Goal: Information Seeking & Learning: Learn about a topic

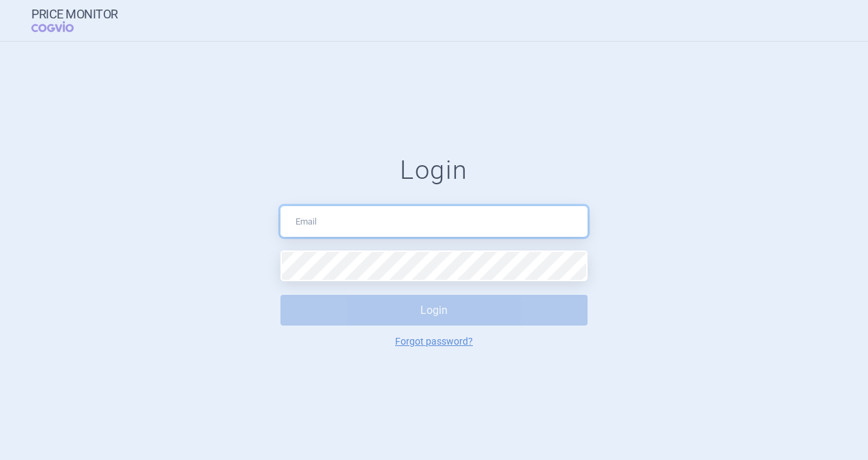
click at [338, 213] on input "text" at bounding box center [433, 221] width 307 height 31
type input "[PERSON_NAME][EMAIL_ADDRESS][DOMAIN_NAME]"
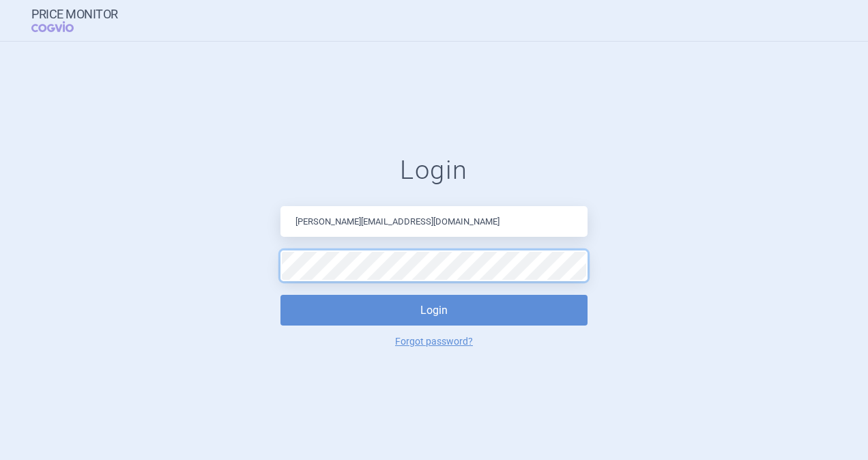
click at [280, 295] on button "Login" at bounding box center [433, 310] width 307 height 31
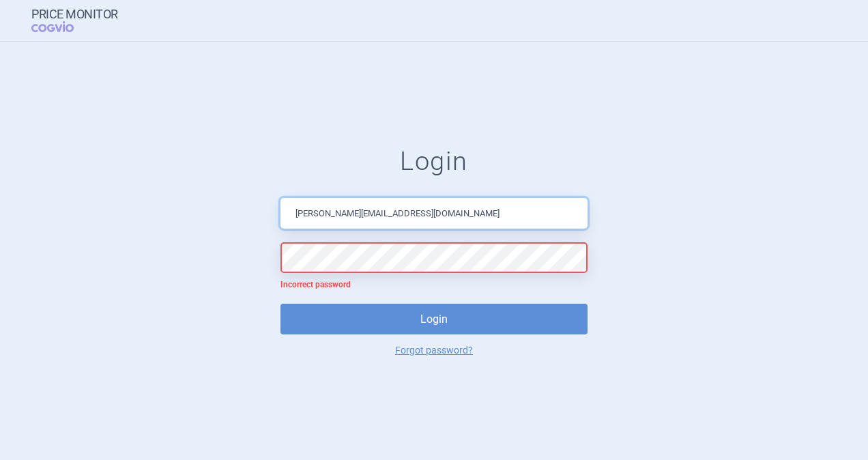
click at [295, 215] on input "[PERSON_NAME][EMAIL_ADDRESS][DOMAIN_NAME]" at bounding box center [433, 213] width 307 height 31
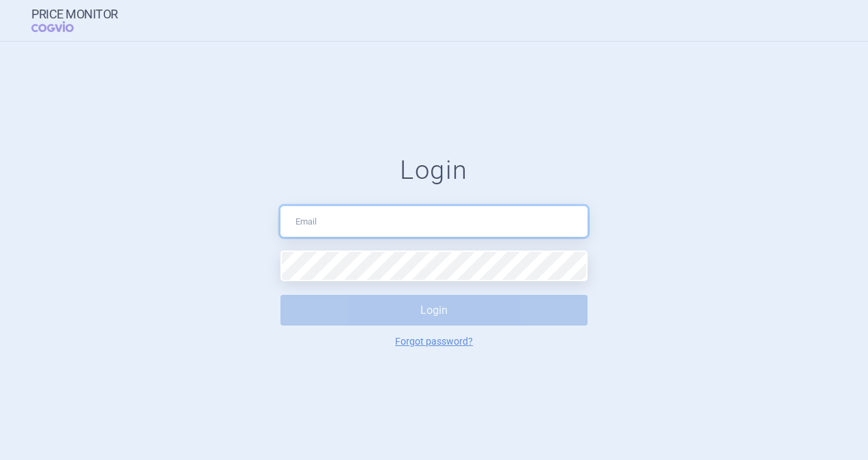
click at [383, 227] on input "text" at bounding box center [433, 221] width 307 height 31
type input "[PERSON_NAME][EMAIL_ADDRESS][DOMAIN_NAME]"
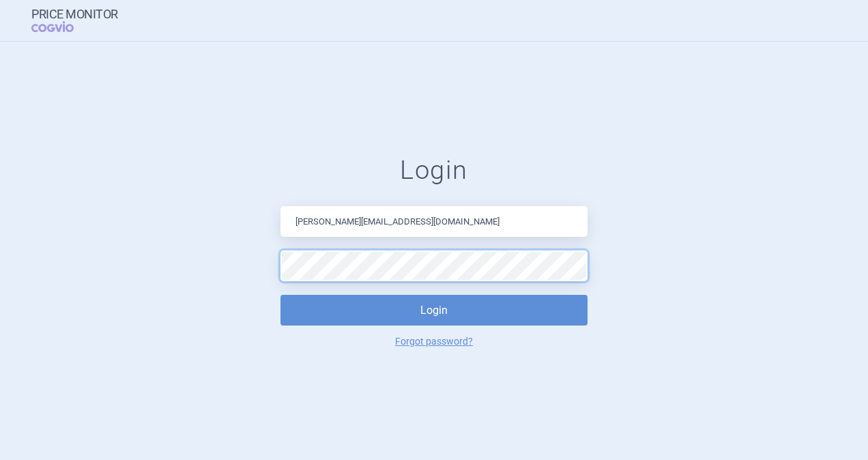
click at [280, 295] on button "Login" at bounding box center [433, 310] width 307 height 31
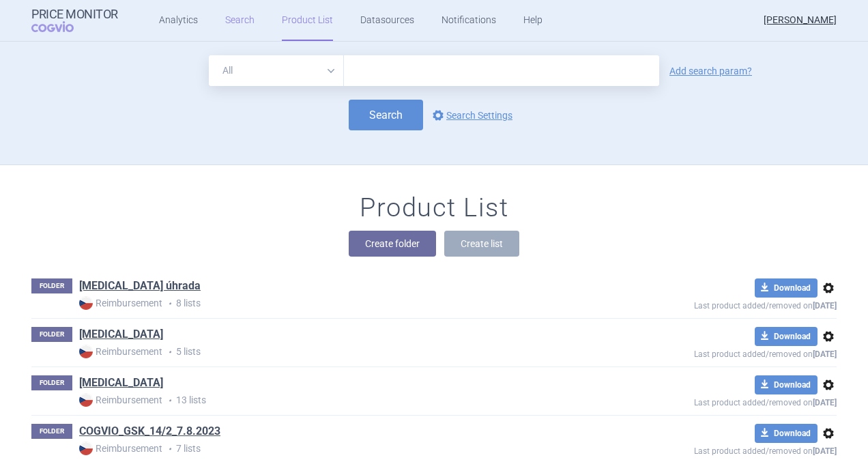
click at [241, 17] on link "Search" at bounding box center [239, 20] width 29 height 41
click at [352, 74] on input "text" at bounding box center [501, 70] width 315 height 31
click at [175, 21] on link "Analytics" at bounding box center [178, 20] width 39 height 41
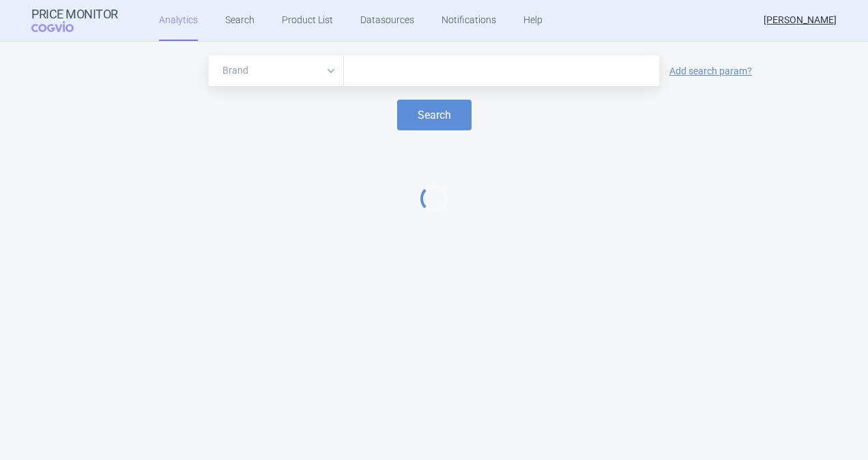
click at [382, 70] on input "text" at bounding box center [501, 71] width 301 height 18
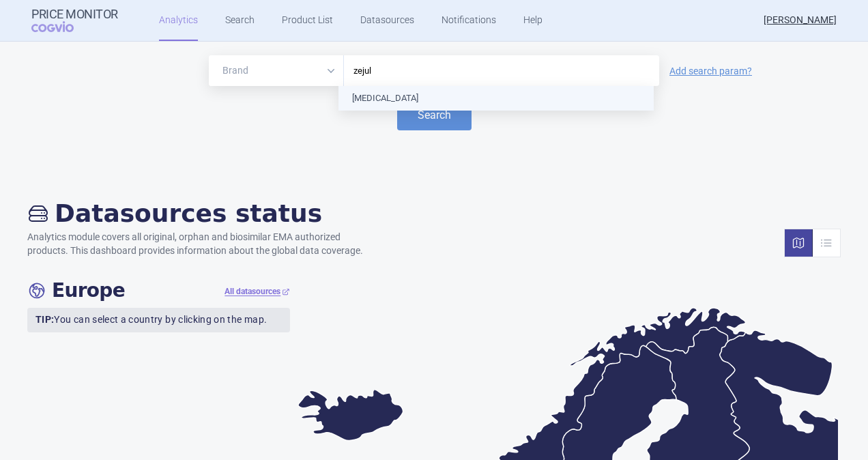
type input "zejula"
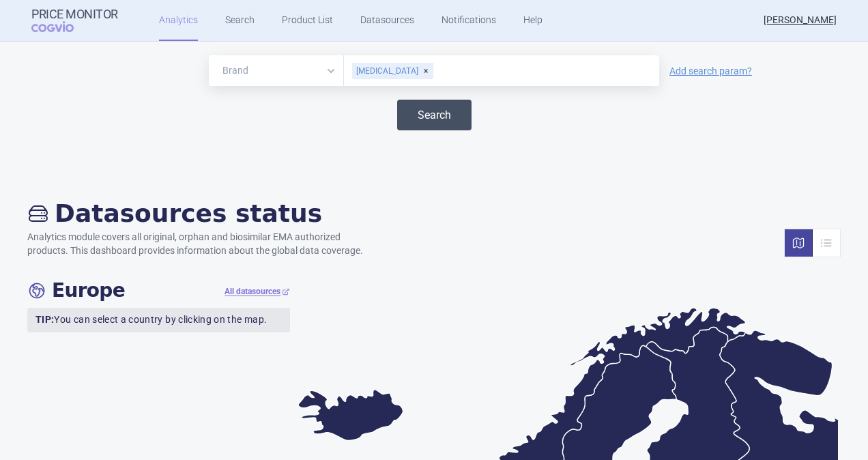
click at [428, 105] on button "Search" at bounding box center [434, 115] width 74 height 31
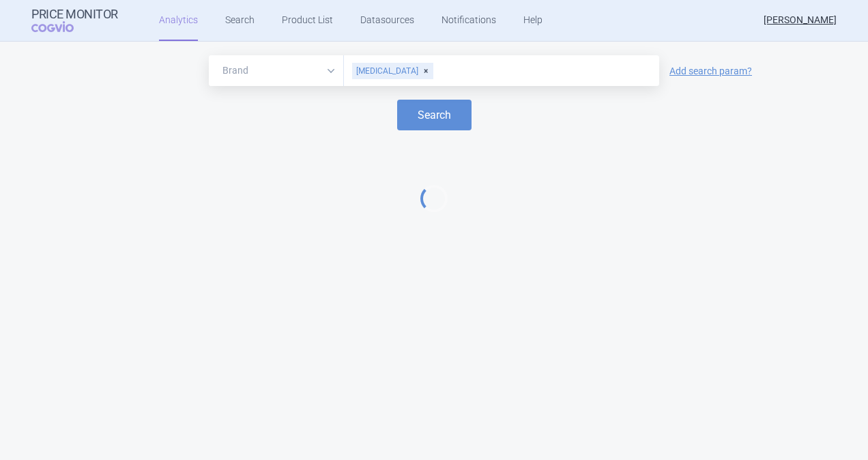
select select "EUR"
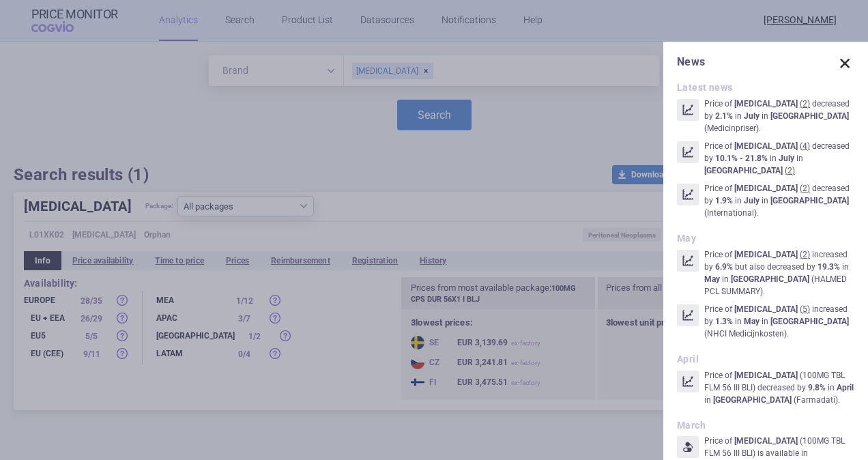
click at [838, 62] on span at bounding box center [844, 63] width 19 height 19
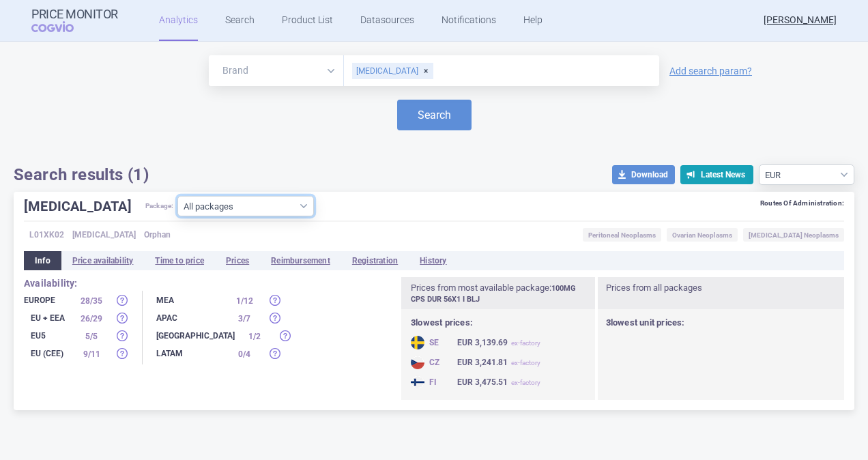
click at [248, 205] on select "All packages 100MG CPS DUR 28X1 I BLJ ( 7 ) 100MG CPS DUR 30X1 BLJ ( 5 ) 100MG …" at bounding box center [245, 206] width 136 height 20
select select "ae8ce461-2bff-431f-b145-d6fe1a074e6d"
click at [177, 216] on select "All packages 100MG CPS DUR 28X1 I BLJ ( 7 ) 100MG CPS DUR 30X1 BLJ ( 5 ) 100MG …" at bounding box center [245, 206] width 136 height 20
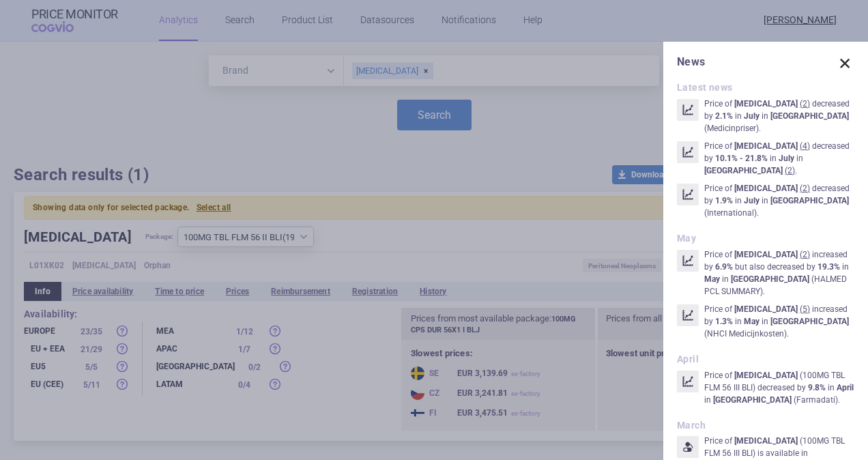
click at [835, 63] on span at bounding box center [844, 63] width 19 height 19
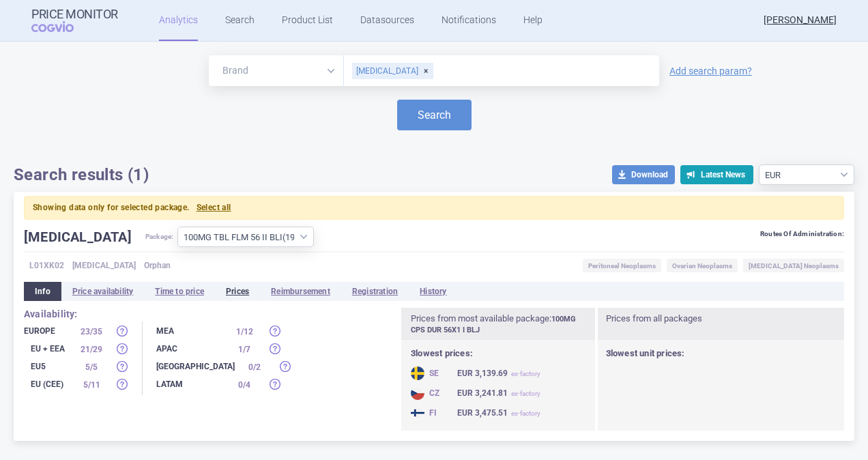
click at [243, 289] on li "Prices" at bounding box center [237, 291] width 45 height 19
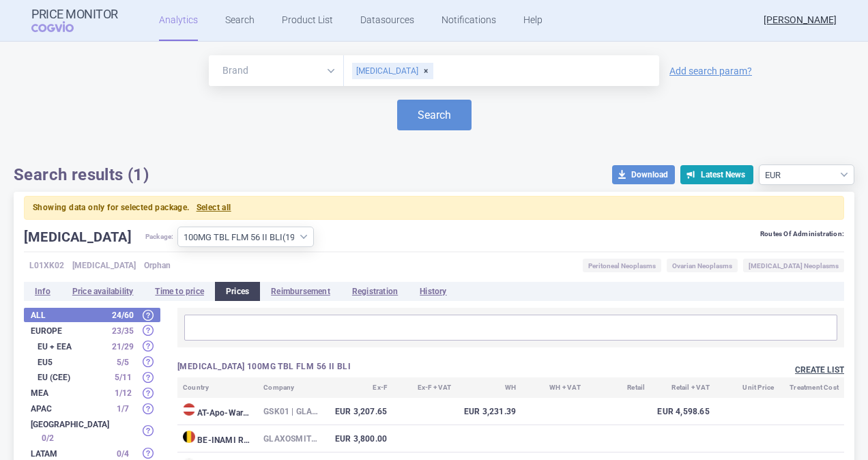
click at [805, 371] on button "Create list" at bounding box center [819, 370] width 49 height 12
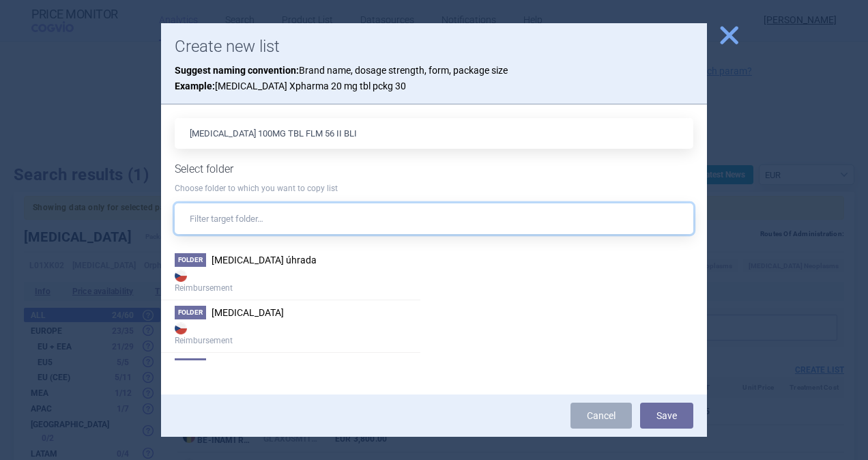
click at [249, 209] on input "text" at bounding box center [434, 218] width 518 height 31
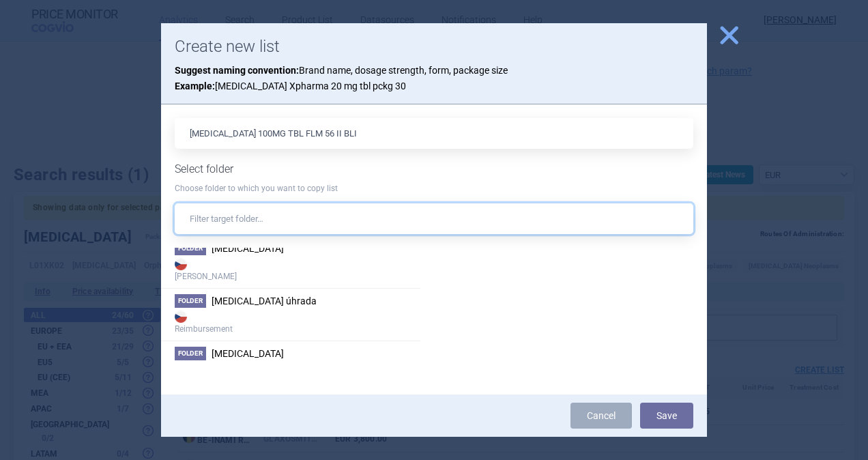
scroll to position [1403, 0]
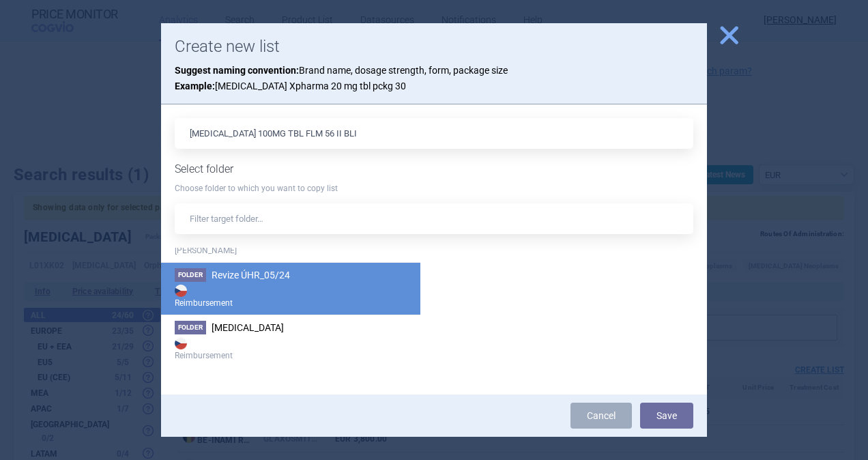
click at [248, 273] on span "Revize ÚHR_05/24" at bounding box center [250, 274] width 78 height 11
click at [666, 417] on button "Save" at bounding box center [666, 415] width 53 height 26
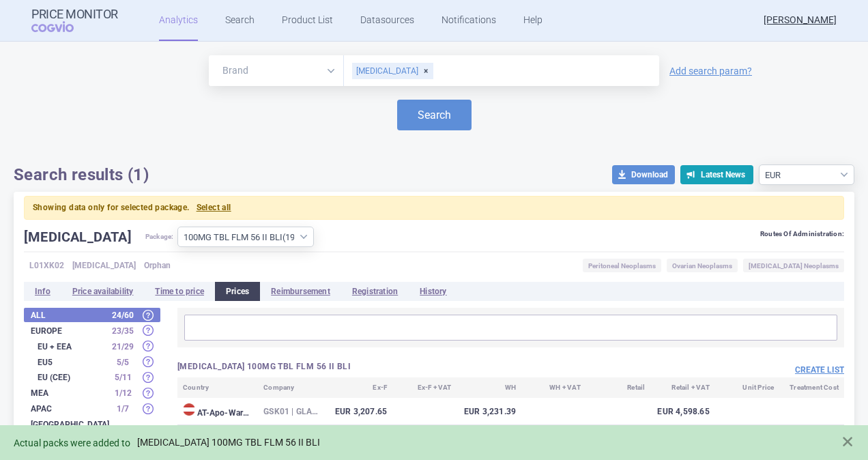
click at [237, 436] on link "ZEJULA 100MG TBL FLM 56 II BLI" at bounding box center [228, 442] width 183 height 12
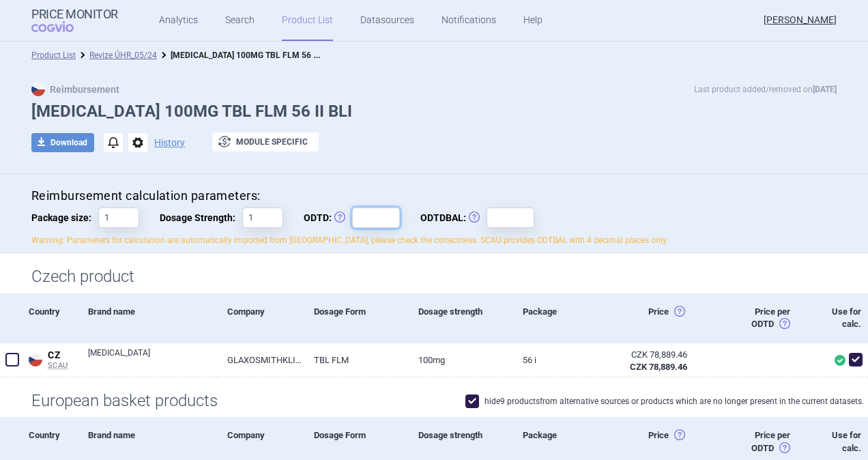
click at [374, 213] on input "ODTD: Obvyklá Denní Terapeutická Dávka" at bounding box center [376, 217] width 48 height 20
type input "1"
click at [494, 213] on input "ODTDBAL: Obvyklá Denní Terapeutická Dávka Balení" at bounding box center [510, 217] width 48 height 20
type input "1"
click at [486, 132] on div "download Download notifications options History exchange Module specific" at bounding box center [433, 142] width 805 height 20
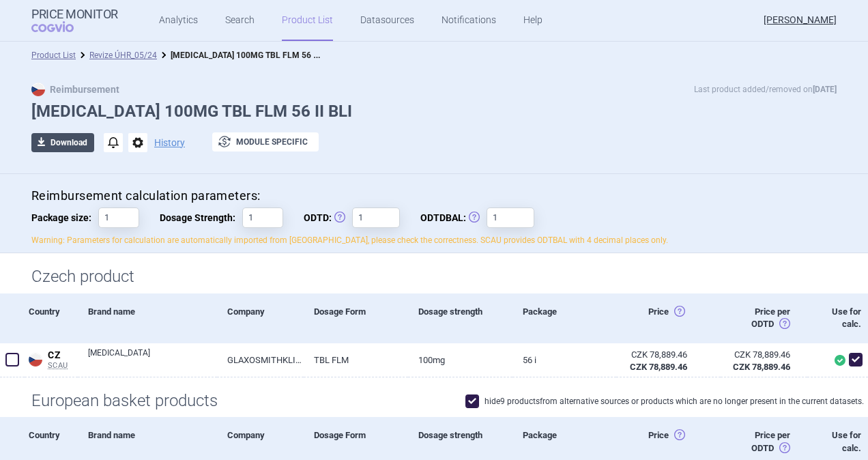
click at [65, 142] on button "download Download" at bounding box center [62, 142] width 63 height 19
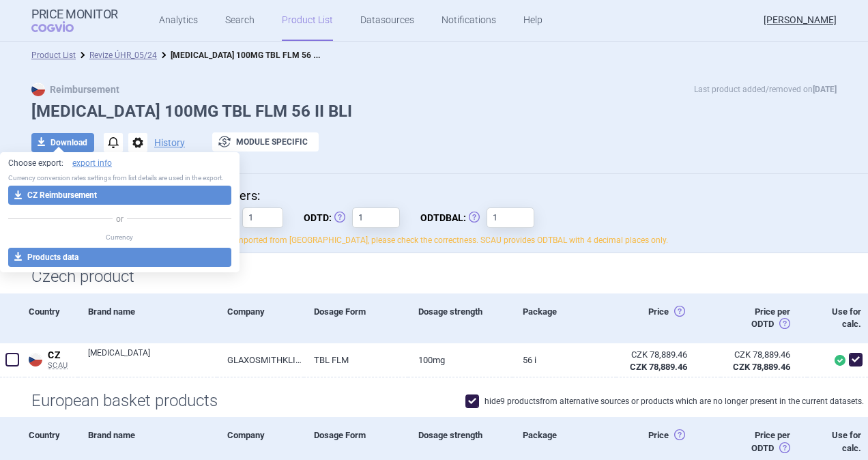
select select "EUR"
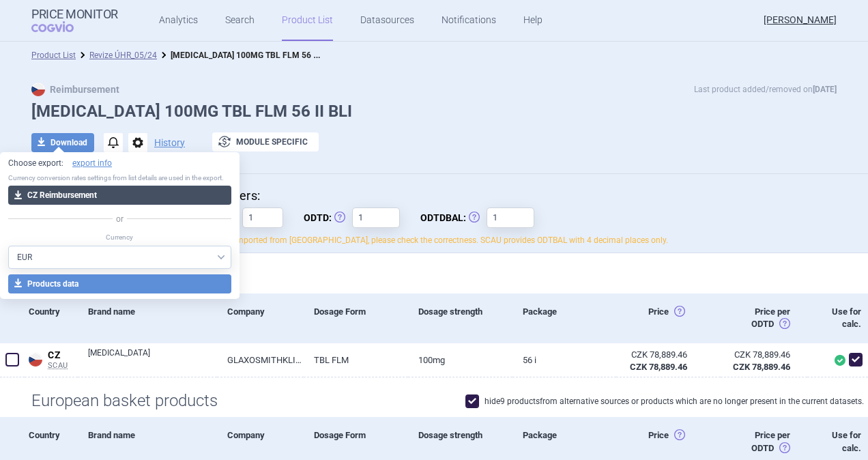
click at [83, 195] on button "download CZ Reimbursement" at bounding box center [119, 195] width 223 height 19
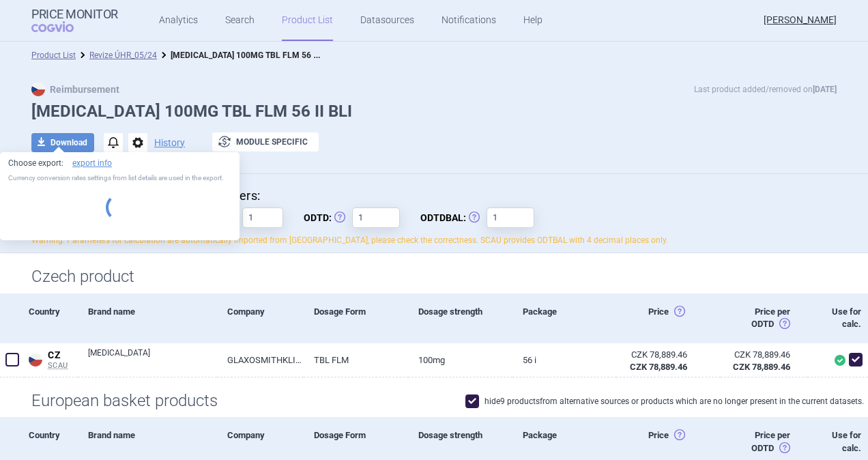
select select "EUR"
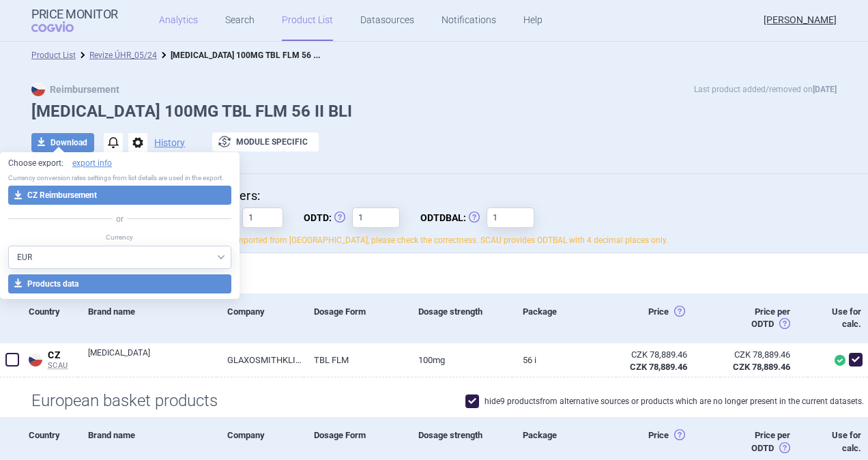
click at [174, 18] on link "Analytics" at bounding box center [178, 20] width 39 height 41
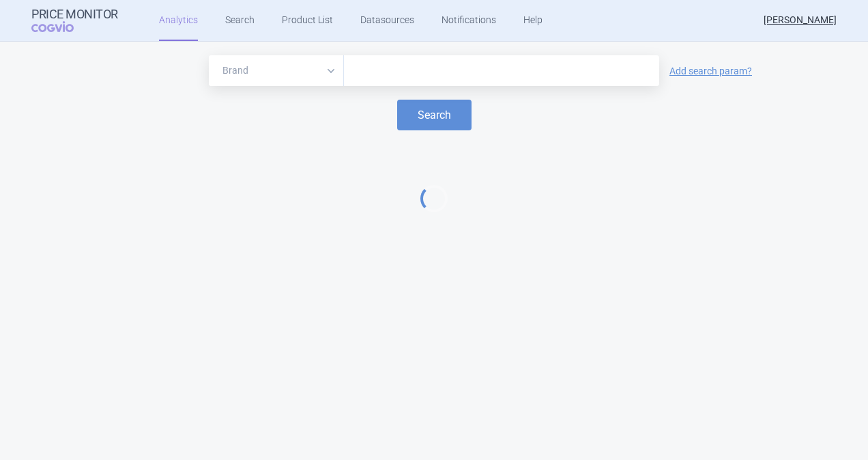
drag, startPoint x: 357, startPoint y: 71, endPoint x: 358, endPoint y: 87, distance: 16.4
click at [357, 71] on input "text" at bounding box center [501, 71] width 301 height 18
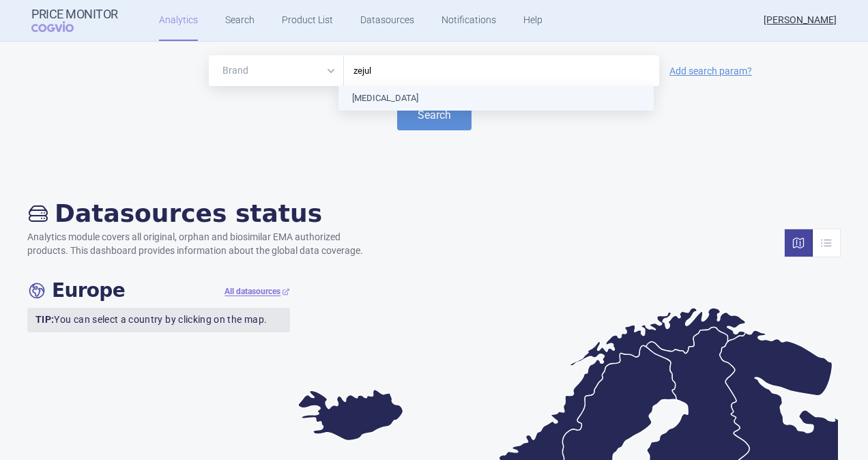
type input "zejula"
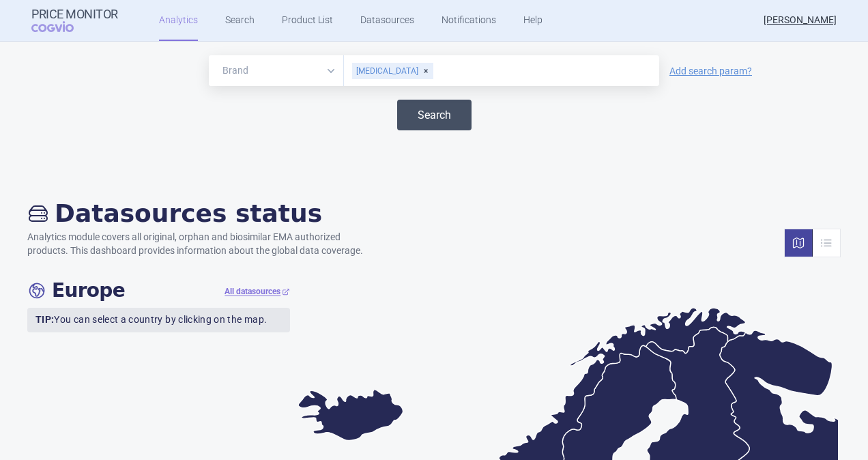
click at [427, 112] on button "Search" at bounding box center [434, 115] width 74 height 31
select select "EUR"
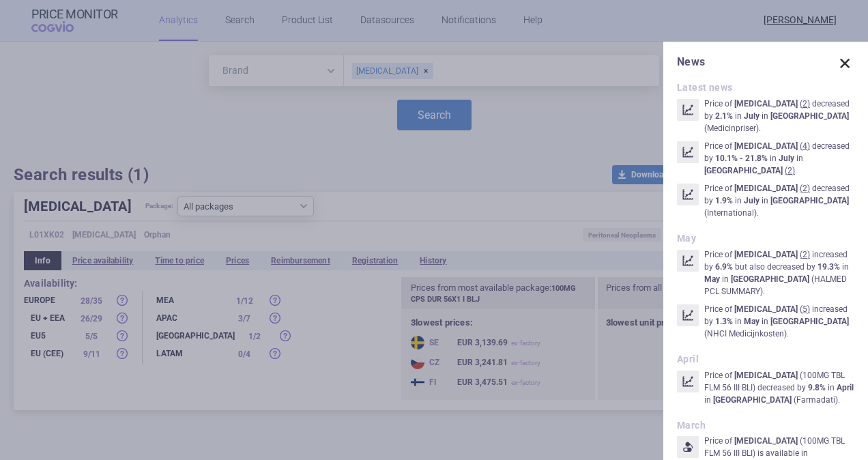
click at [835, 58] on span at bounding box center [844, 63] width 19 height 19
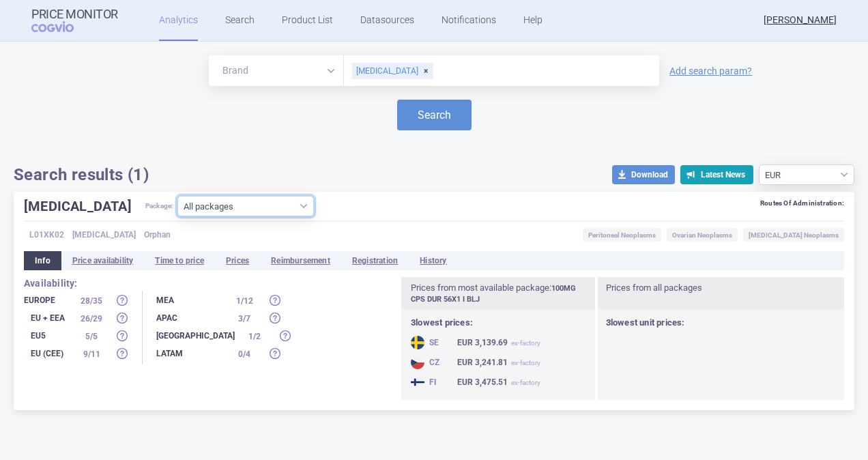
click at [251, 207] on select "All packages 100MG CPS DUR 28X1 I BLJ ( 7 ) 100MG CPS DUR 30X1 BLJ ( 5 ) 100MG …" at bounding box center [245, 206] width 136 height 20
select select "ab159534-1029-4751-b82b-0f5a097d618c"
click at [177, 216] on select "All packages 100MG CPS DUR 28X1 I BLJ ( 7 ) 100MG CPS DUR 30X1 BLJ ( 5 ) 100MG …" at bounding box center [245, 206] width 136 height 20
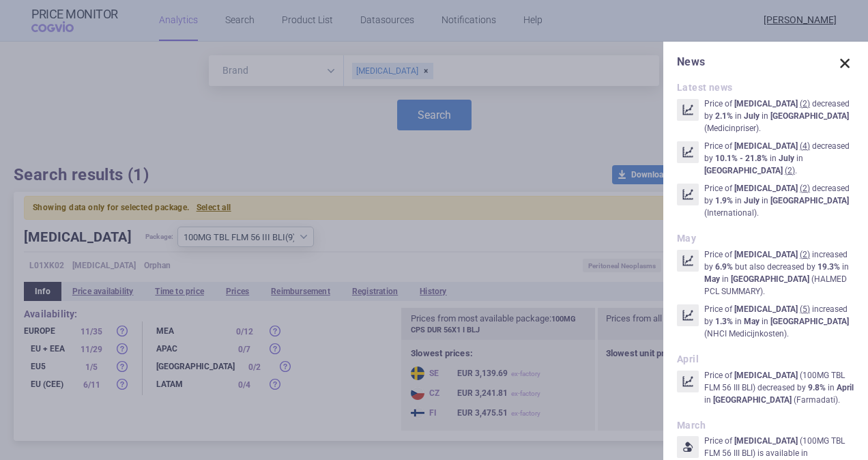
click at [835, 61] on span at bounding box center [844, 63] width 19 height 19
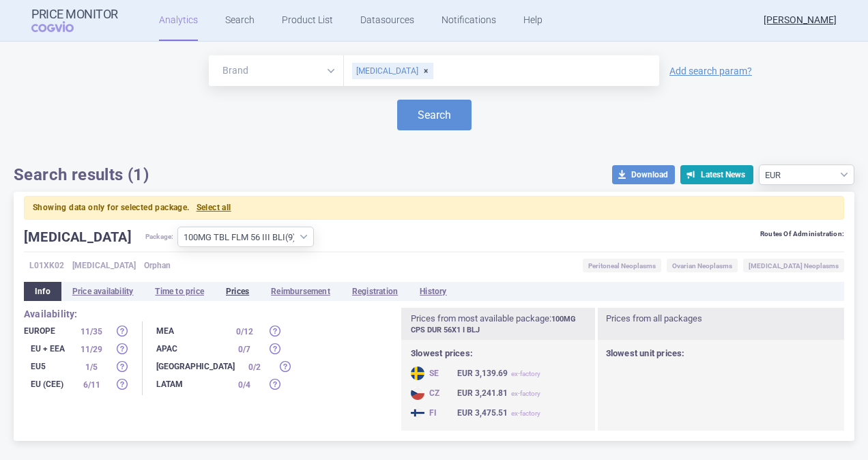
click at [241, 291] on li "Prices" at bounding box center [237, 291] width 45 height 19
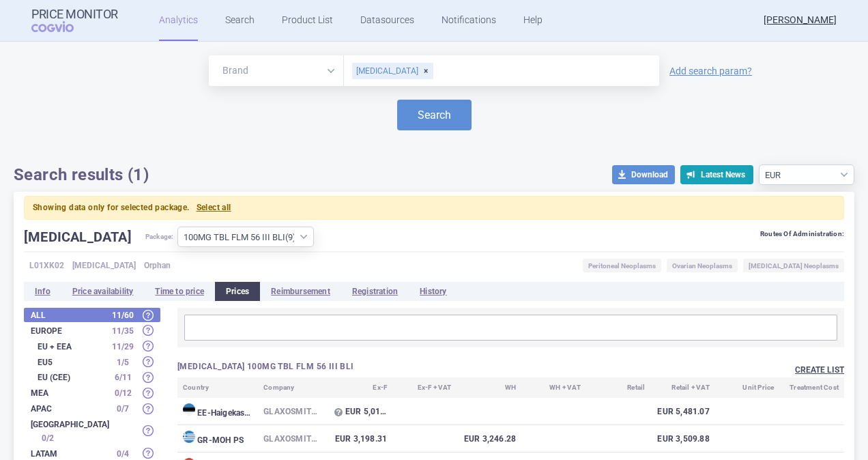
click at [809, 368] on button "Create list" at bounding box center [819, 370] width 49 height 12
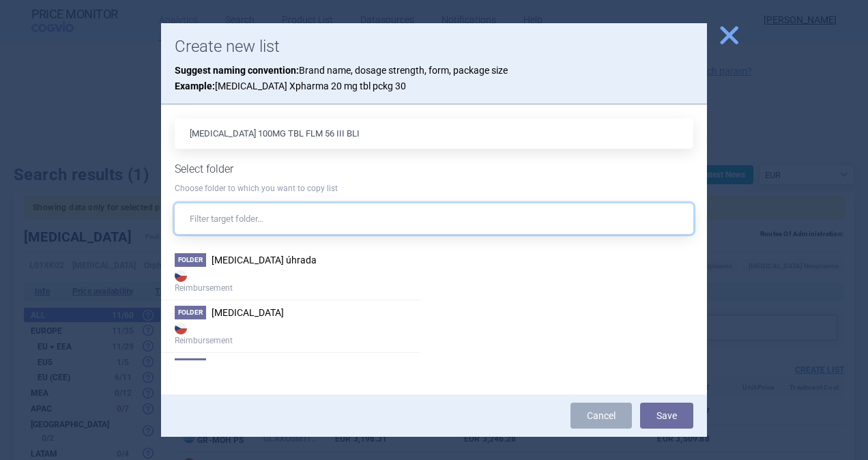
click at [246, 223] on input "text" at bounding box center [434, 218] width 518 height 31
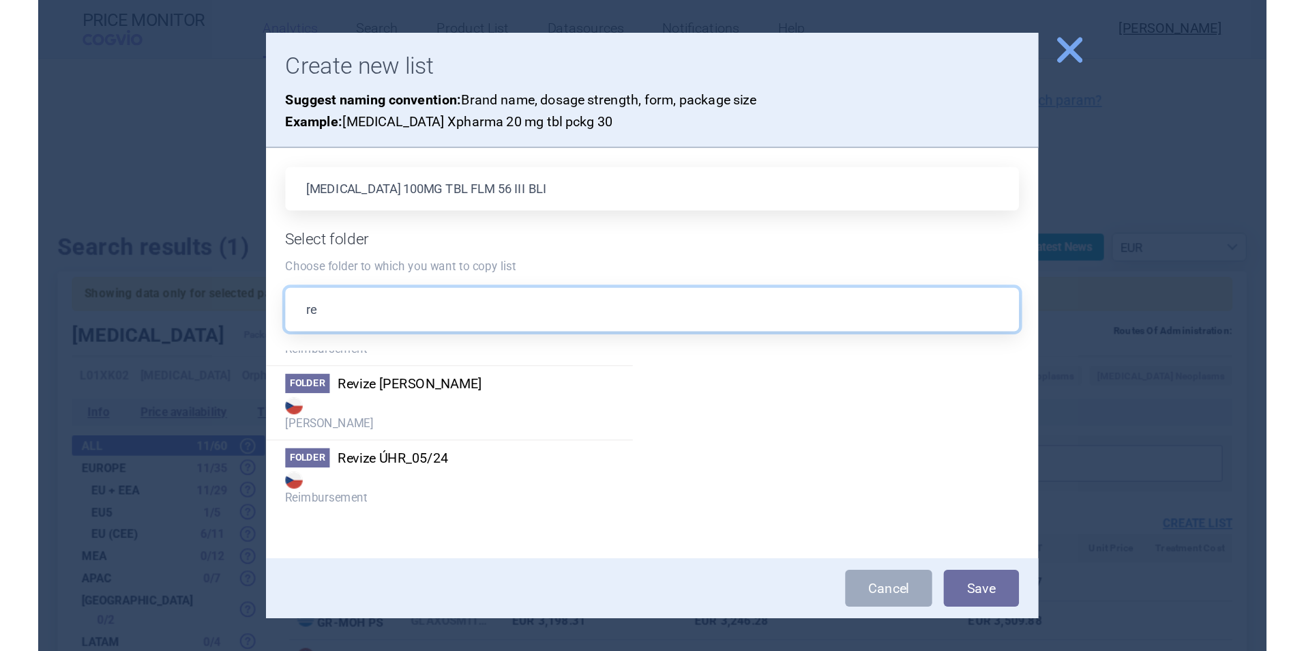
scroll to position [1335, 0]
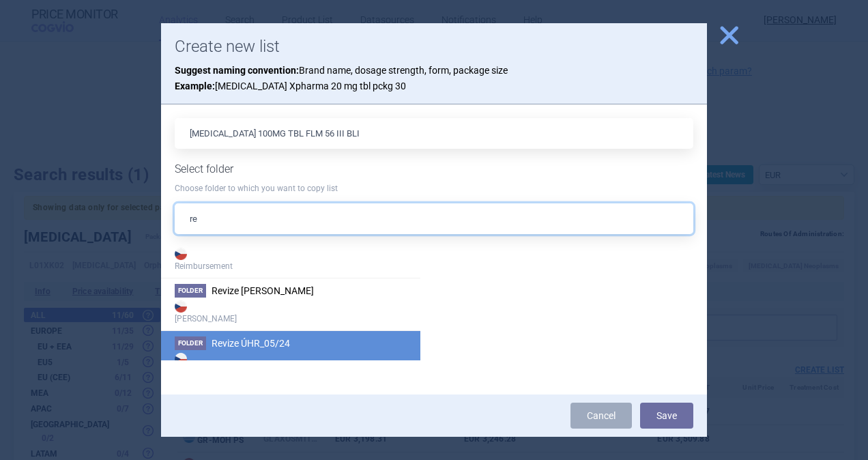
type input "re"
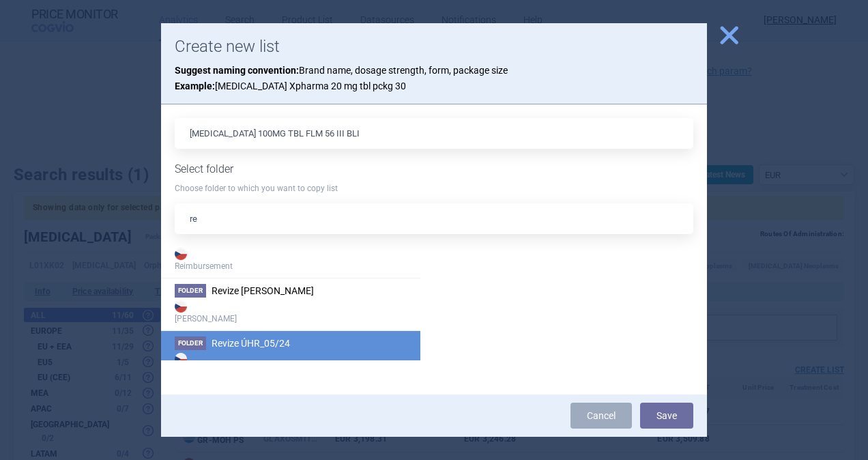
click at [256, 343] on li "Folder Revize ÚHR_05/24 Reimbursement" at bounding box center [290, 356] width 259 height 53
click at [655, 412] on button "Save" at bounding box center [666, 415] width 53 height 26
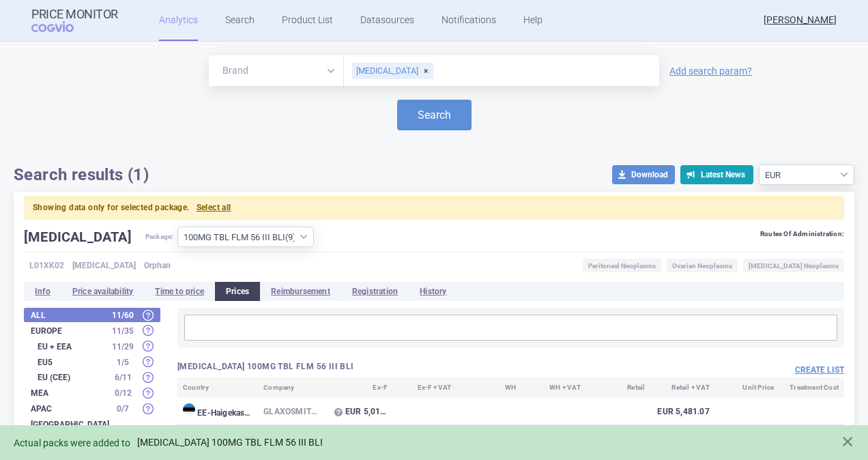
click at [258, 439] on link "ZEJULA 100MG TBL FLM 56 III BLI" at bounding box center [230, 442] width 186 height 12
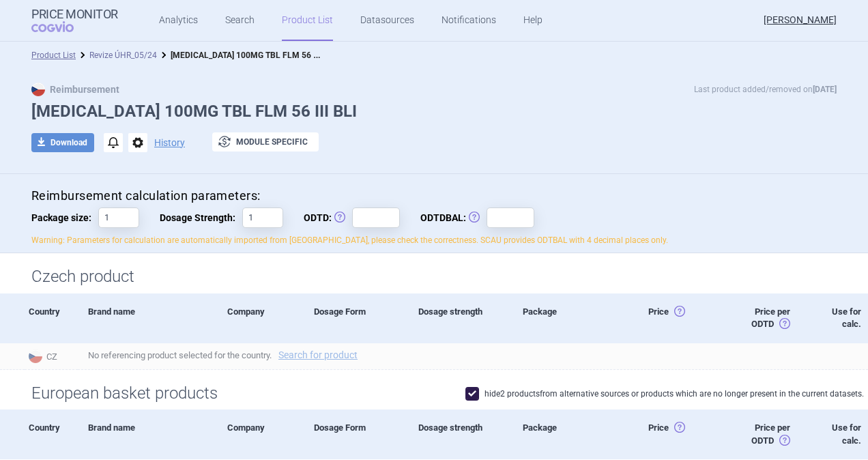
click at [138, 51] on link "Revize ÚHR_05/24" at bounding box center [123, 55] width 68 height 10
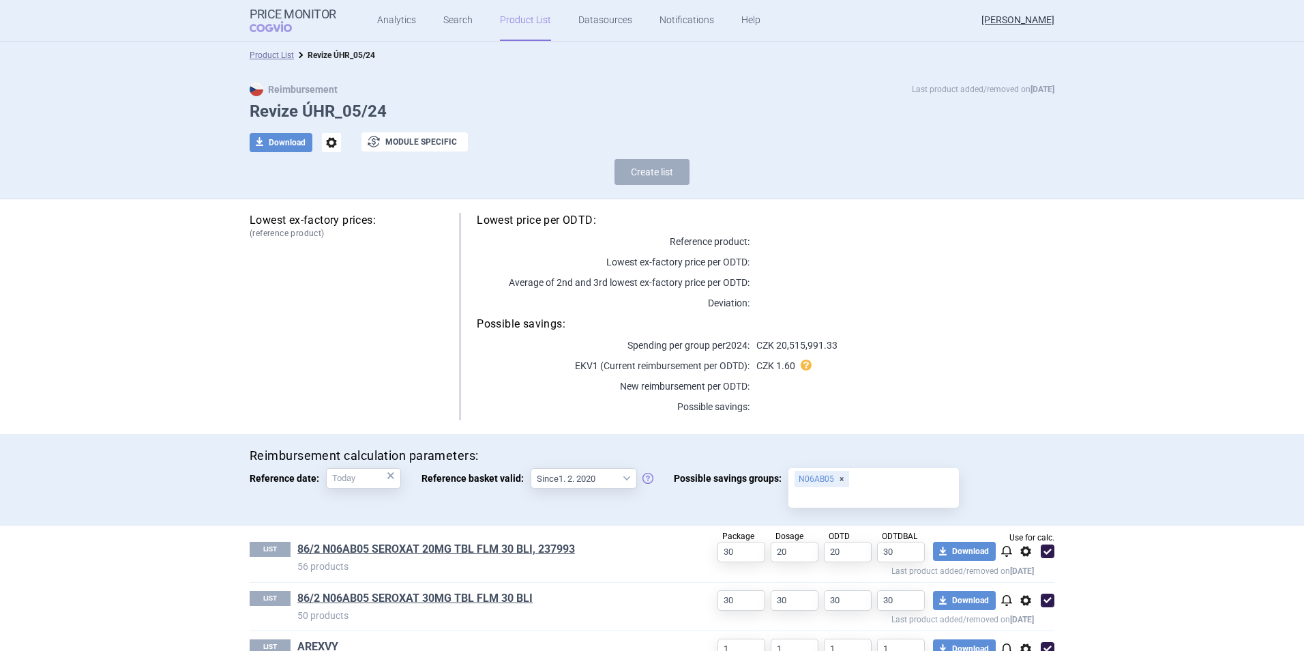
drag, startPoint x: 1189, startPoint y: 276, endPoint x: 1130, endPoint y: 271, distance: 59.5
click at [867, 276] on section "Product List Revize ÚHR_05/24 Reimbursement Last product added/removed on 1 Oct…" at bounding box center [652, 346] width 1304 height 609
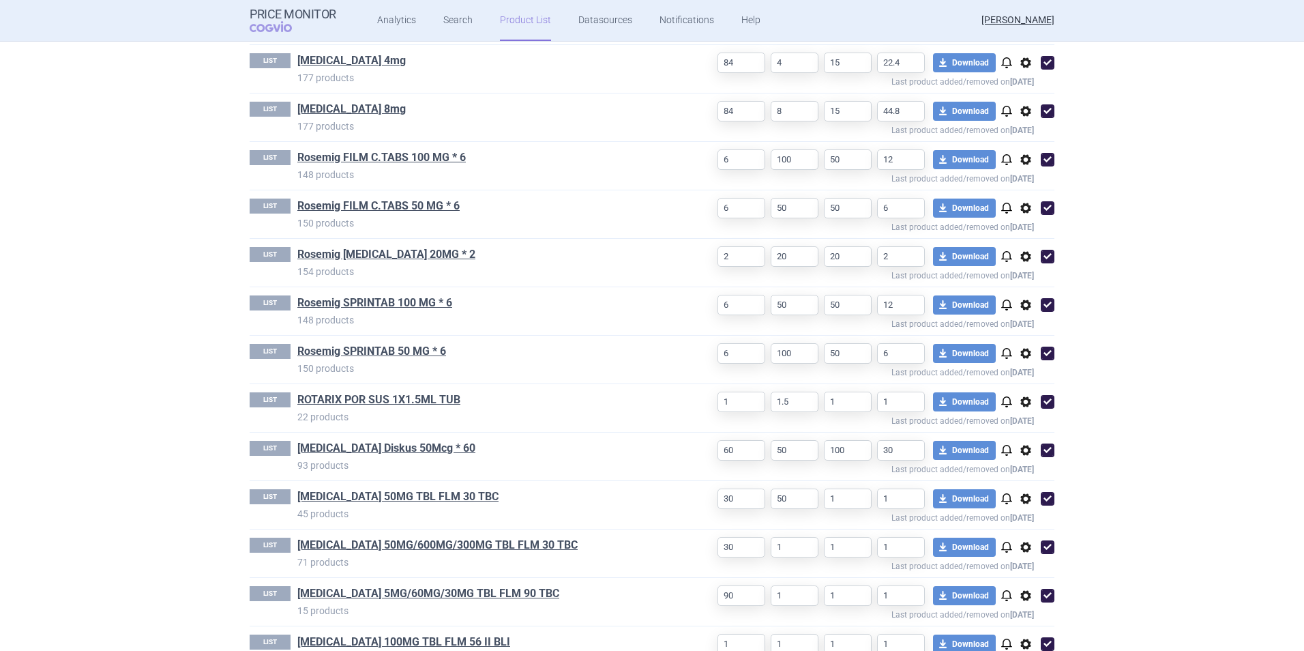
scroll to position [2283, 0]
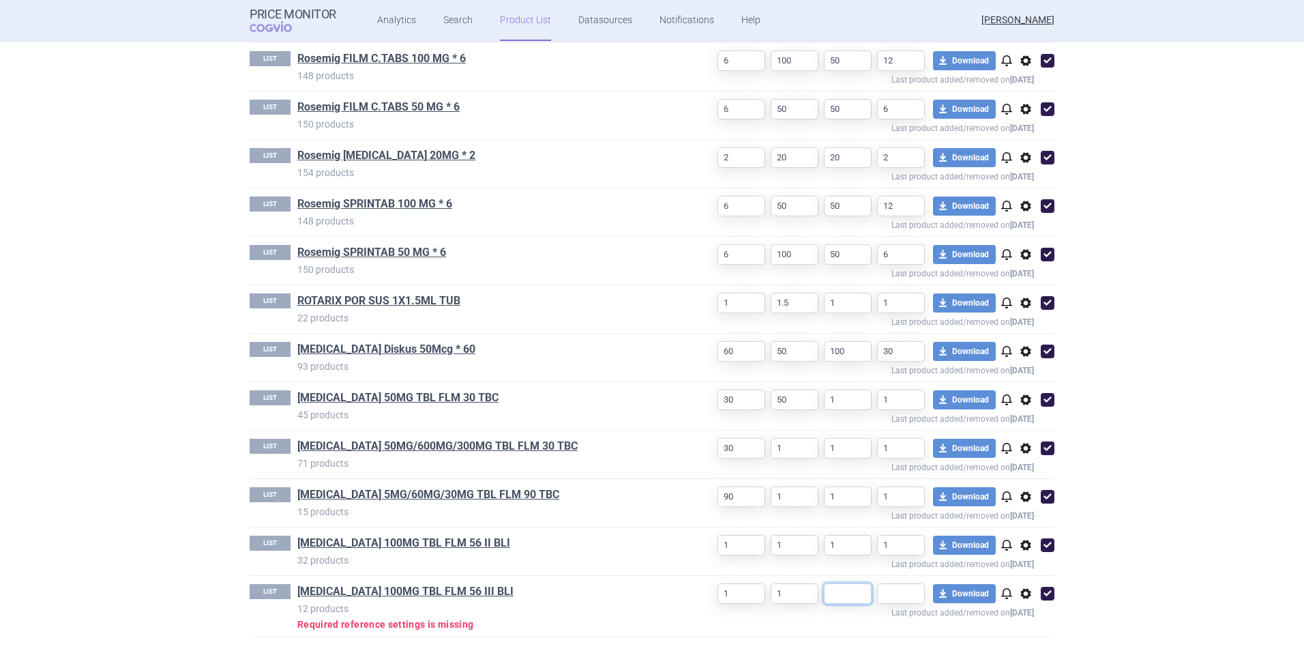
click at [831, 459] on input "text" at bounding box center [848, 593] width 48 height 20
type input "1"
click at [867, 459] on input "text" at bounding box center [901, 593] width 48 height 20
type input "1"
click at [867, 396] on section "Product List Revize ÚHR_05/24 Reimbursement Last product added/removed on 1 Oct…" at bounding box center [652, 346] width 1304 height 609
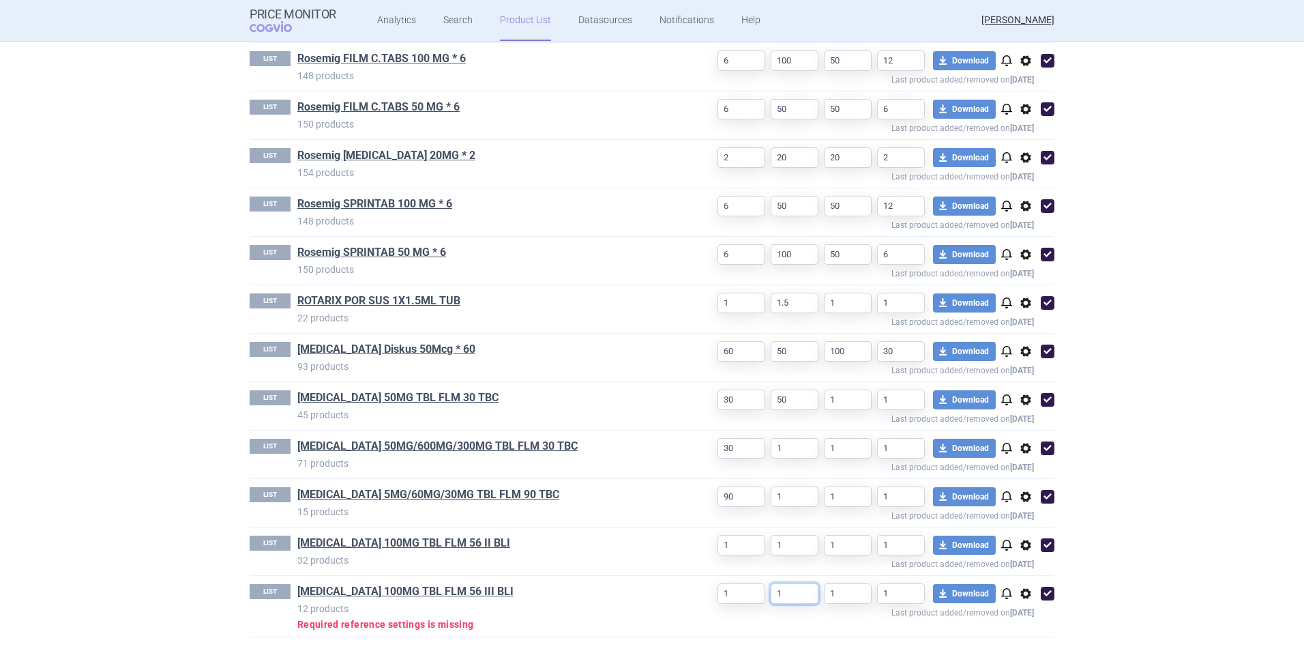
drag, startPoint x: 788, startPoint y: 593, endPoint x: 757, endPoint y: 593, distance: 30.7
click at [757, 459] on div "1 1 1 1 download Download notifications options Last product added/removed on 1…" at bounding box center [865, 600] width 379 height 33
type input "56"
drag, startPoint x: 782, startPoint y: 539, endPoint x: 764, endPoint y: 542, distance: 17.9
click at [764, 459] on div "1 1 1 1 download Download notifications options Last product added/removed on 1…" at bounding box center [865, 551] width 379 height 33
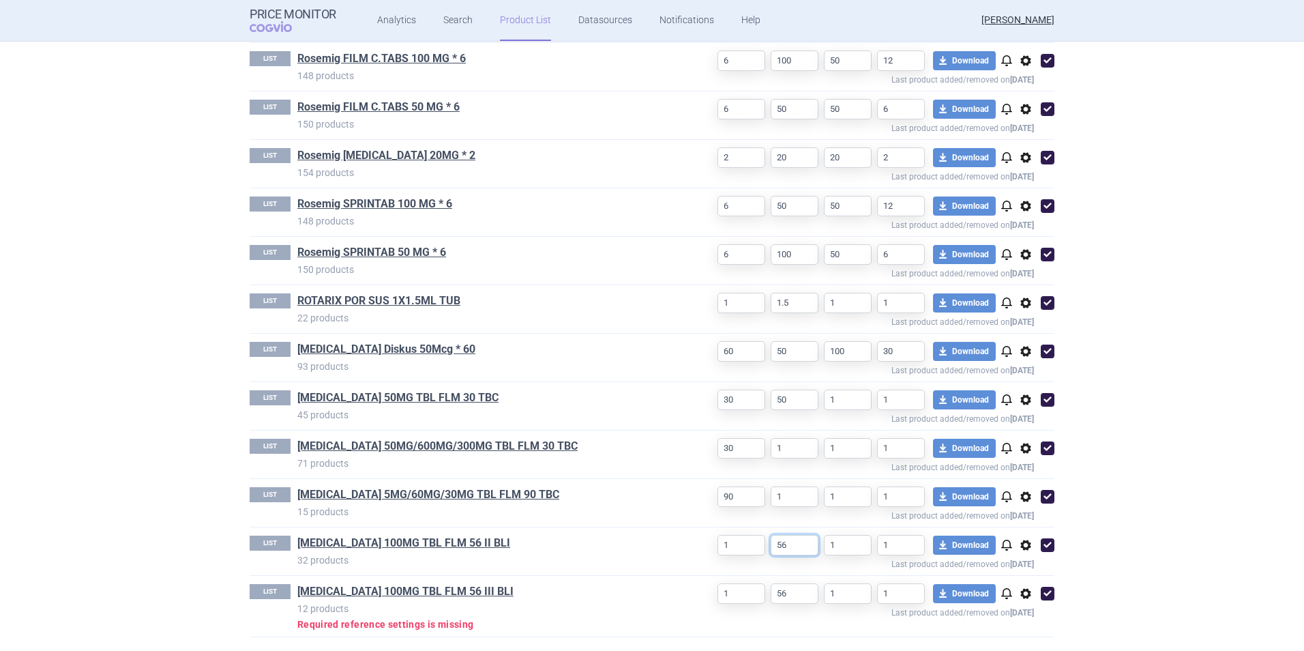
type input "56"
click at [867, 396] on section "Product List Revize ÚHR_05/24 Reimbursement Last product added/removed on 1 Oct…" at bounding box center [652, 346] width 1304 height 609
click at [451, 459] on link "ZEJULA 100MG TBL FLM 56 III BLI" at bounding box center [405, 591] width 216 height 15
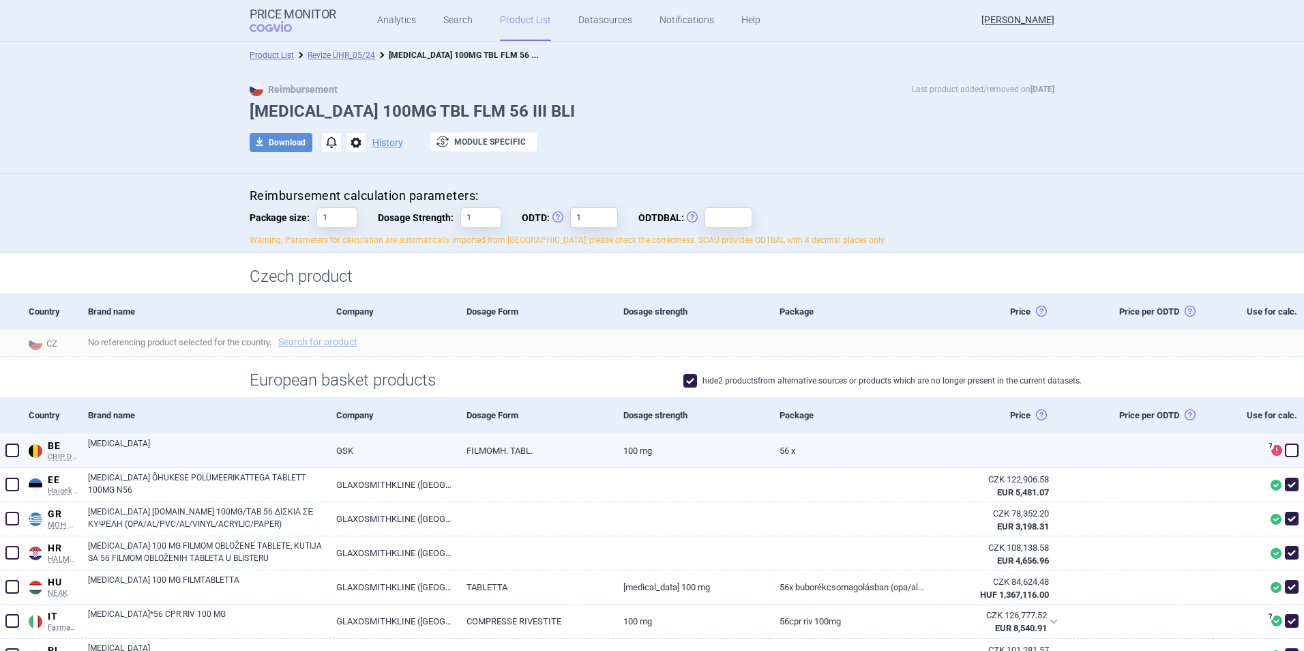
click at [16, 445] on span at bounding box center [12, 450] width 14 height 14
checkbox input "true"
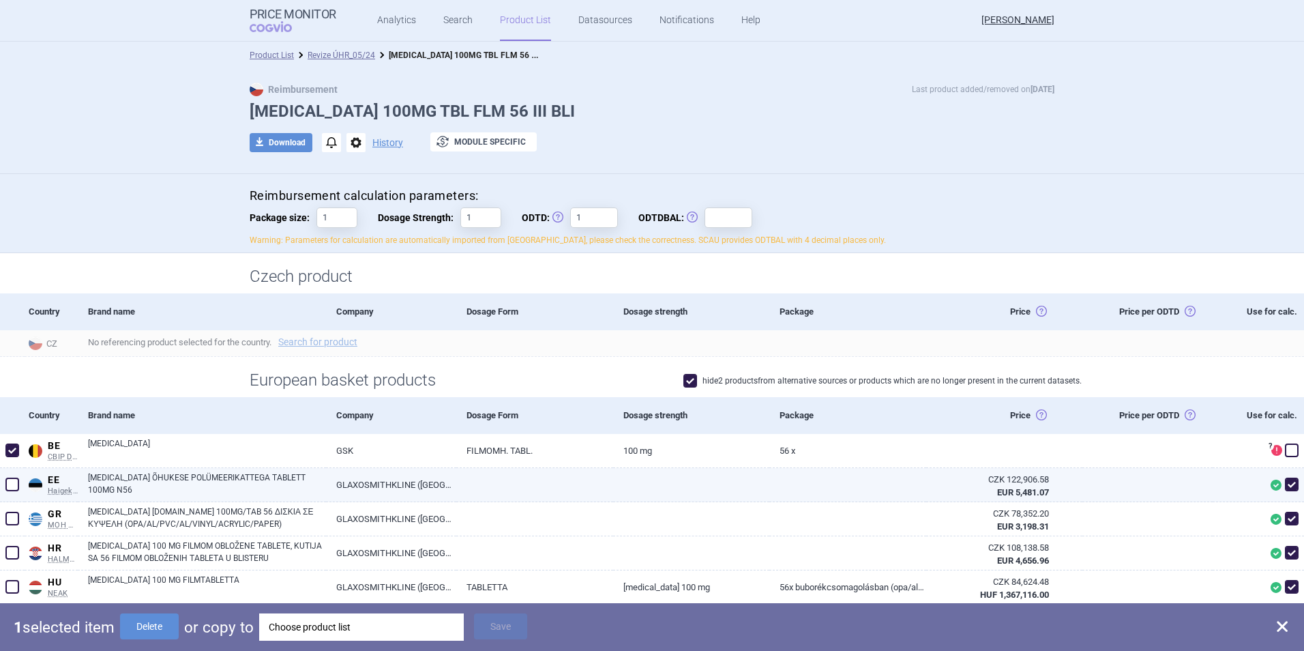
drag, startPoint x: 15, startPoint y: 479, endPoint x: 14, endPoint y: 492, distance: 13.7
click at [14, 459] on span at bounding box center [12, 484] width 14 height 14
checkbox input "true"
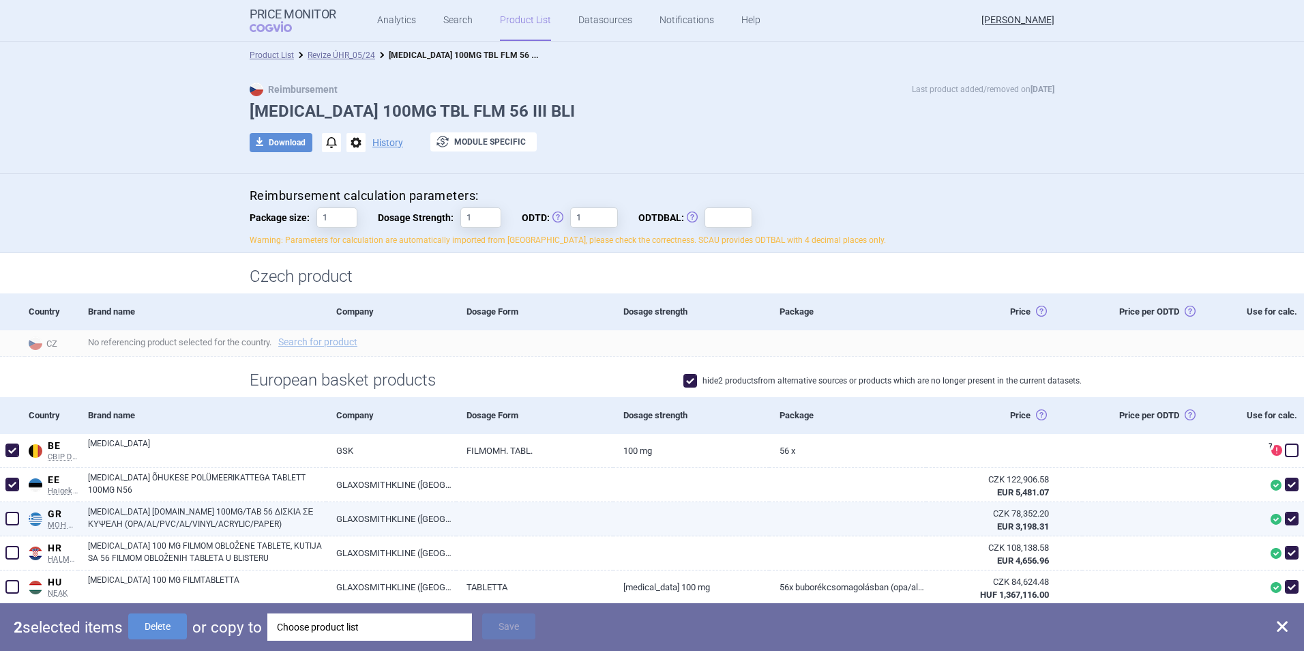
click at [10, 459] on span at bounding box center [12, 519] width 14 height 14
checkbox input "true"
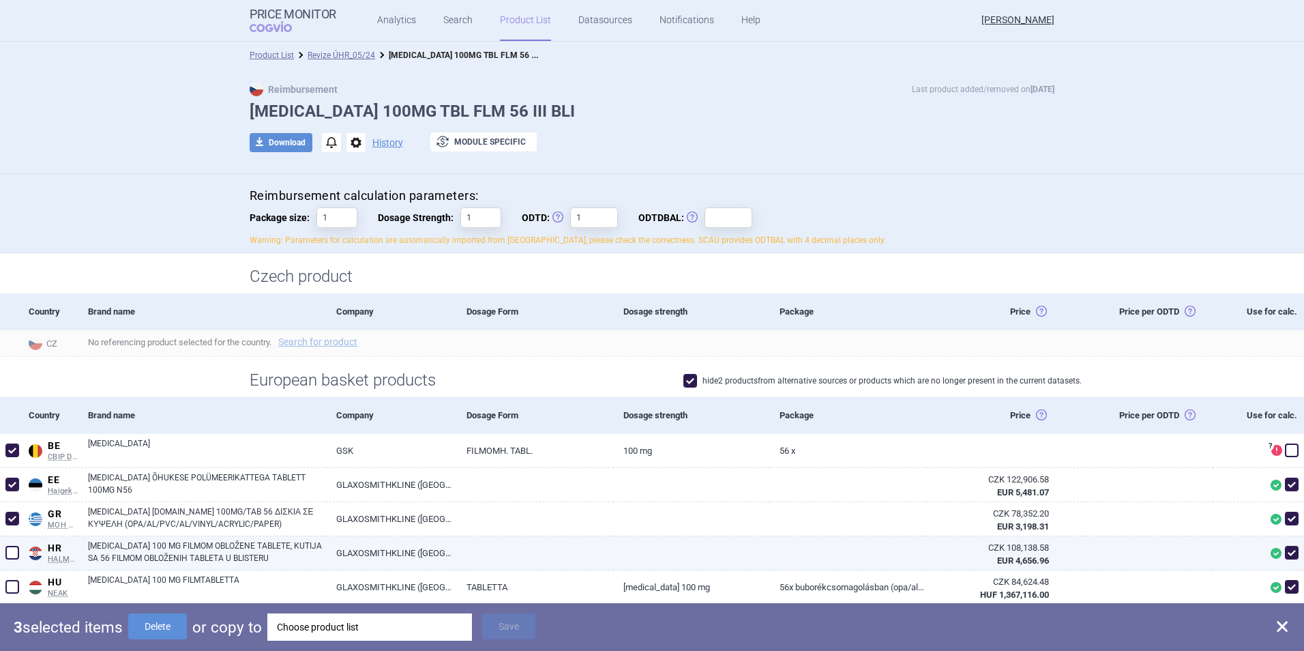
click at [13, 459] on span at bounding box center [12, 553] width 14 height 14
checkbox input "true"
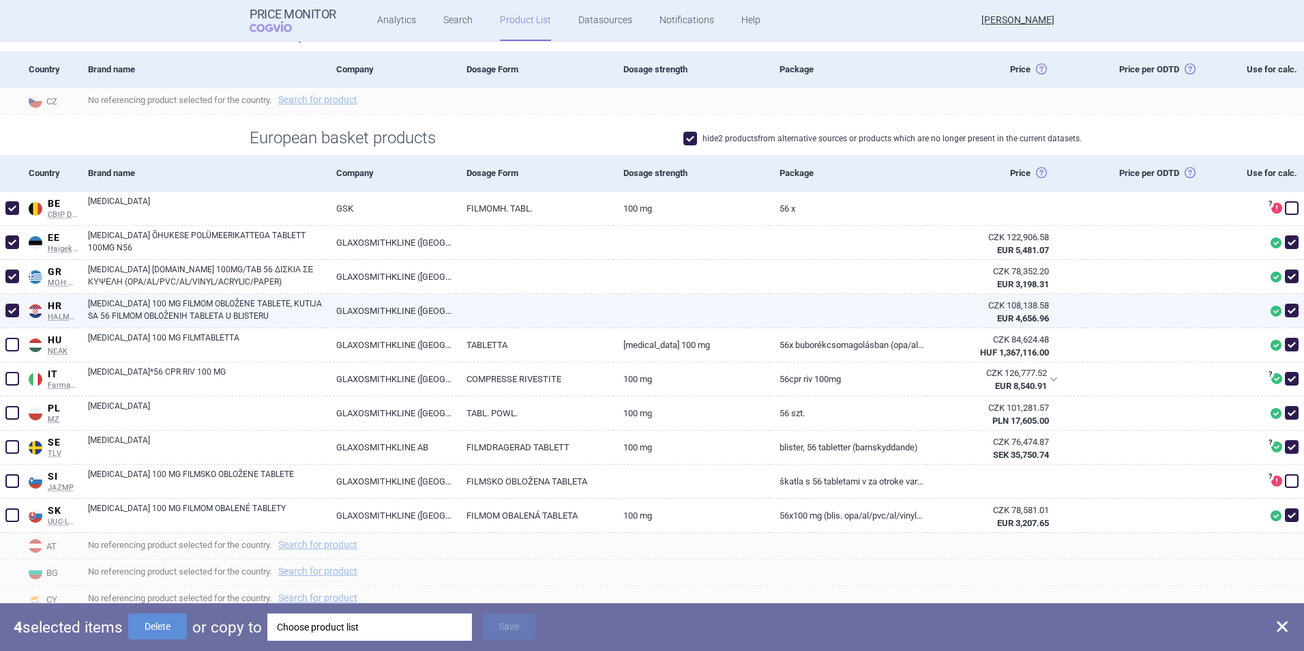
scroll to position [341, 0]
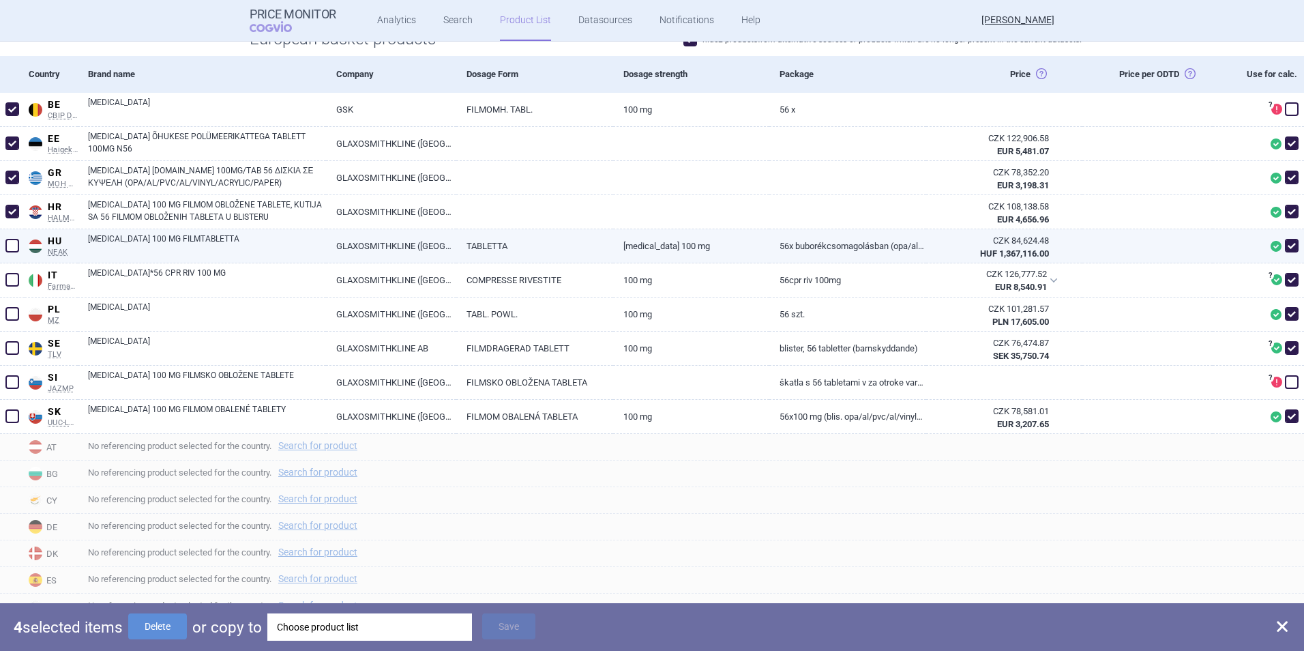
click at [12, 250] on span at bounding box center [12, 246] width 14 height 14
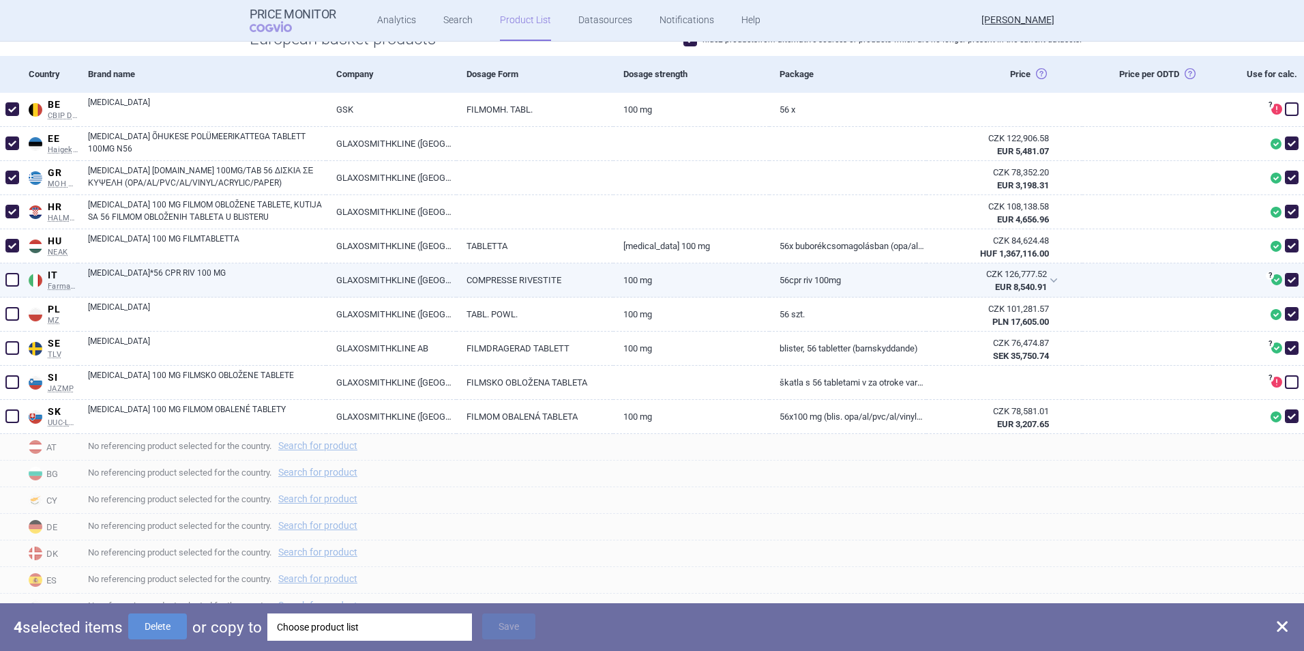
checkbox input "true"
click at [9, 280] on span at bounding box center [12, 280] width 14 height 14
checkbox input "true"
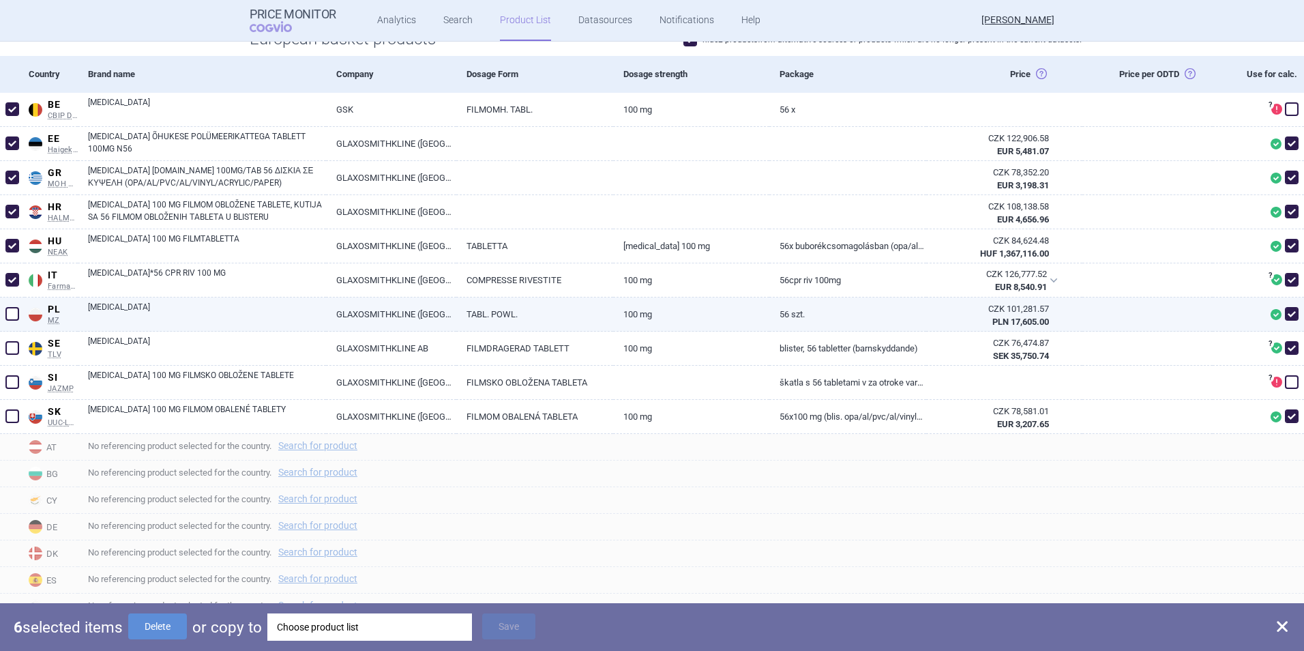
drag, startPoint x: 14, startPoint y: 312, endPoint x: 18, endPoint y: 335, distance: 22.9
click at [14, 313] on span at bounding box center [12, 314] width 14 height 14
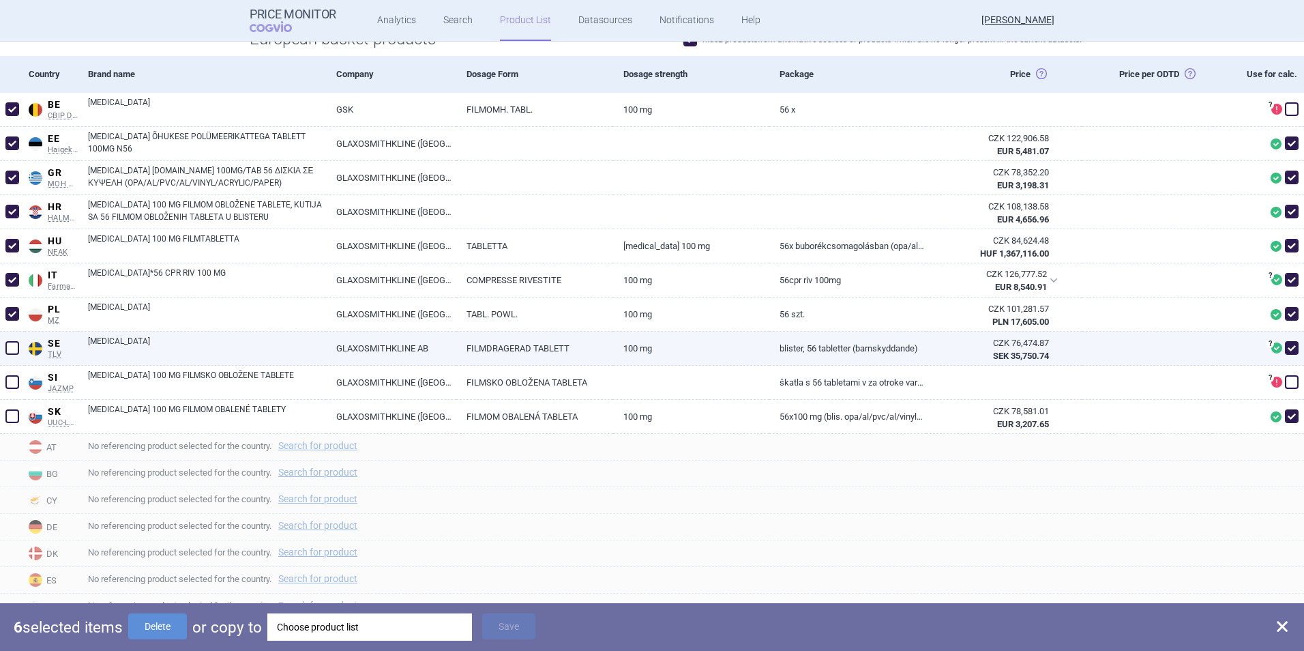
checkbox input "true"
click at [18, 347] on span at bounding box center [12, 348] width 14 height 14
checkbox input "true"
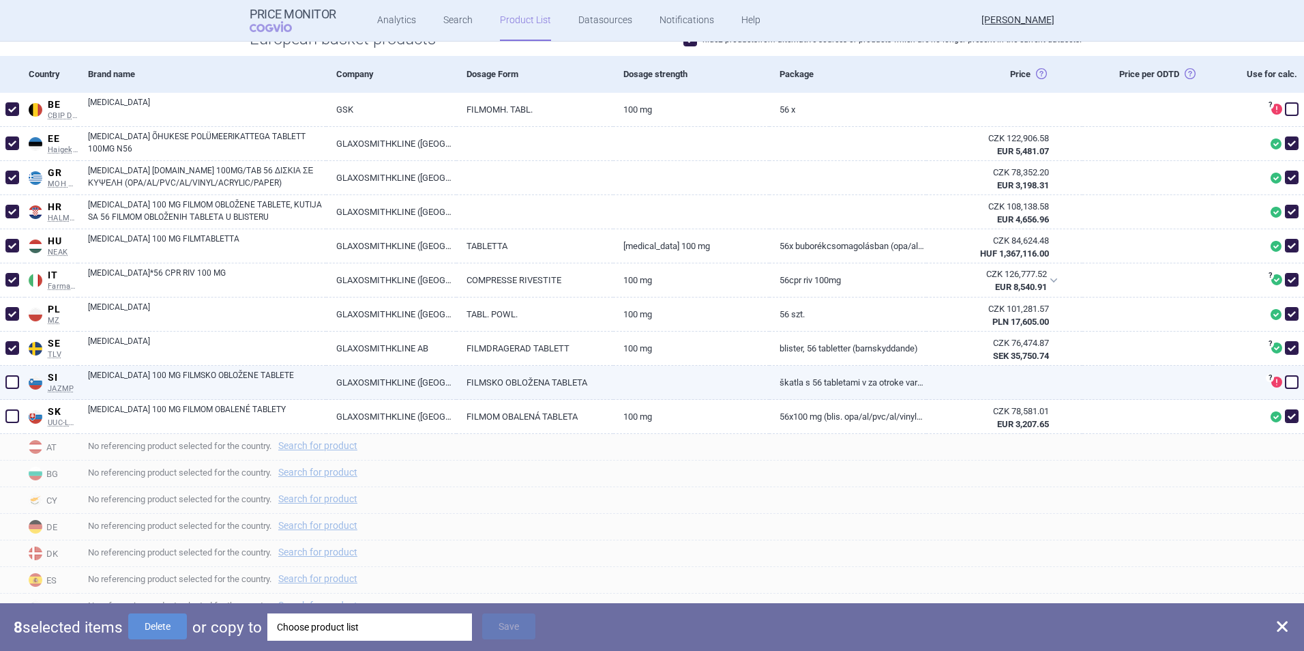
click at [12, 384] on span at bounding box center [12, 382] width 14 height 14
checkbox input "true"
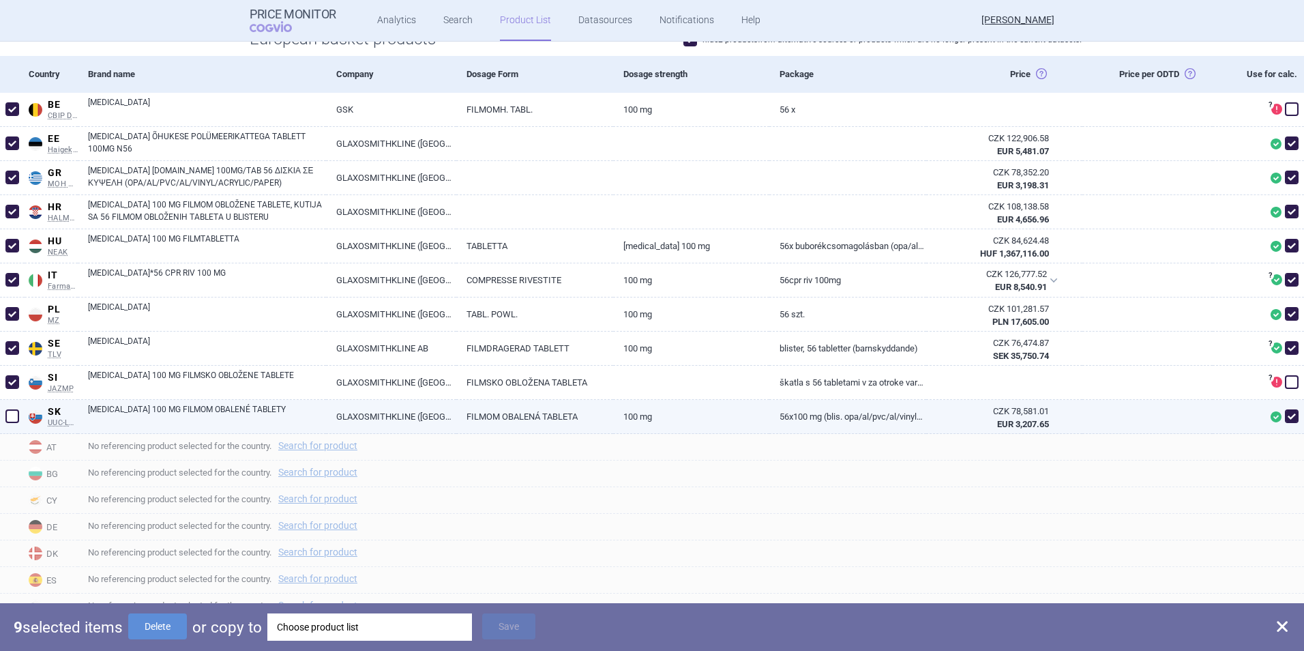
drag, startPoint x: 9, startPoint y: 418, endPoint x: 83, endPoint y: 497, distance: 108.6
click at [10, 418] on span at bounding box center [12, 416] width 14 height 14
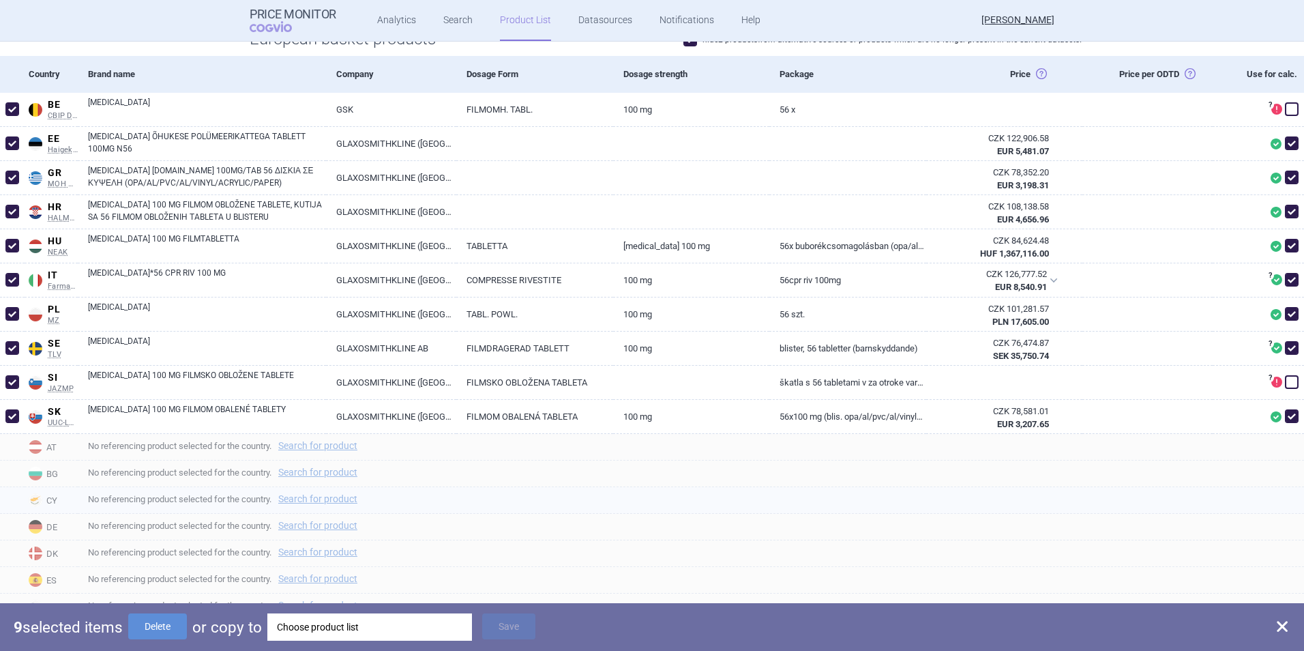
checkbox input "true"
click at [355, 459] on div "Choose product list" at bounding box center [379, 626] width 186 height 27
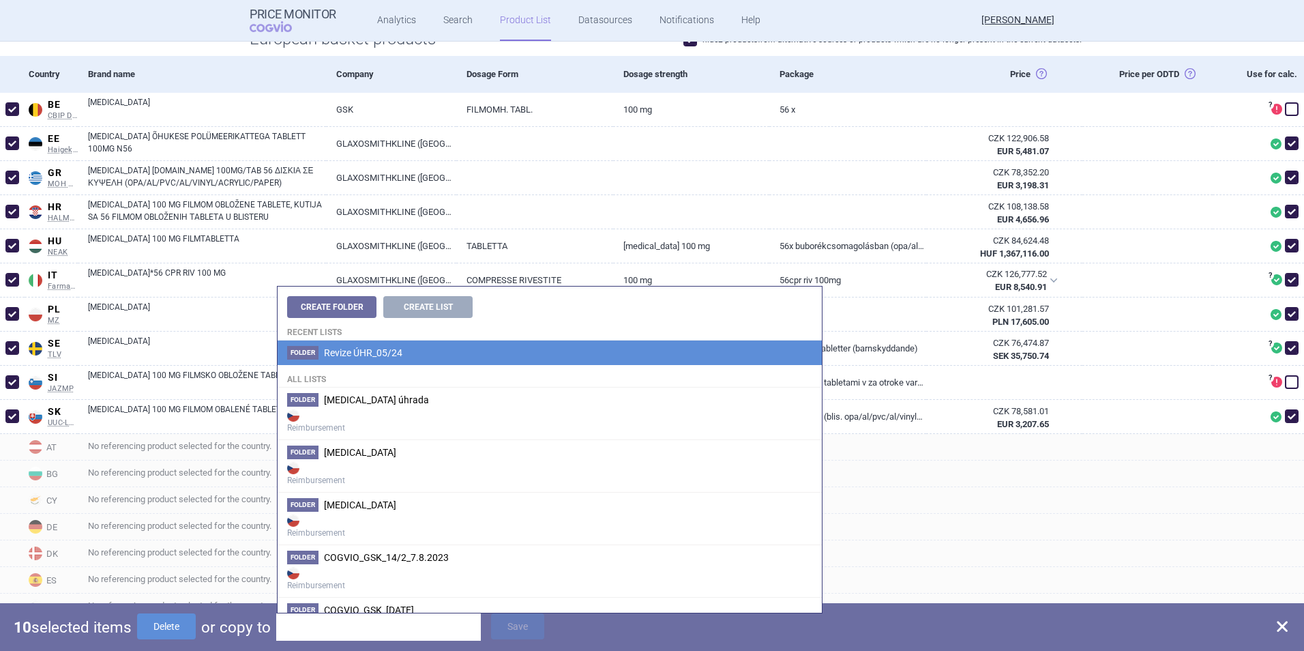
click at [376, 355] on span "Revize ÚHR_05/24" at bounding box center [363, 352] width 78 height 11
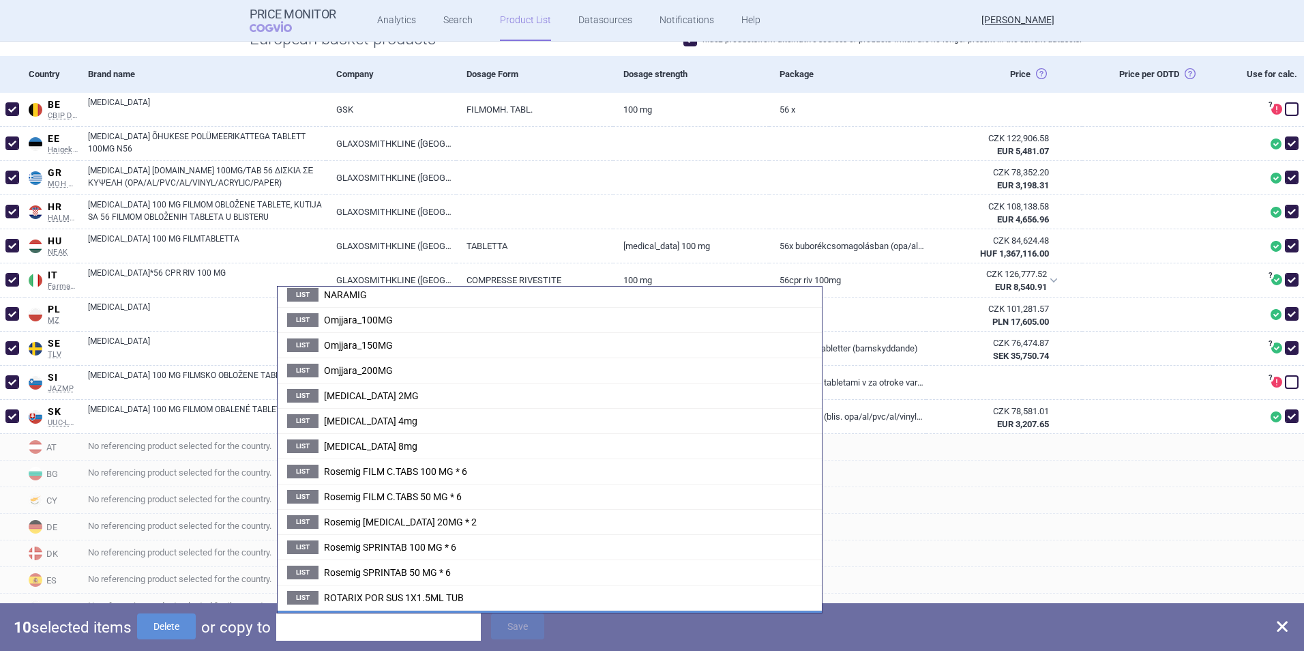
scroll to position [999, 0]
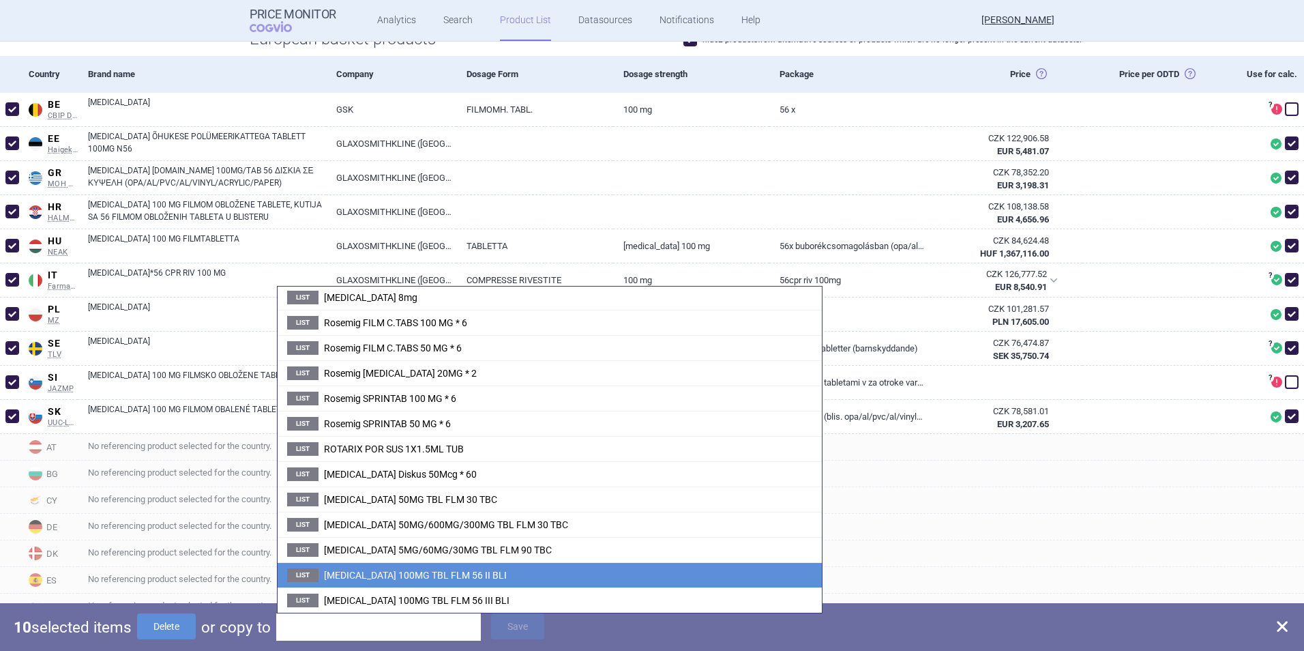
click at [439, 459] on span "ZEJULA 100MG TBL FLM 56 II BLI" at bounding box center [415, 574] width 183 height 11
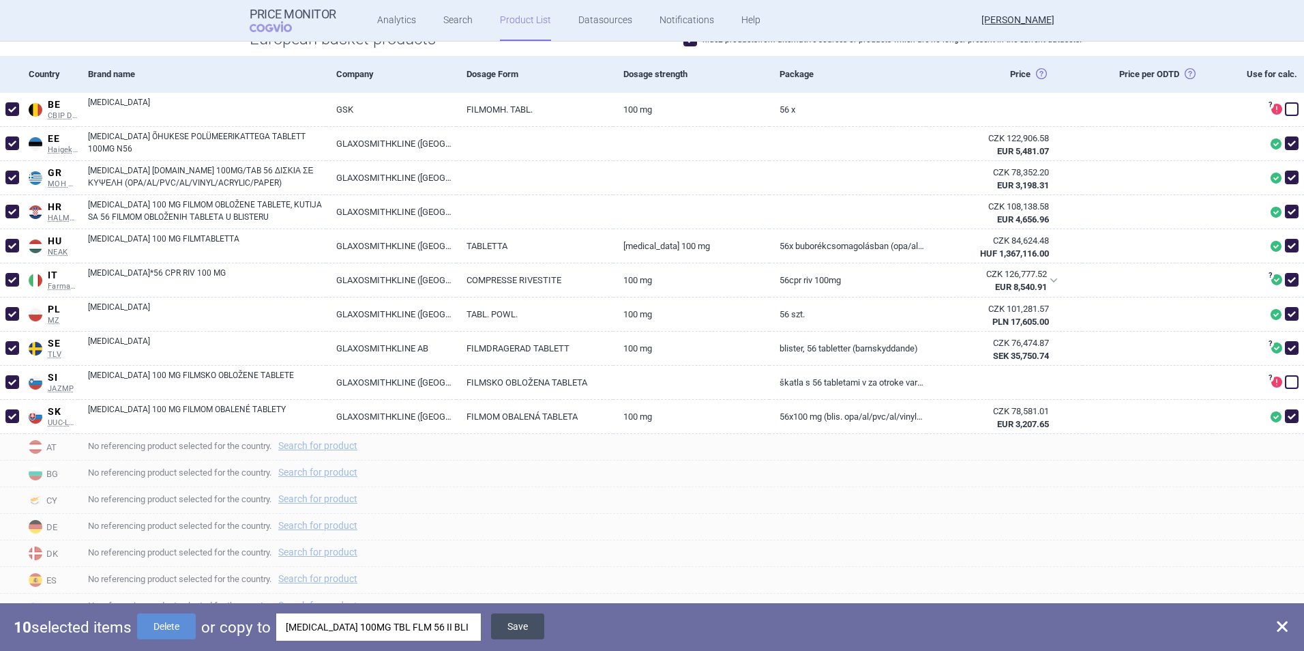
click at [511, 459] on button "Save" at bounding box center [517, 626] width 53 height 26
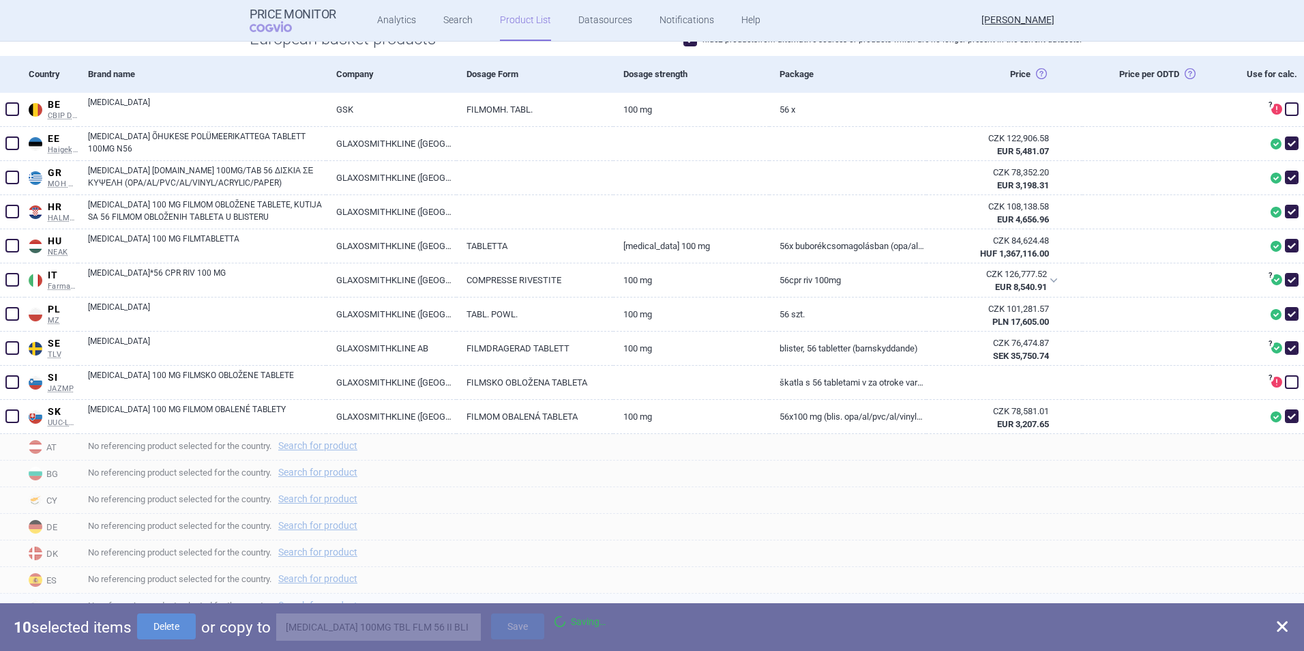
checkbox input "false"
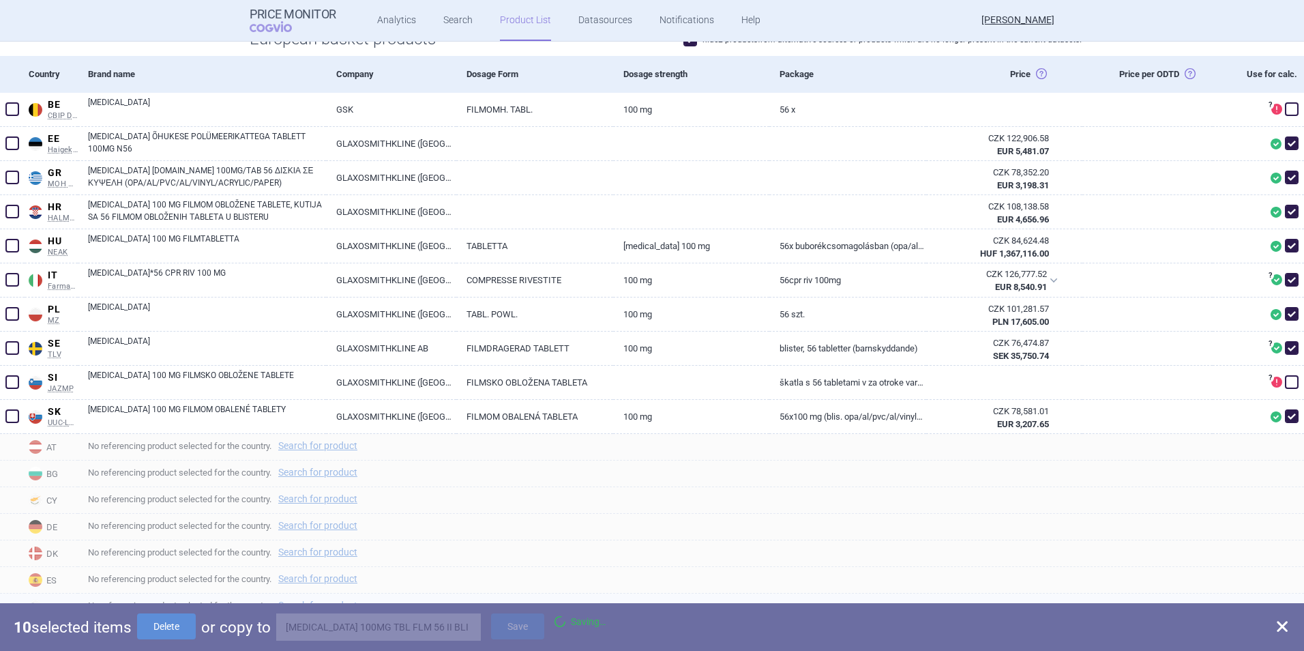
checkbox input "false"
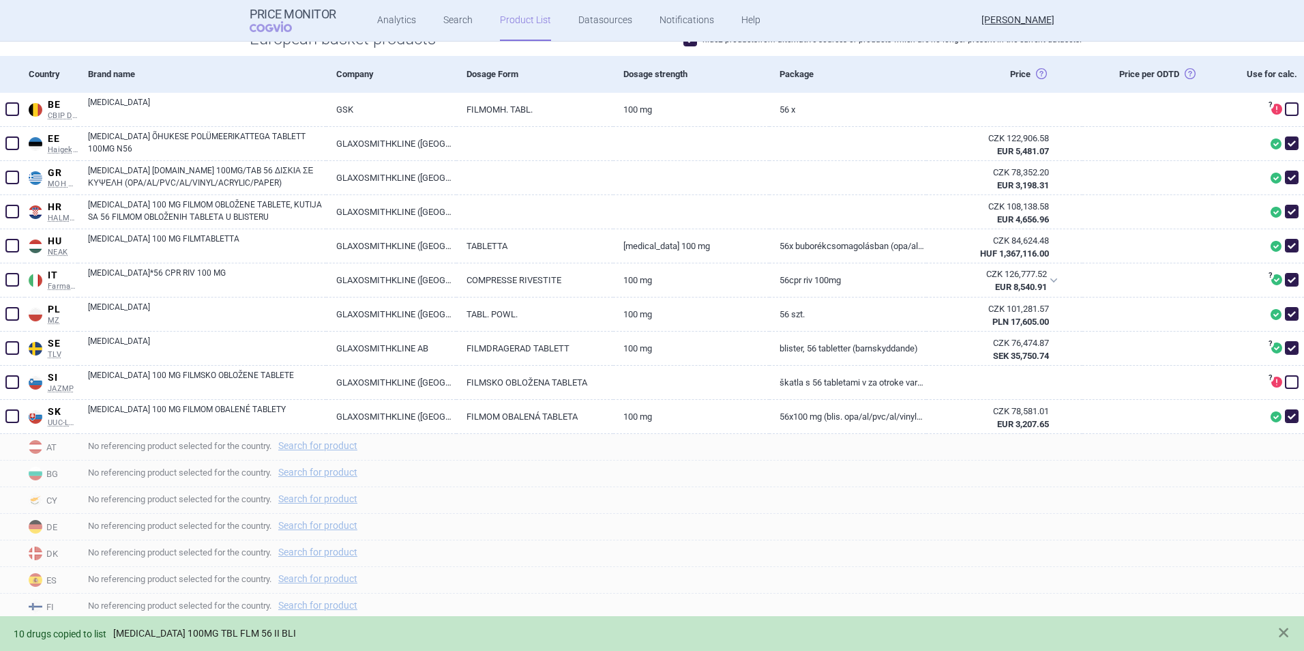
click at [250, 459] on link "ZEJULA 100MG TBL FLM 56 II BLI" at bounding box center [204, 633] width 183 height 12
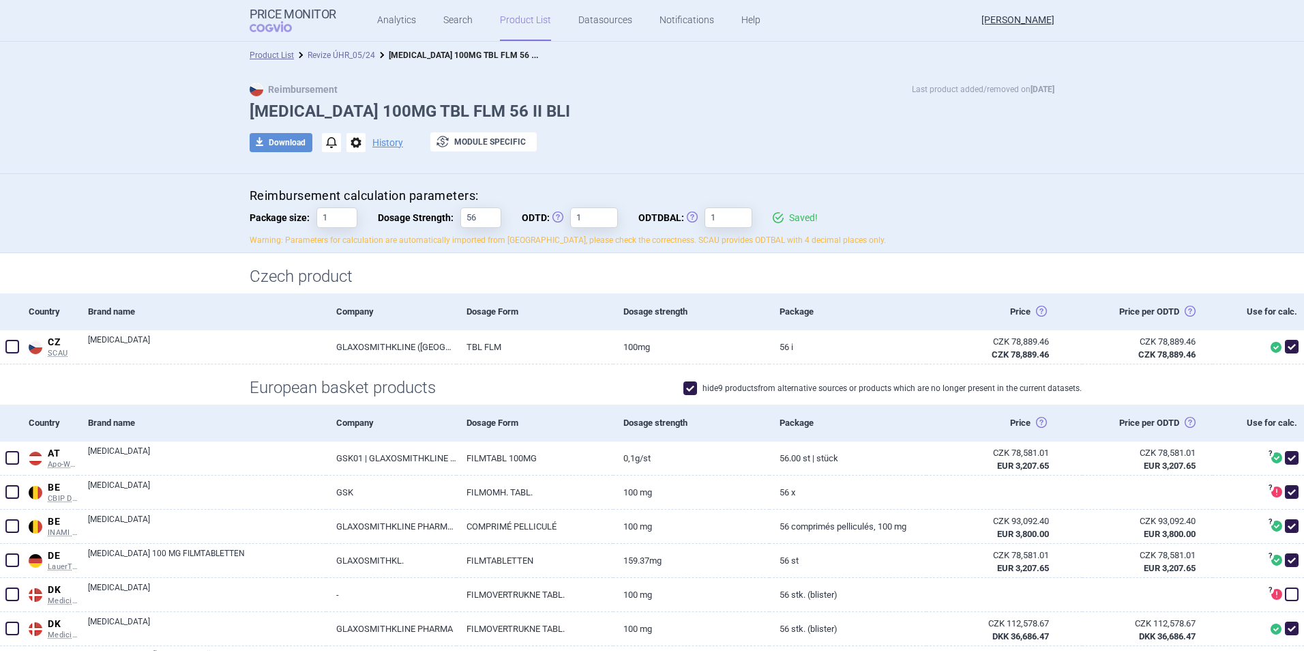
click at [330, 55] on link "Revize ÚHR_05/24" at bounding box center [342, 55] width 68 height 10
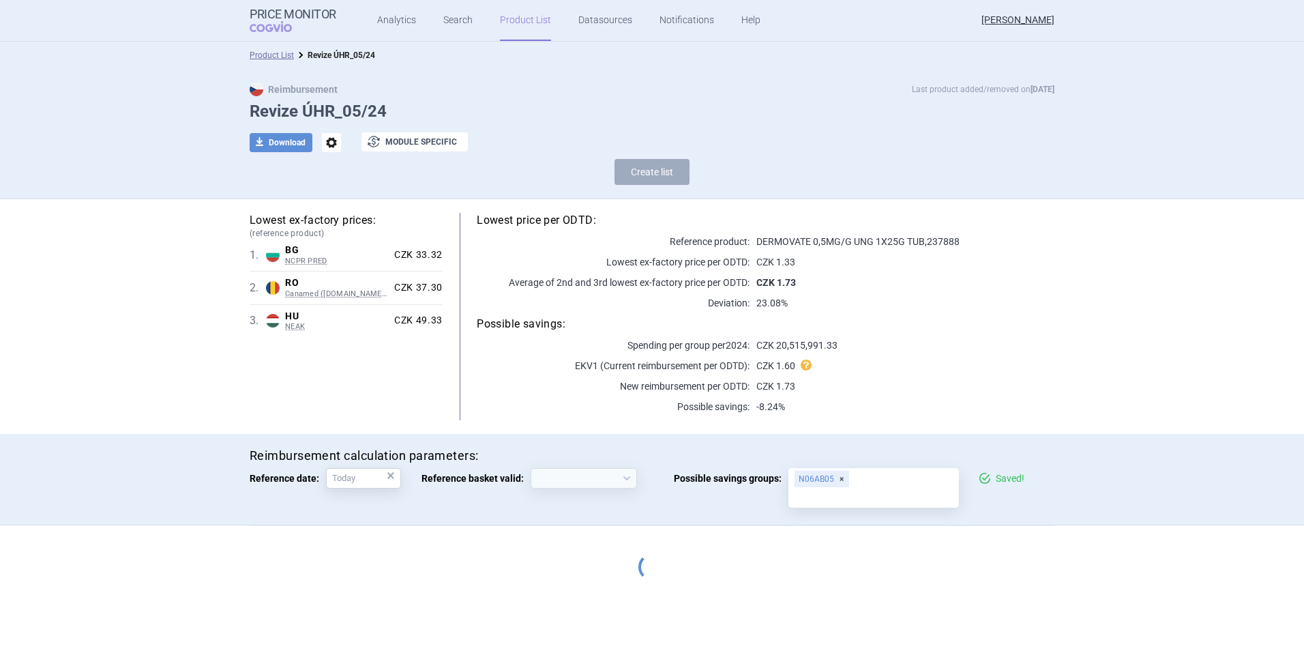
select select "2020-02-01"
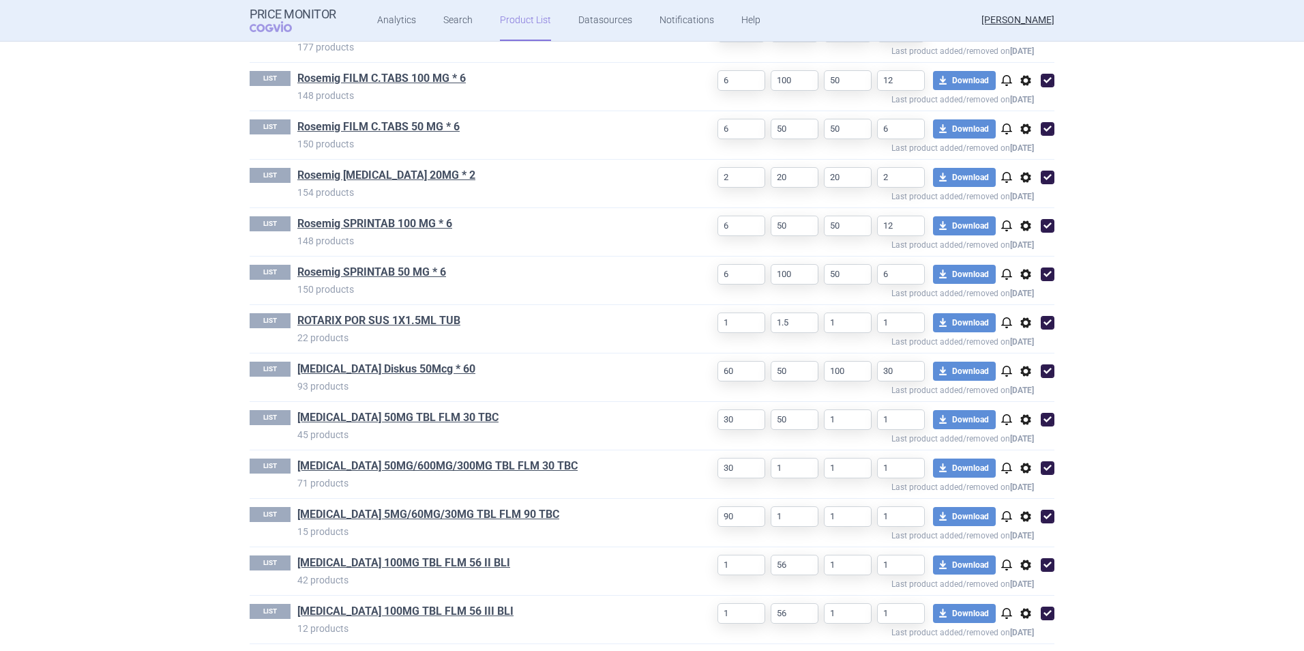
scroll to position [2270, 0]
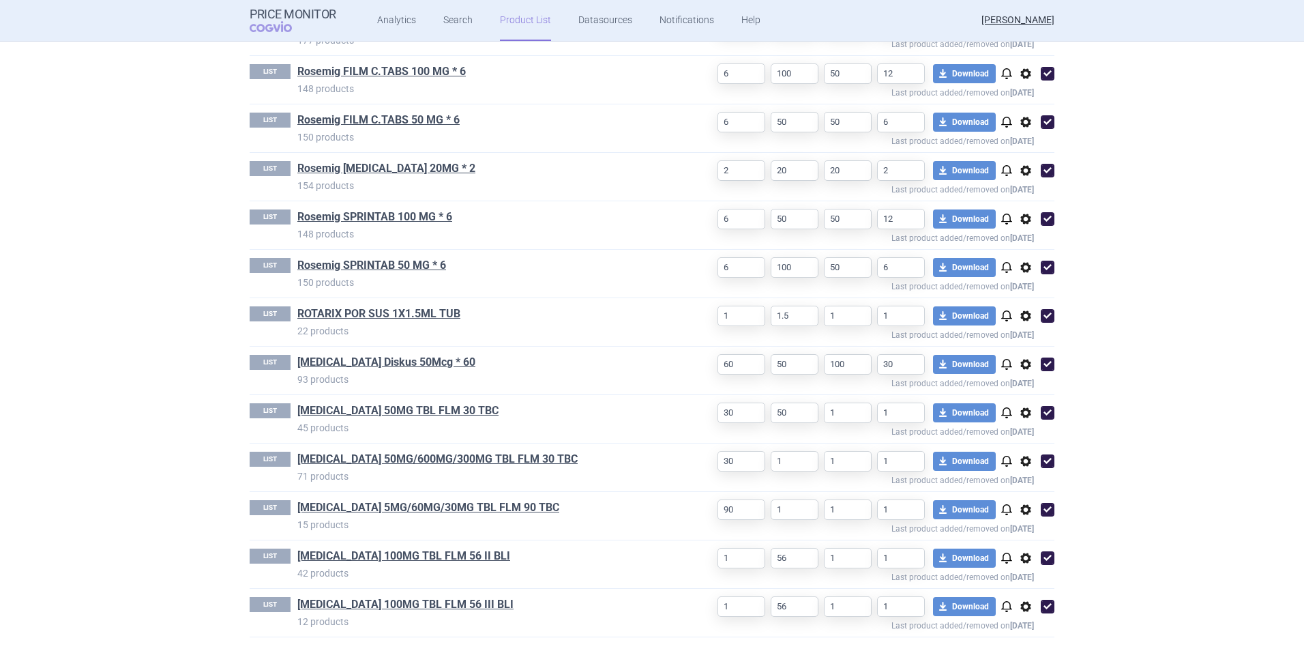
click at [867, 459] on span "options" at bounding box center [1026, 606] width 16 height 16
click at [867, 459] on button "Delete" at bounding box center [1020, 629] width 44 height 20
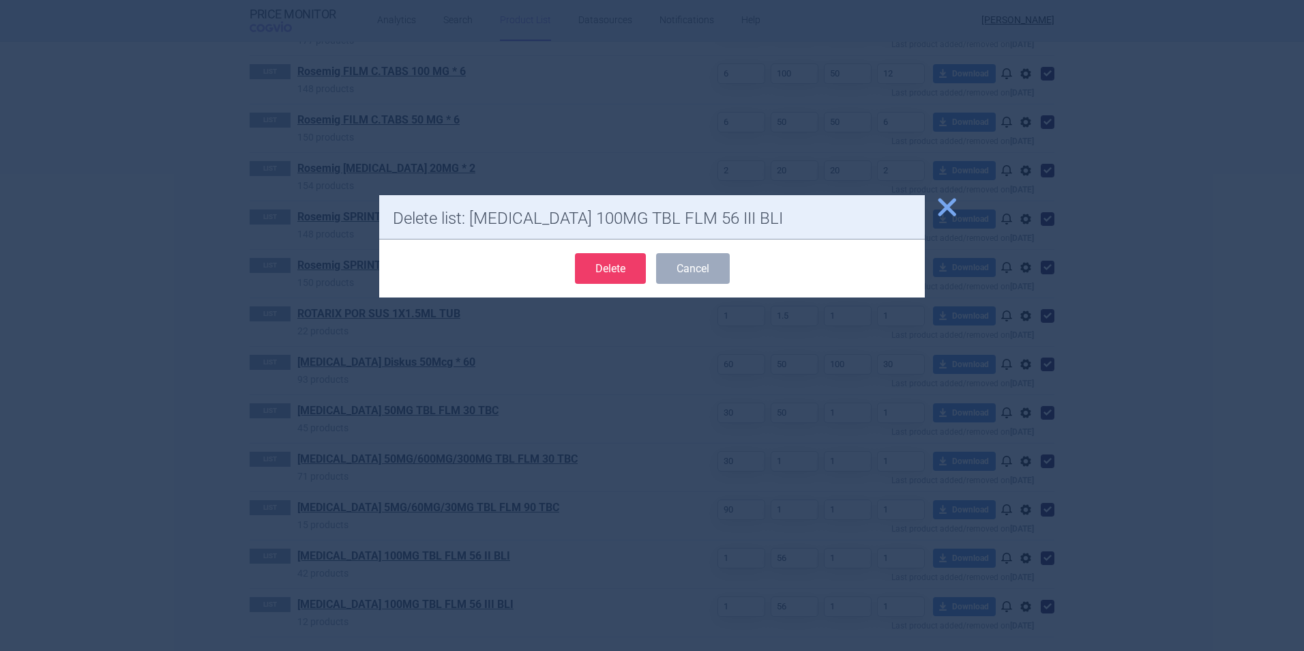
click at [609, 269] on button "Delete" at bounding box center [610, 268] width 71 height 31
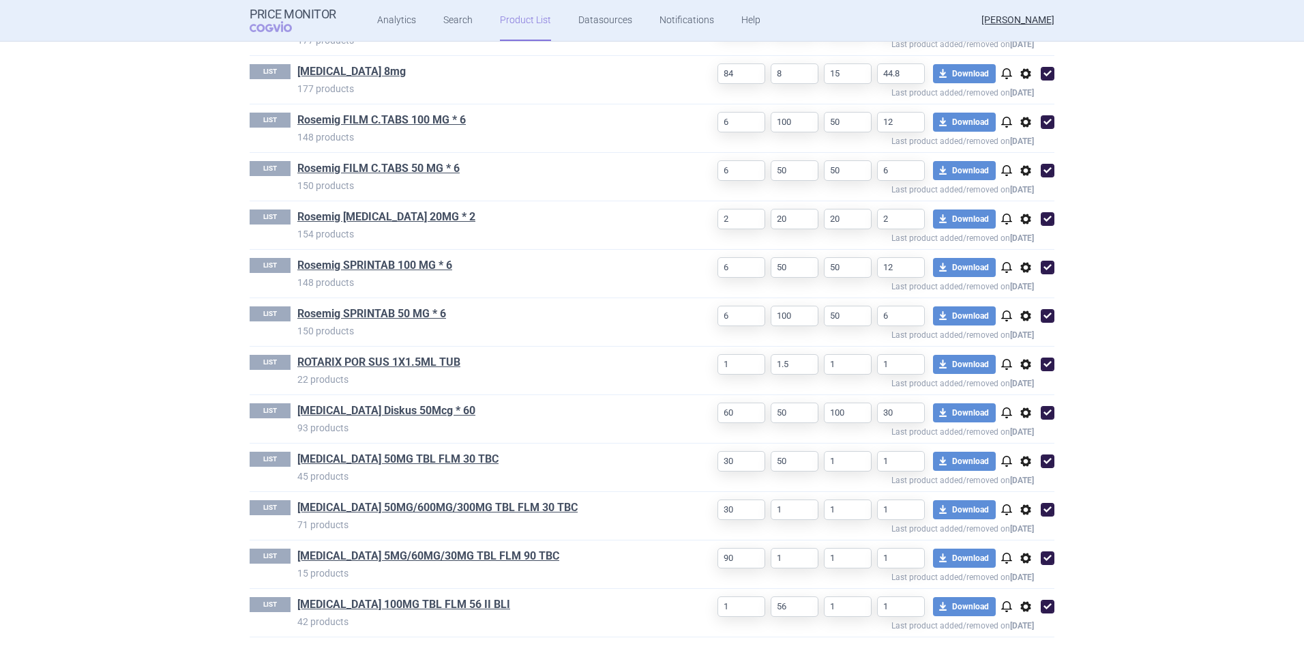
scroll to position [2221, 0]
select select "2020-02-01"
click at [378, 459] on link "ZEJULA 100MG TBL FLM 56 II BLI" at bounding box center [403, 604] width 213 height 15
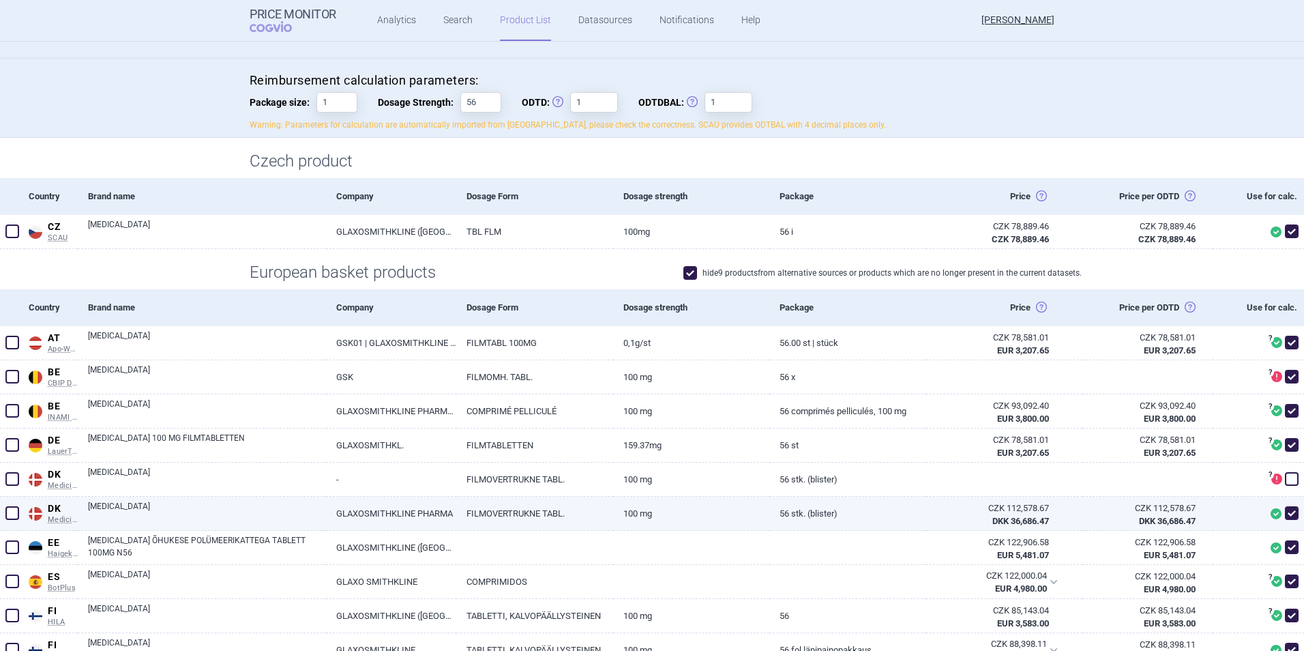
scroll to position [136, 0]
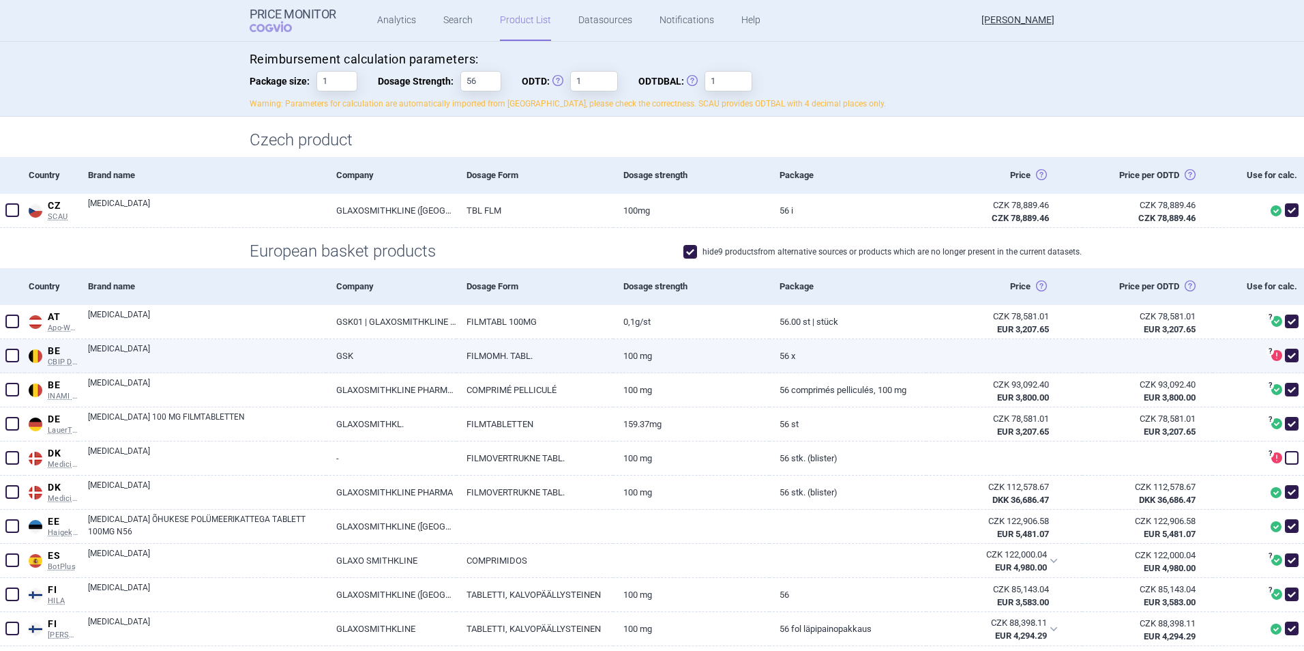
click at [14, 357] on span at bounding box center [12, 356] width 14 height 14
checkbox input "true"
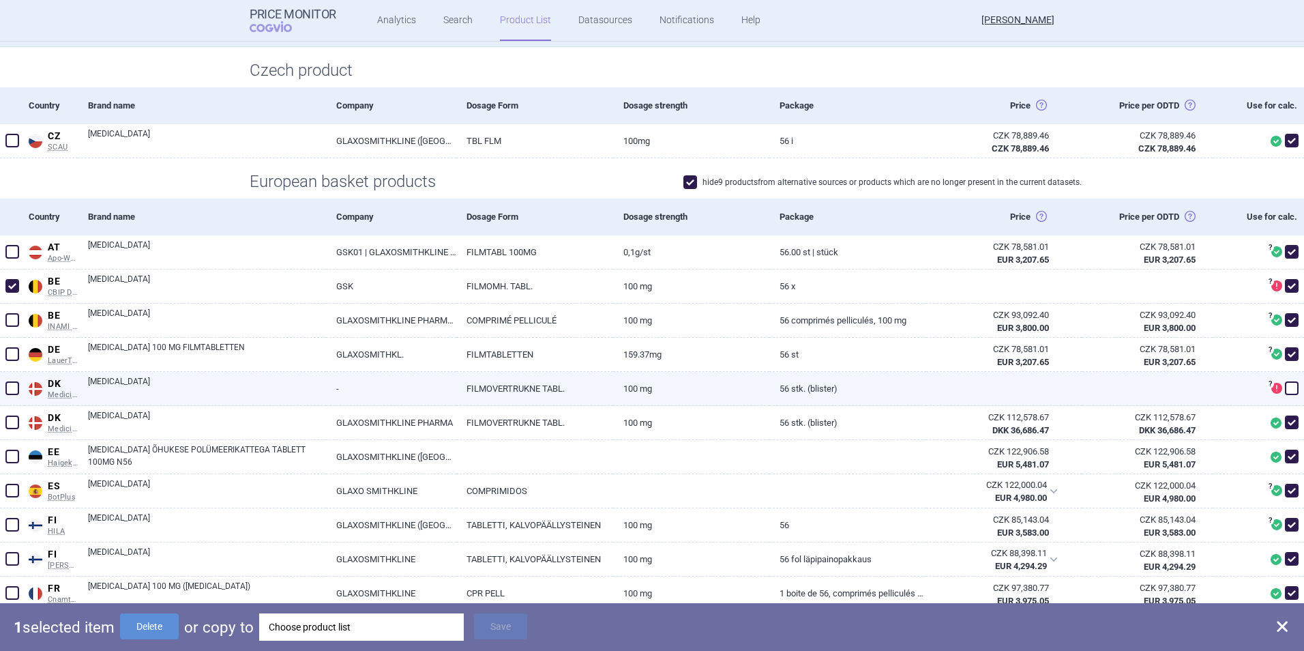
scroll to position [273, 0]
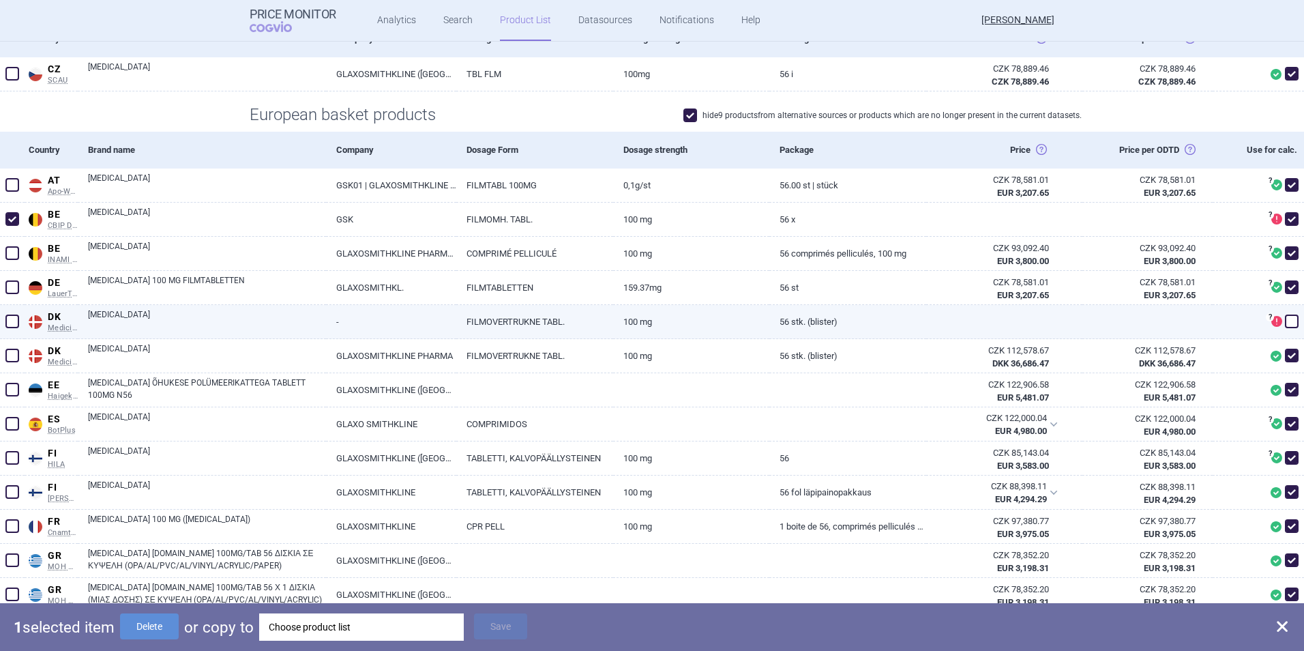
click at [13, 324] on span at bounding box center [12, 321] width 14 height 14
checkbox input "true"
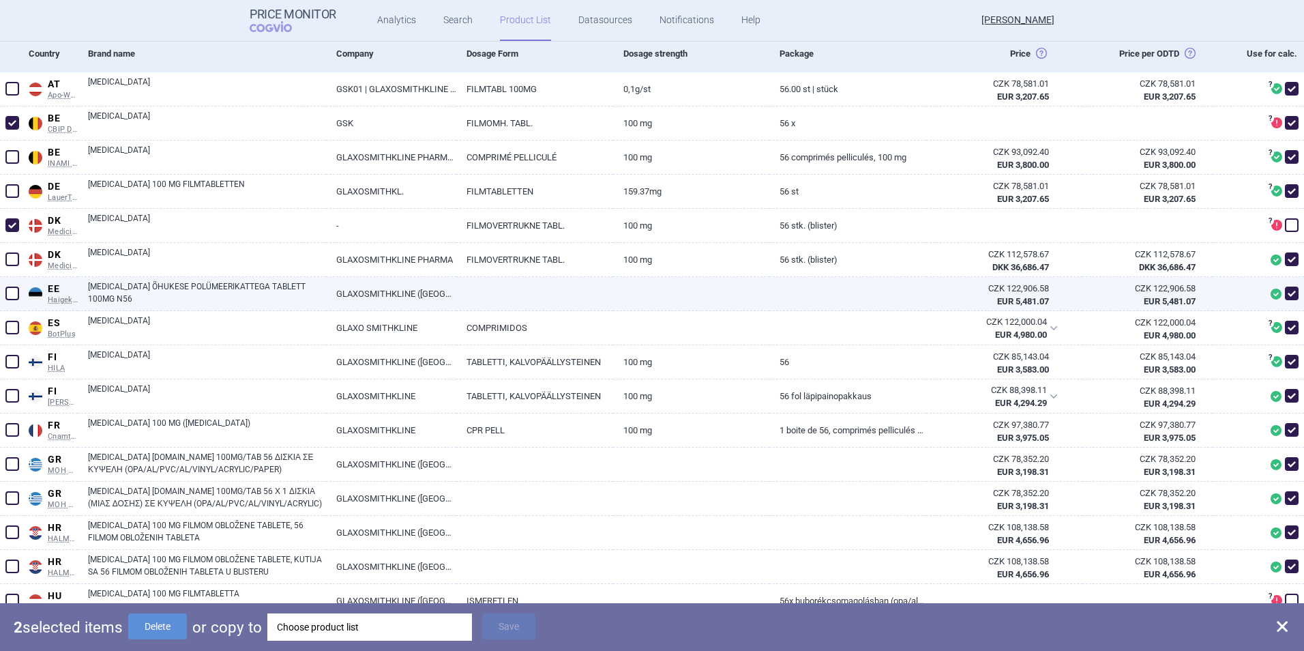
scroll to position [614, 0]
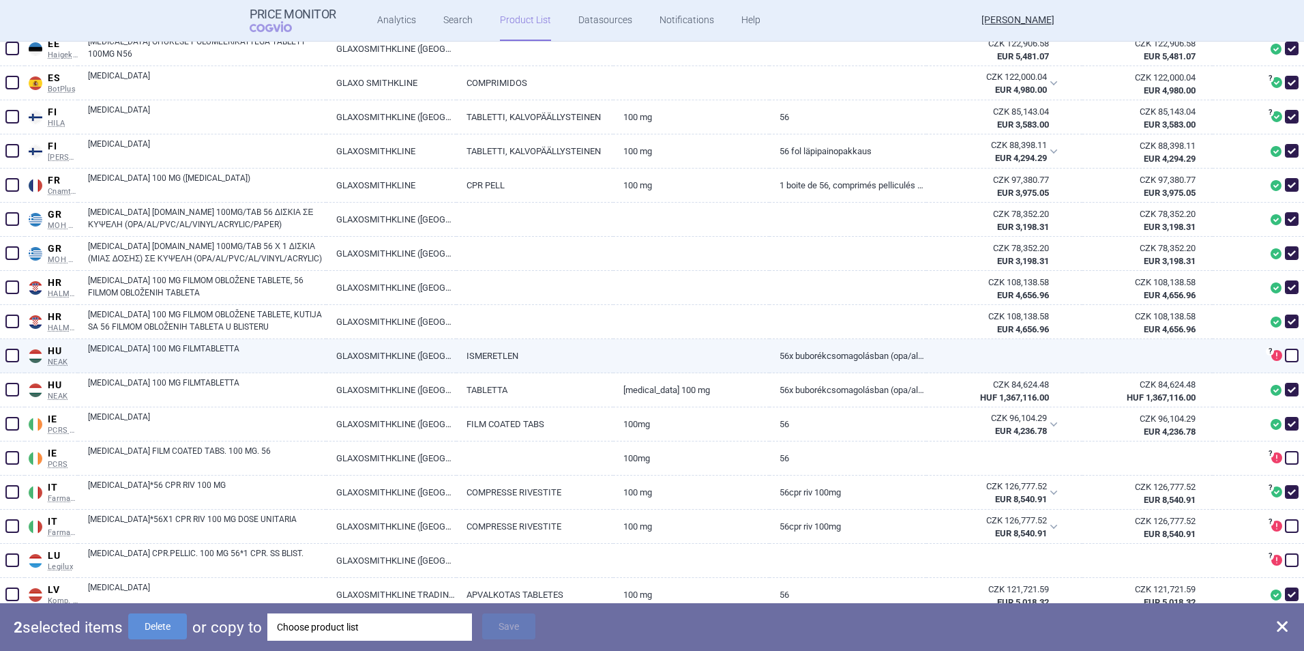
click at [11, 358] on span at bounding box center [12, 356] width 14 height 14
checkbox input "true"
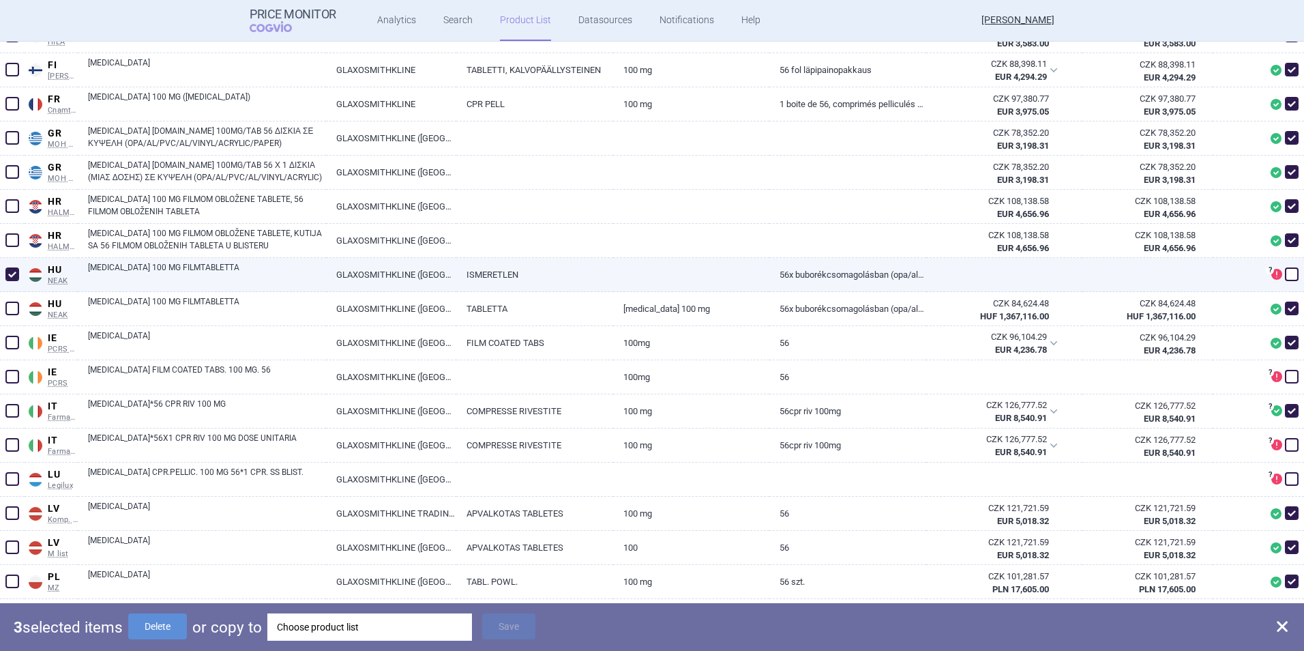
scroll to position [818, 0]
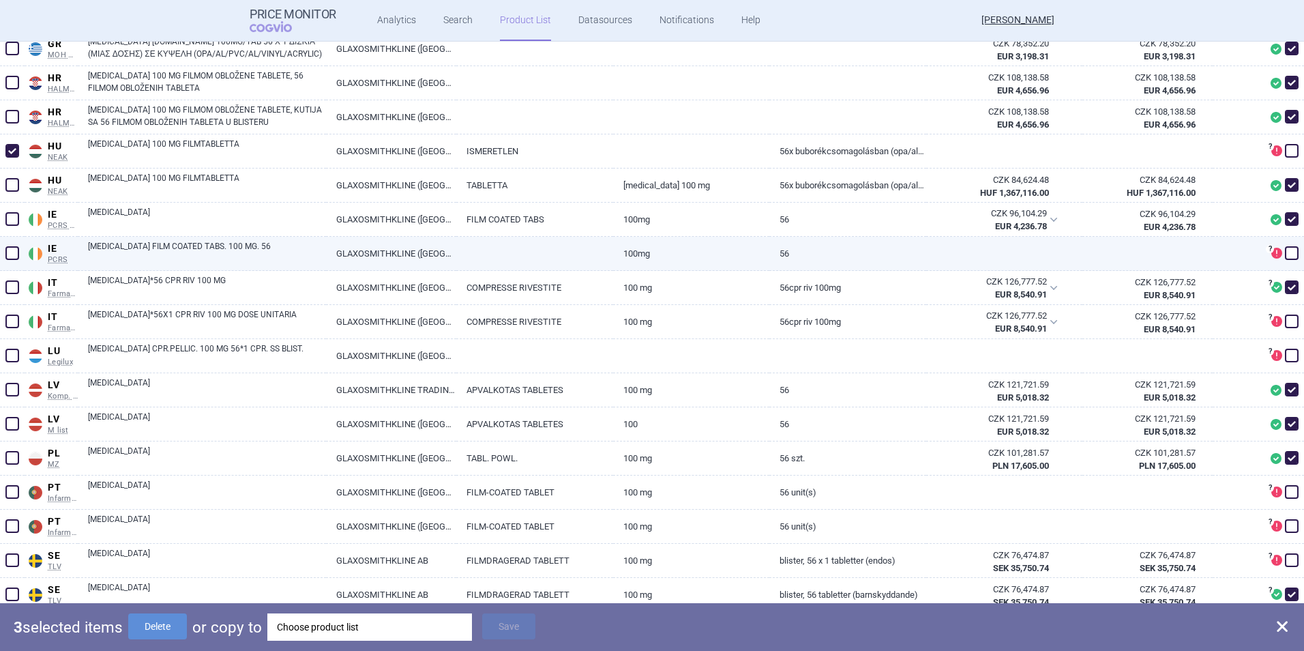
click at [13, 255] on span at bounding box center [12, 253] width 14 height 14
checkbox input "true"
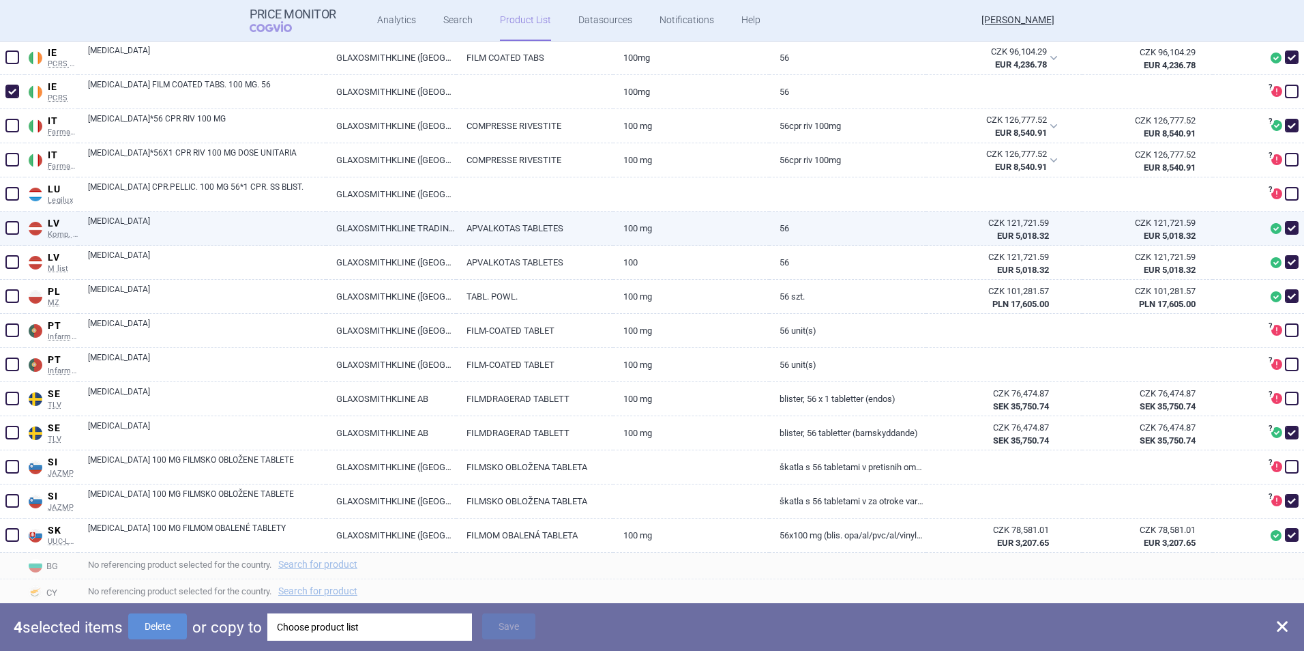
scroll to position [1023, 0]
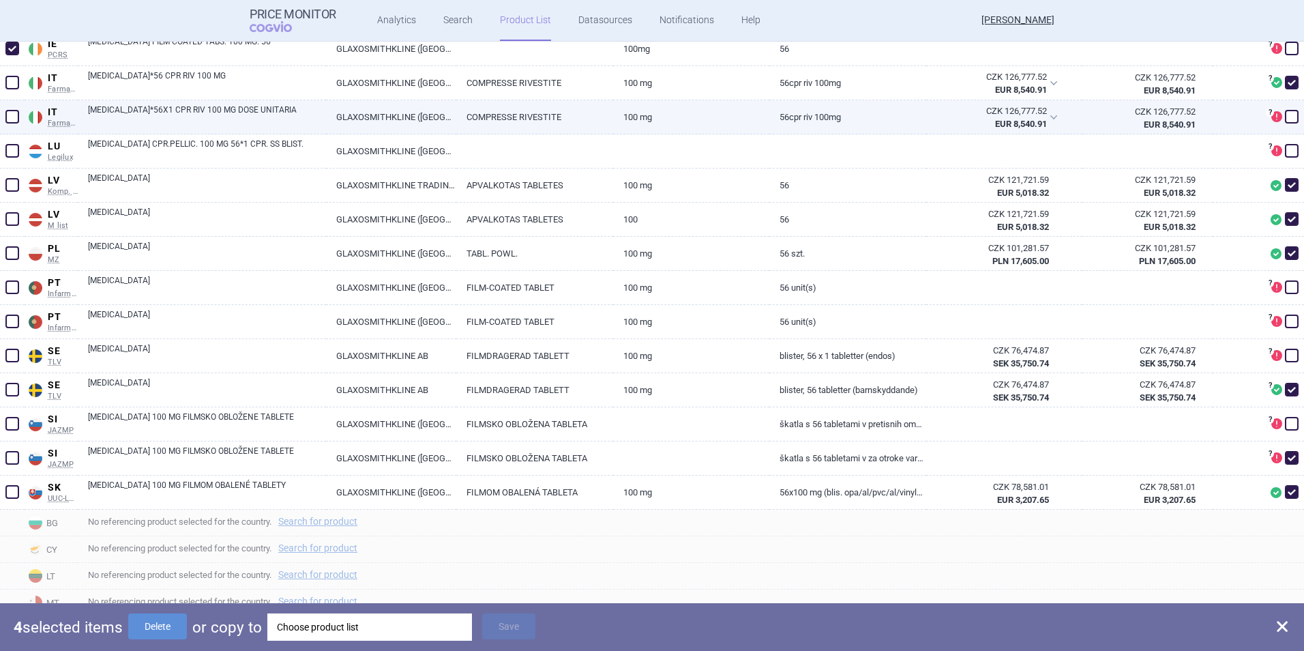
click at [18, 116] on span at bounding box center [12, 117] width 14 height 14
checkbox input "true"
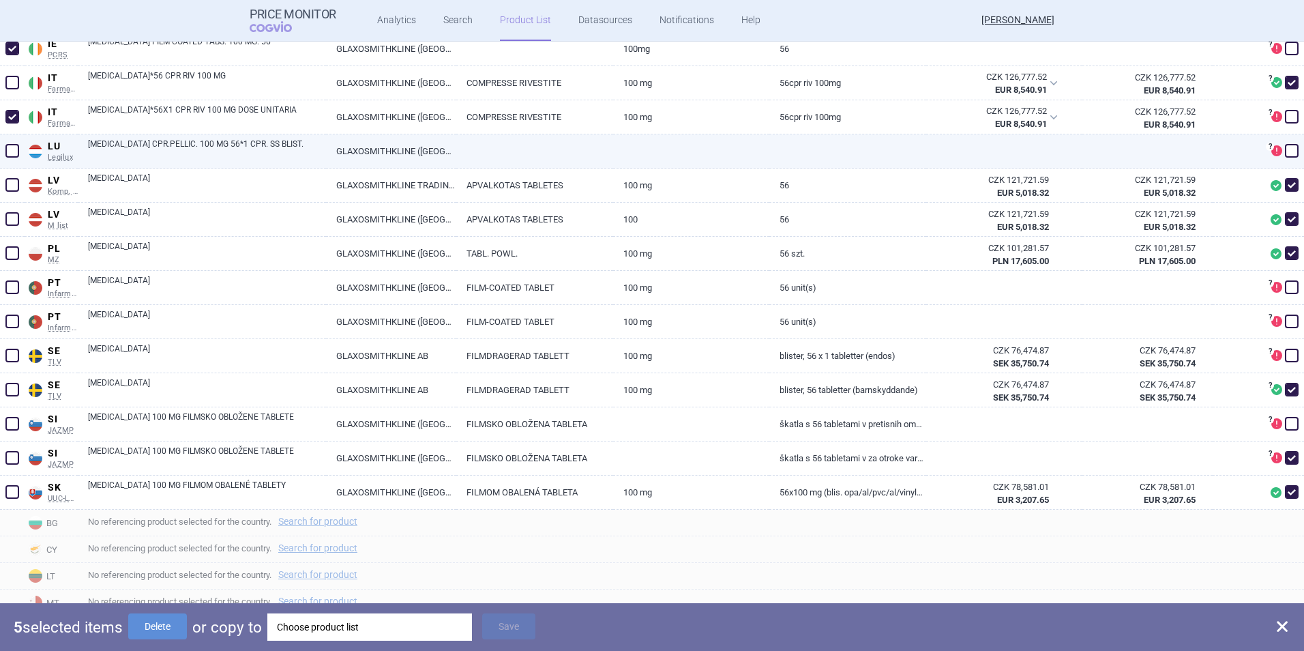
click at [18, 152] on span at bounding box center [12, 151] width 14 height 14
checkbox input "true"
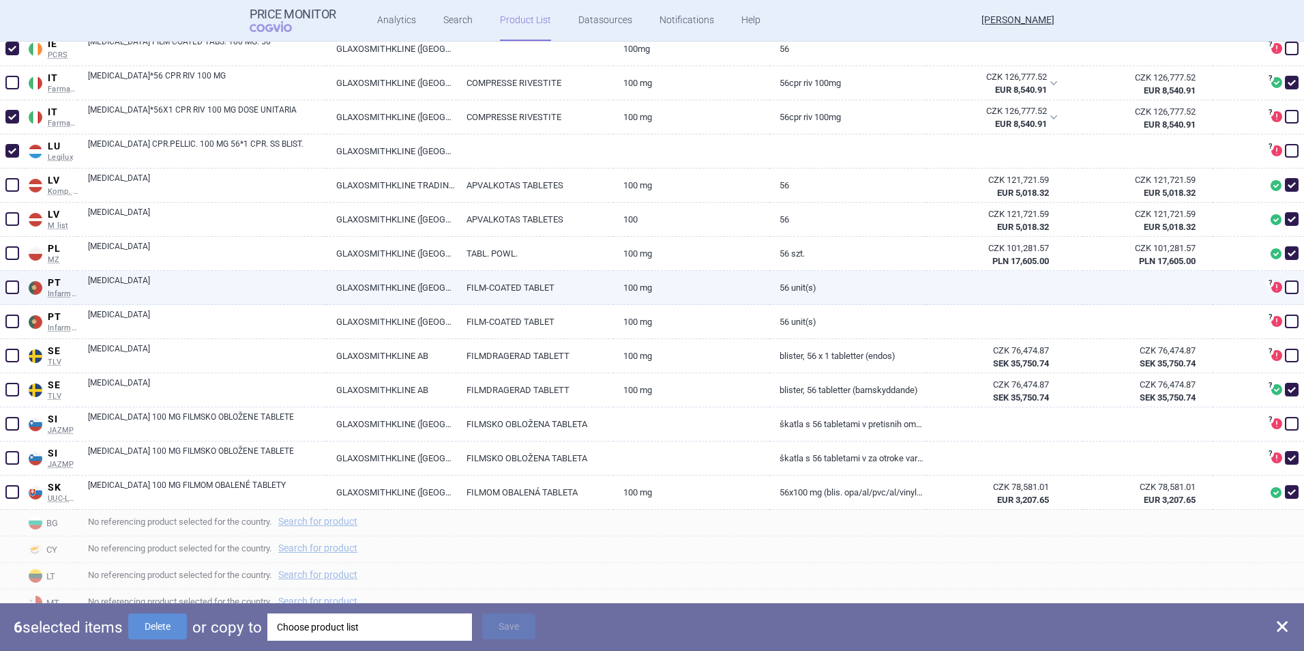
drag, startPoint x: 14, startPoint y: 292, endPoint x: 6, endPoint y: 303, distance: 13.6
click at [14, 293] on span at bounding box center [12, 287] width 14 height 14
checkbox input "true"
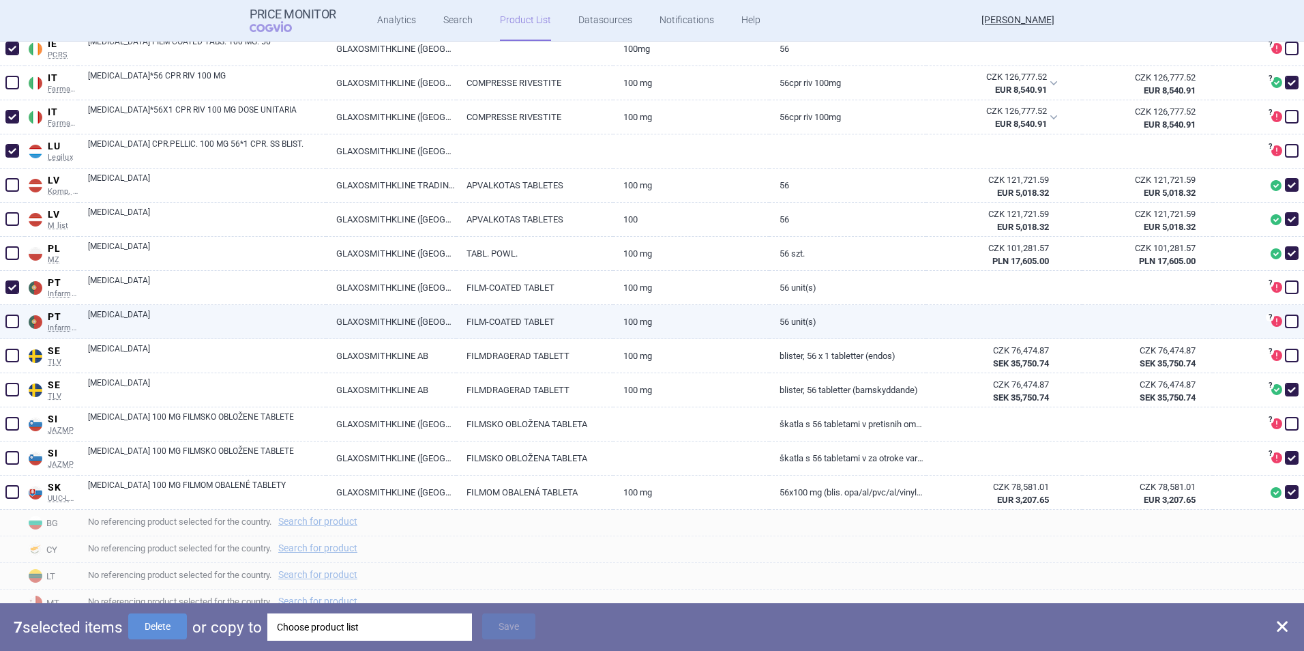
click at [15, 331] on div at bounding box center [12, 322] width 25 height 34
drag, startPoint x: 14, startPoint y: 323, endPoint x: 16, endPoint y: 331, distance: 7.8
click at [14, 323] on span at bounding box center [12, 321] width 14 height 14
checkbox input "true"
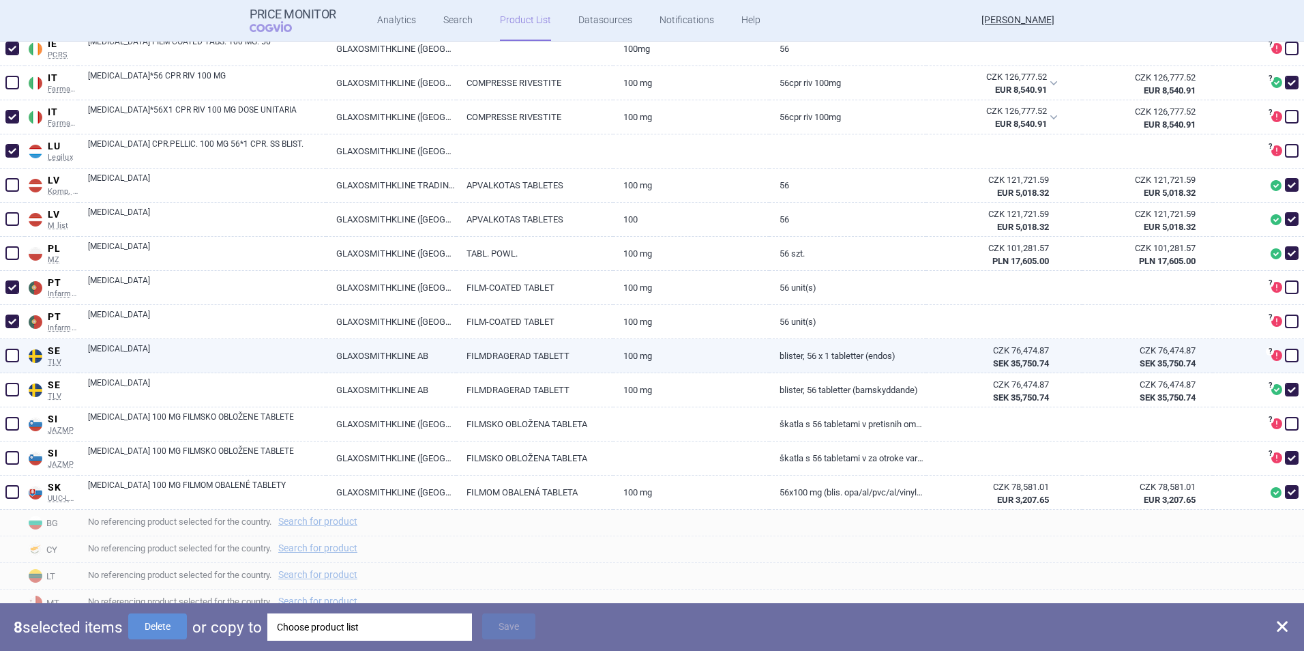
click at [17, 354] on span at bounding box center [12, 356] width 14 height 14
checkbox input "true"
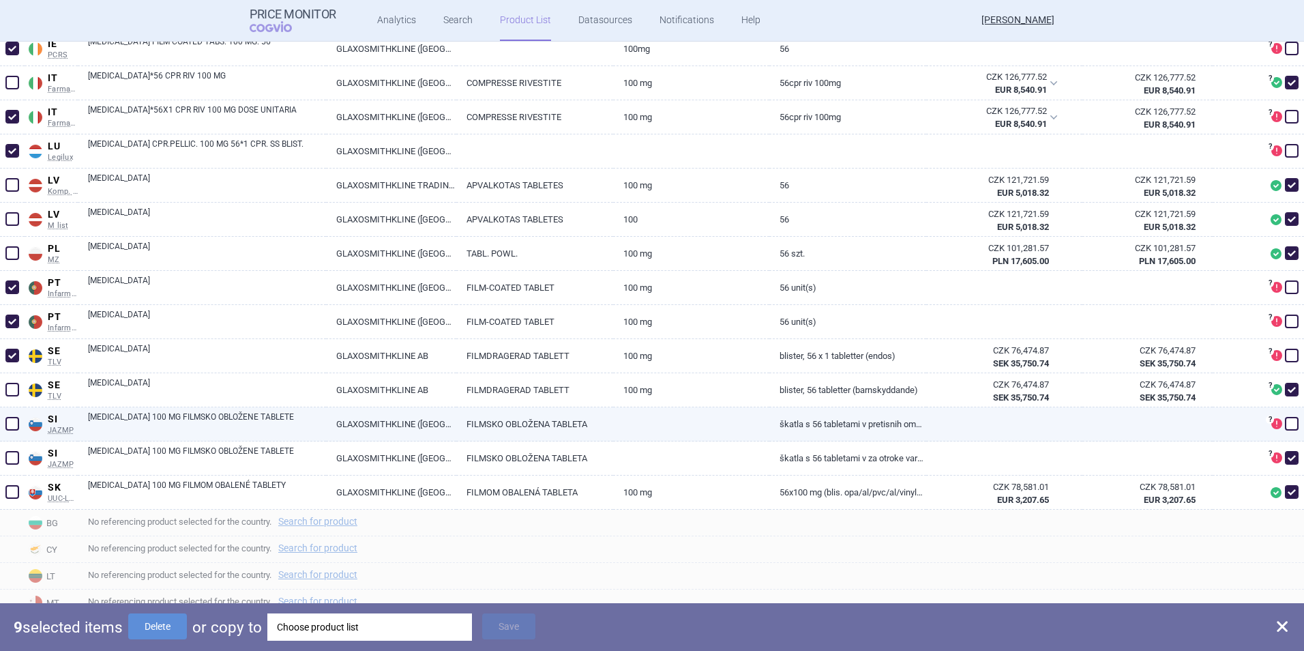
click at [14, 424] on span at bounding box center [12, 424] width 14 height 14
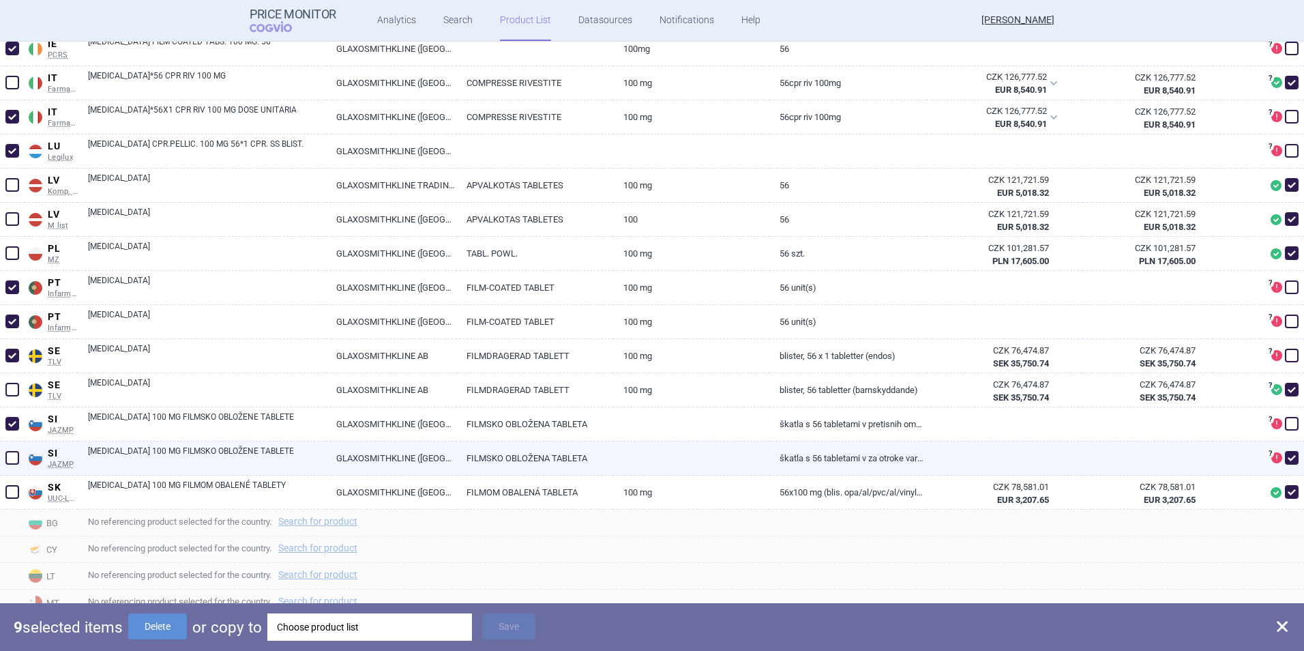
checkbox input "true"
click at [19, 459] on span at bounding box center [12, 457] width 20 height 20
checkbox input "true"
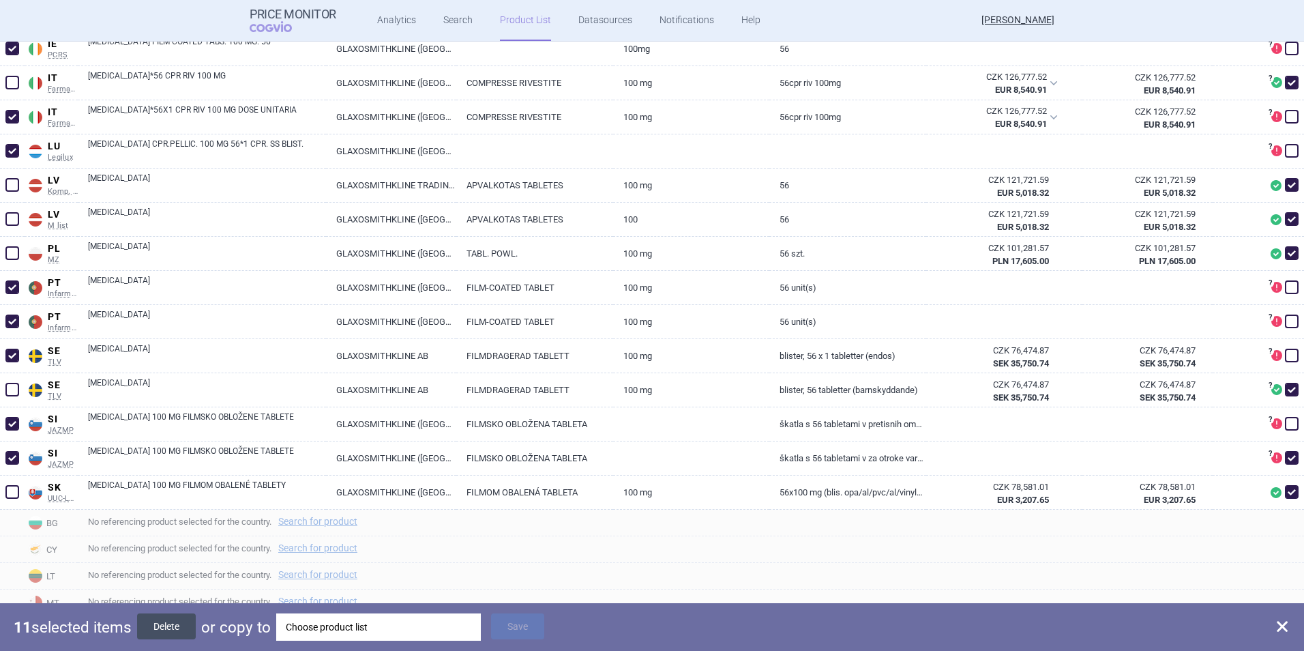
click at [175, 459] on button "Delete" at bounding box center [166, 626] width 59 height 26
checkbox input "false"
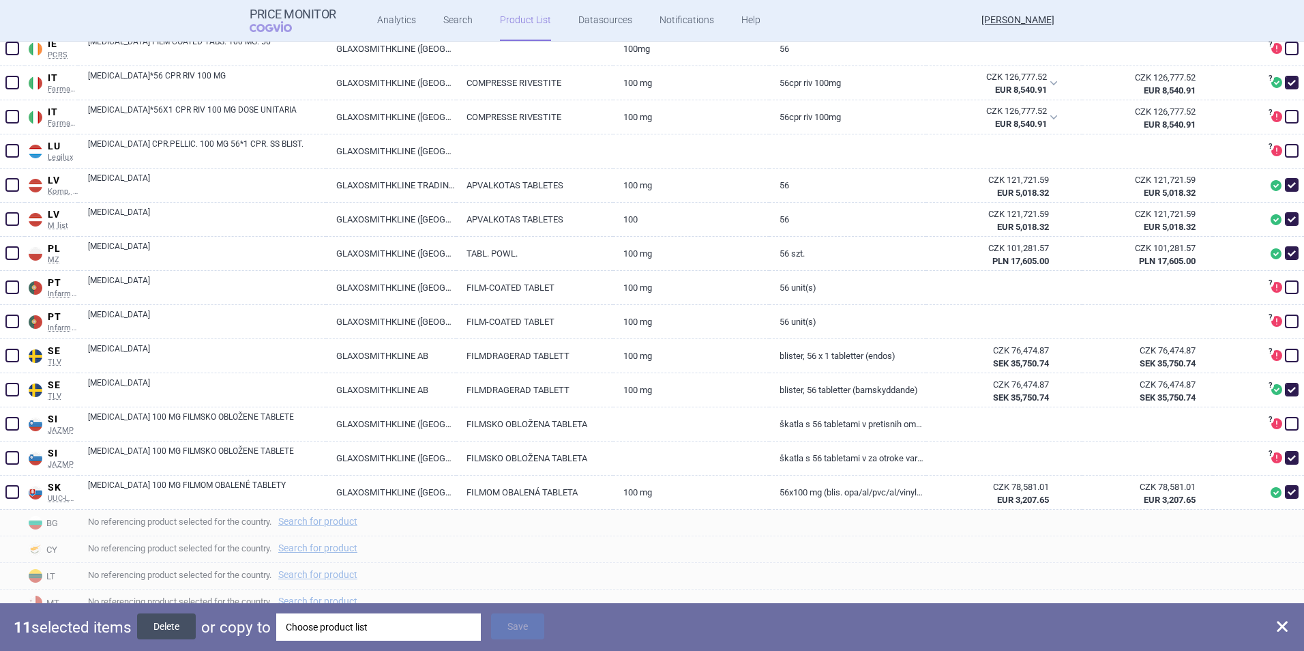
checkbox input "false"
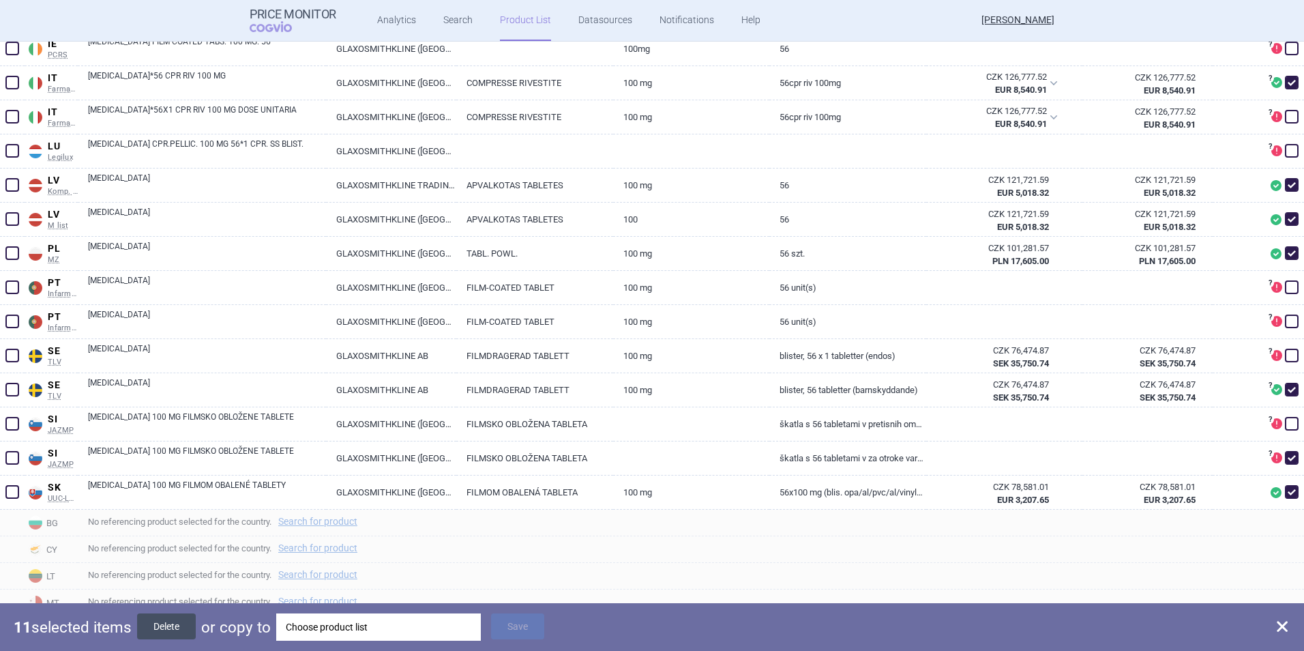
checkbox input "false"
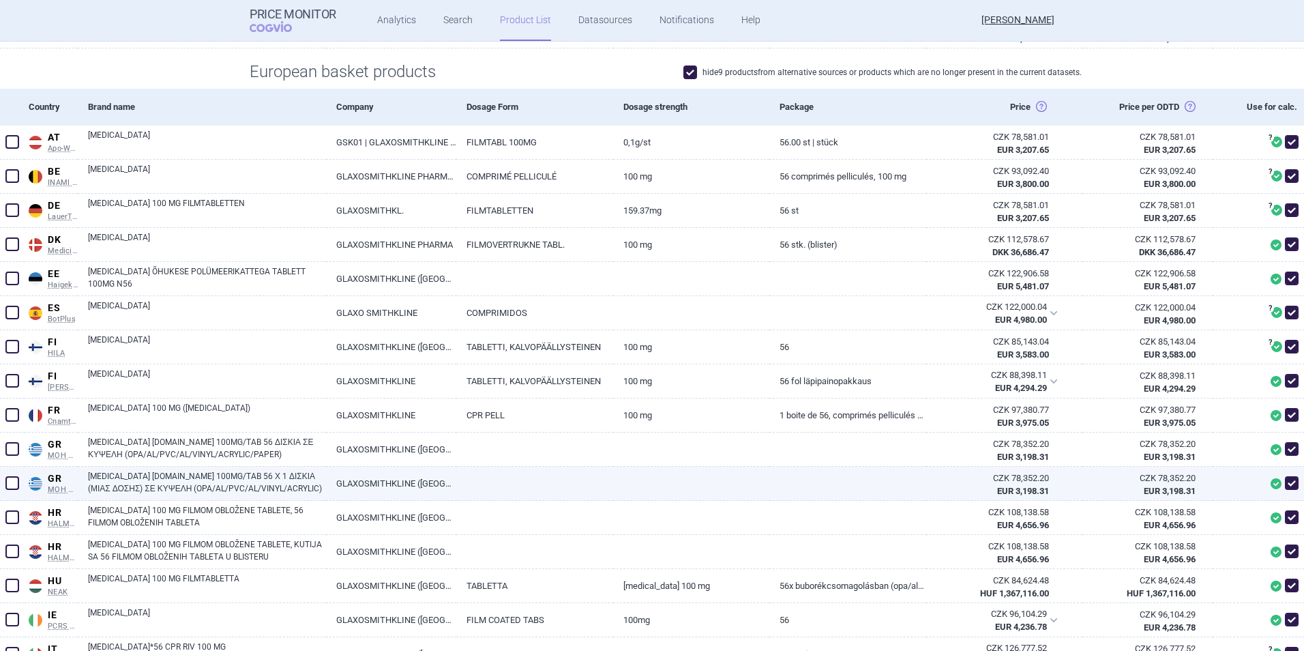
scroll to position [303, 0]
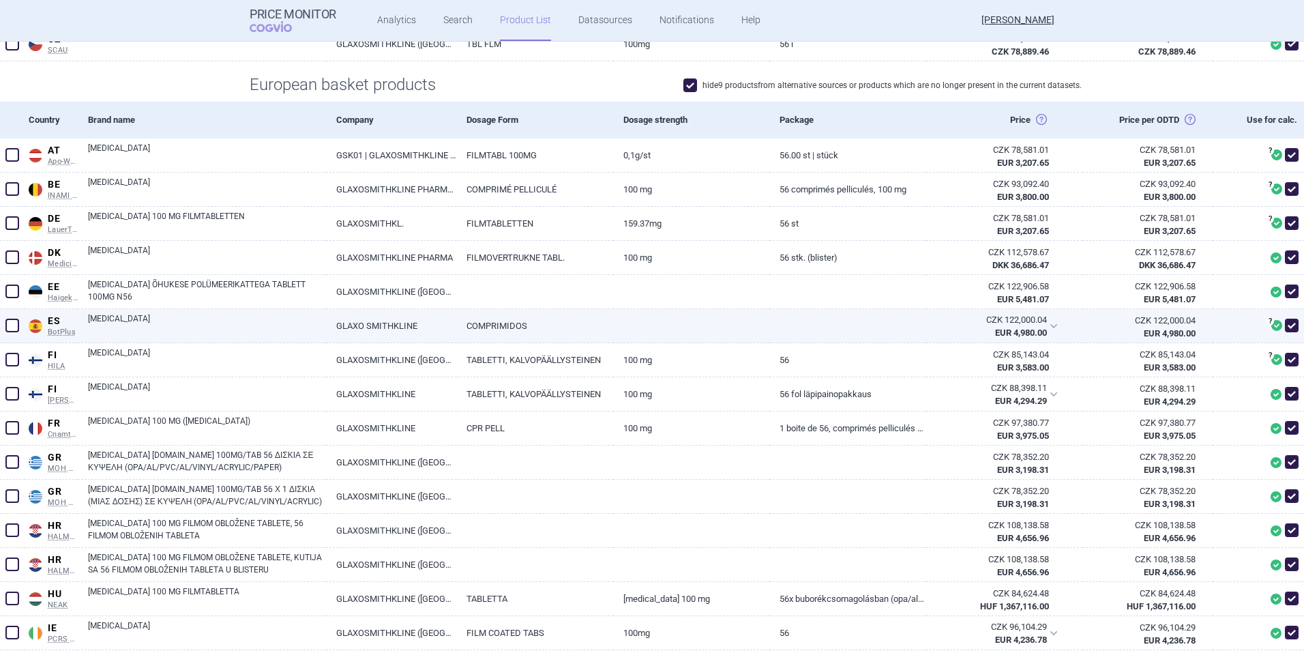
click at [339, 324] on link "GLAXO SMITHKLINE" at bounding box center [391, 325] width 130 height 33
select select "EUR"
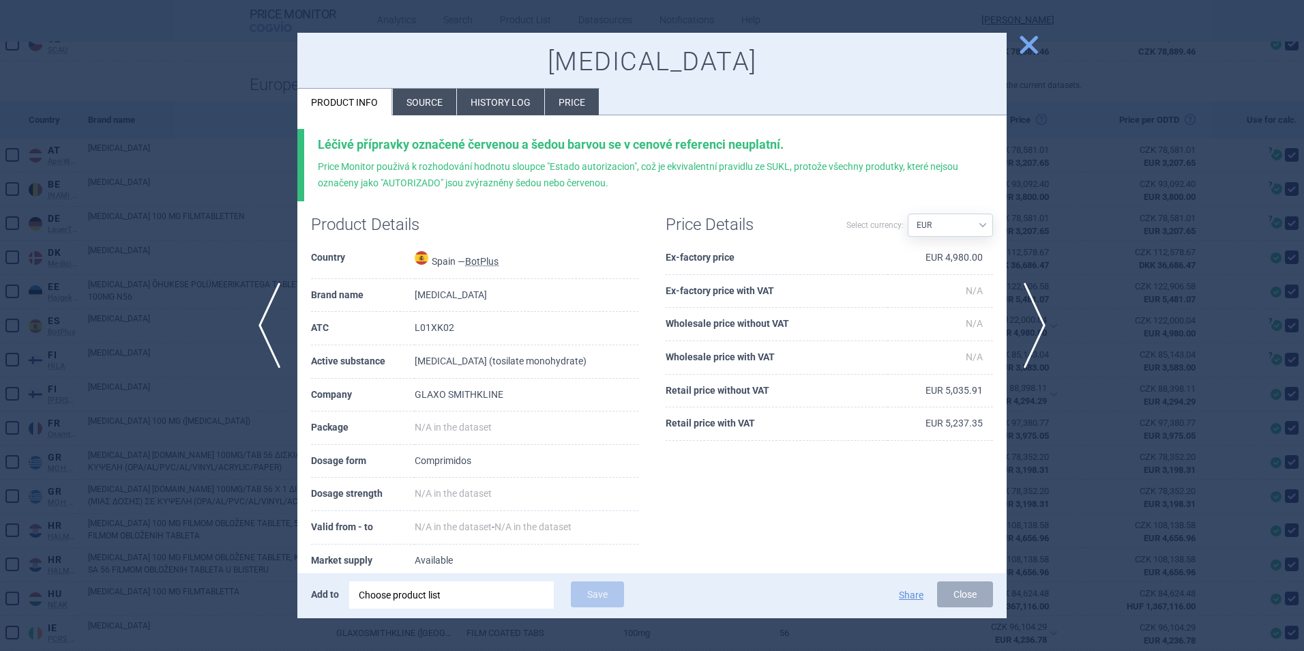
click at [428, 100] on li "Source" at bounding box center [424, 102] width 63 height 27
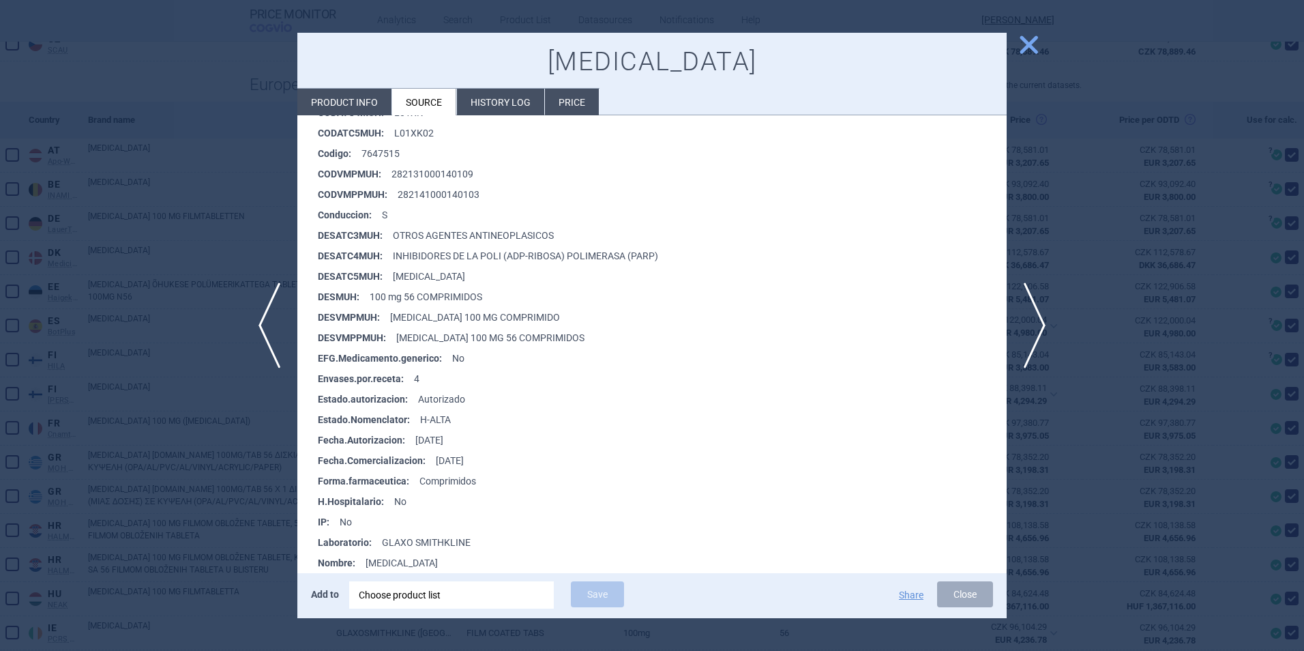
scroll to position [273, 0]
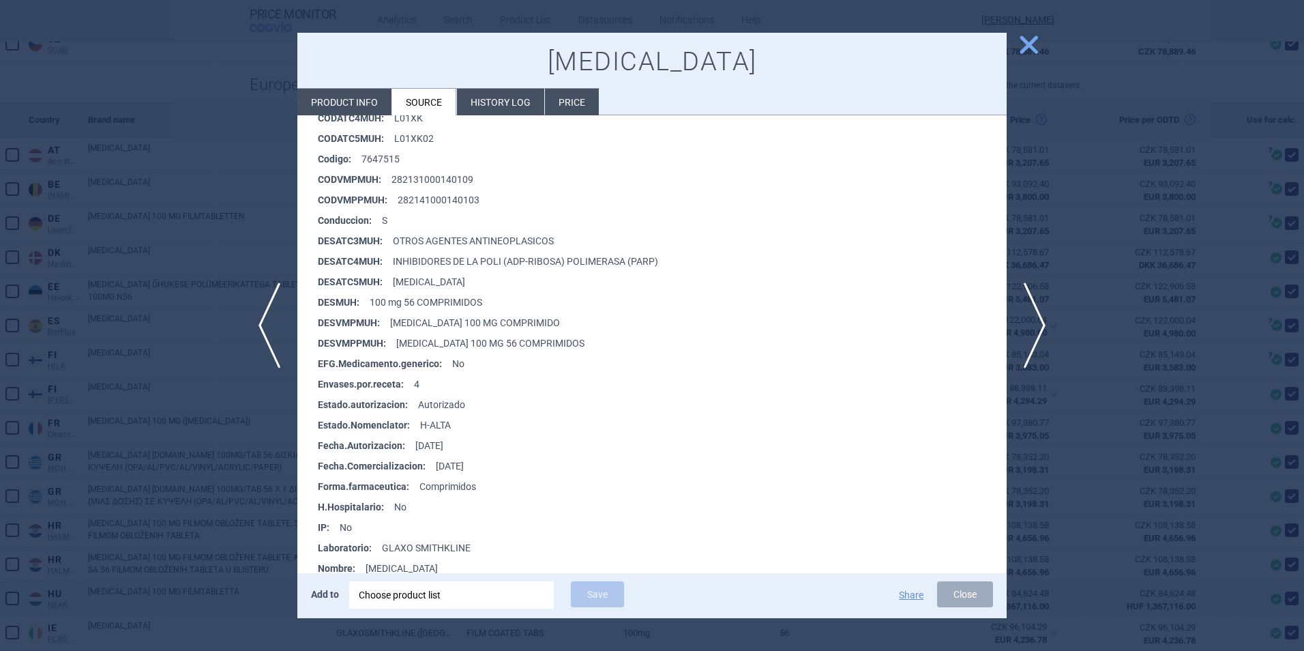
click at [867, 459] on button "Close" at bounding box center [965, 594] width 56 height 26
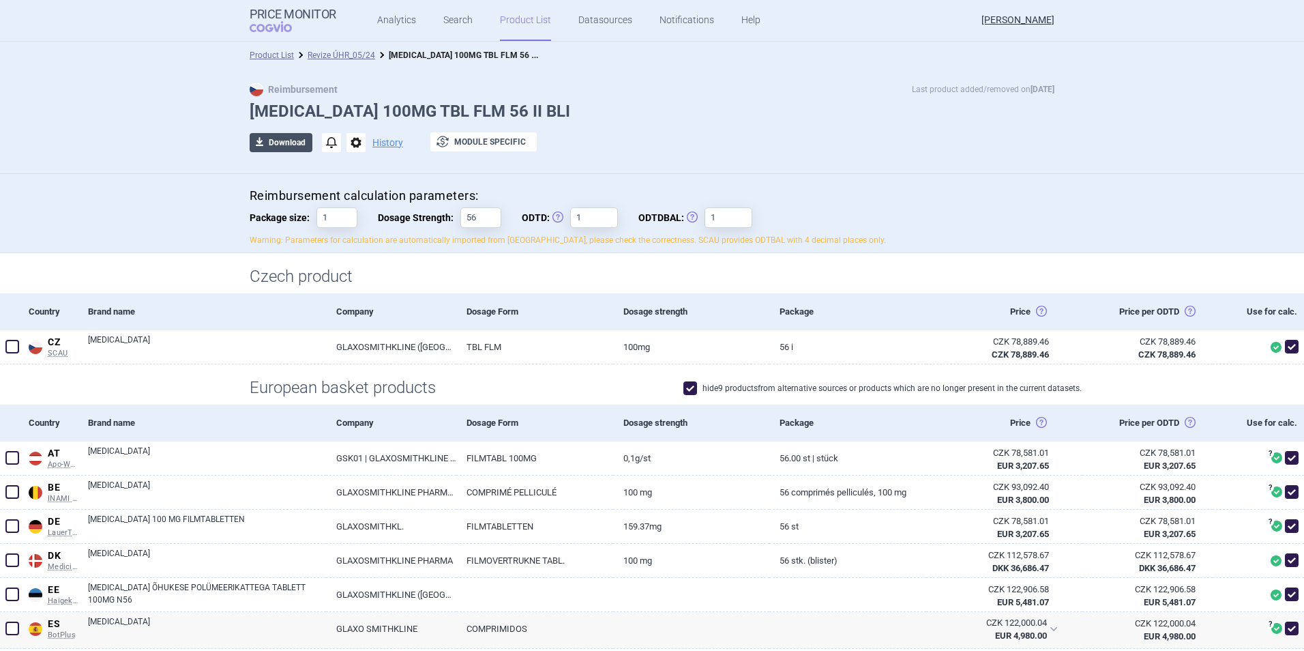
click at [295, 138] on button "download Download" at bounding box center [281, 142] width 63 height 19
select select "EUR"
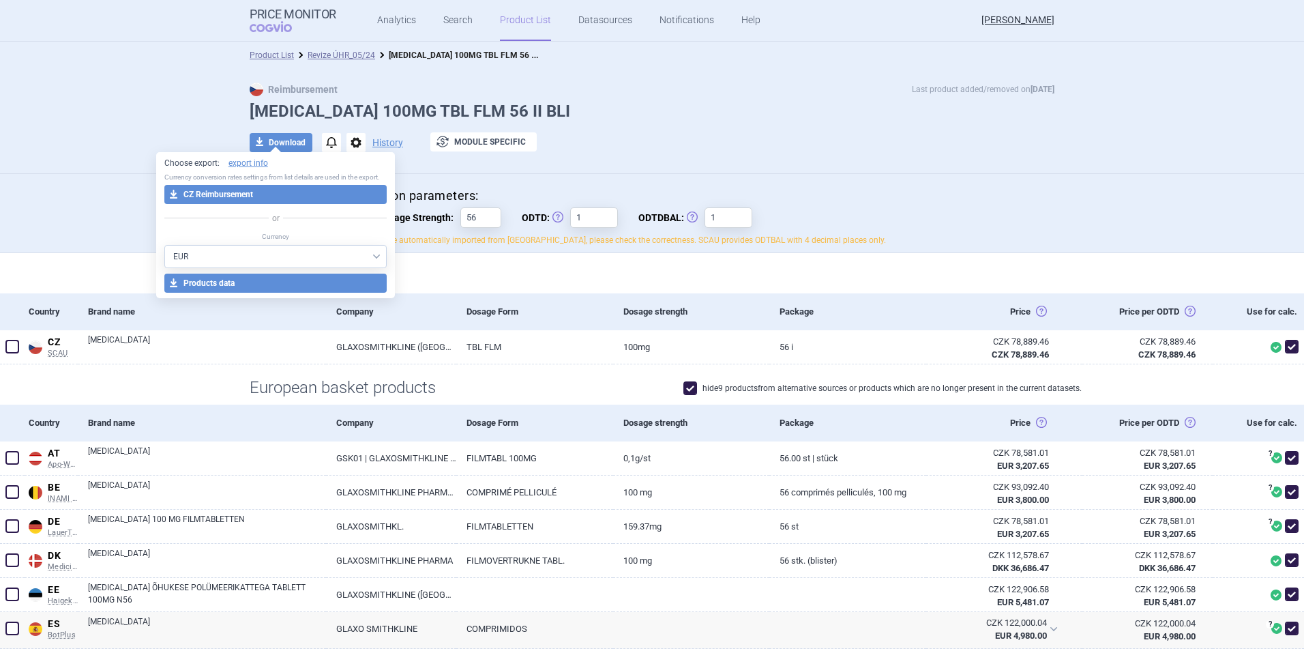
click at [224, 201] on button "download CZ Reimbursement" at bounding box center [275, 194] width 223 height 19
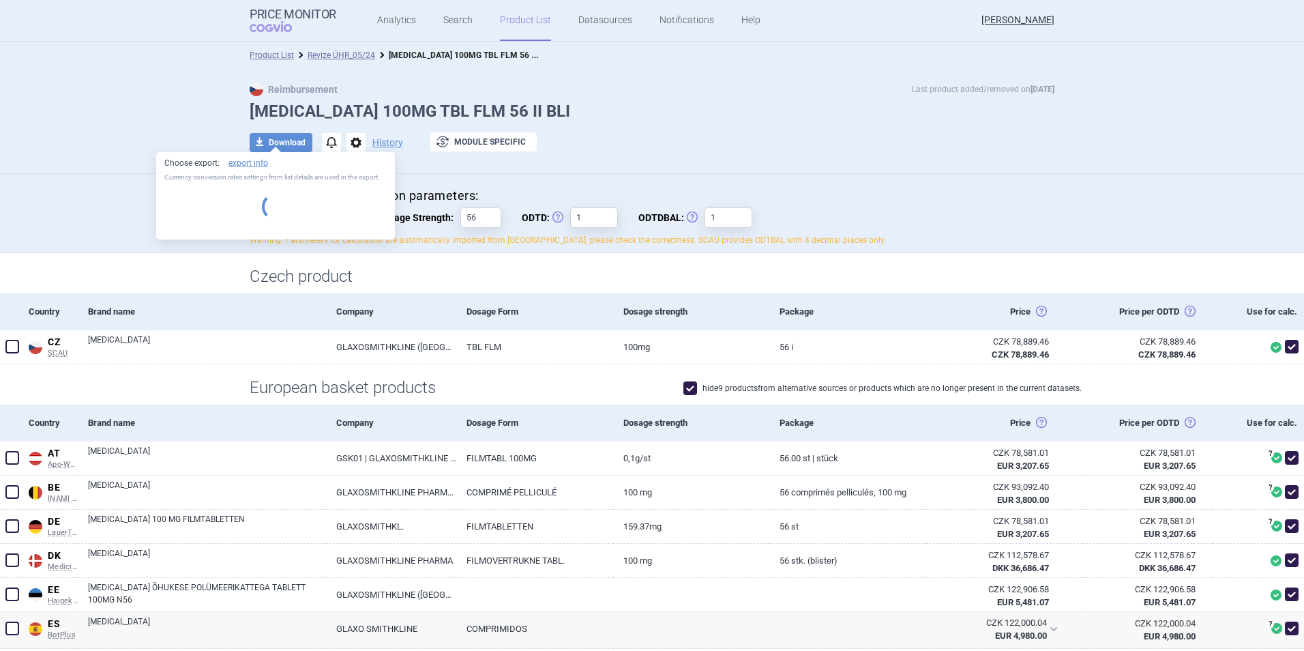
select select "EUR"
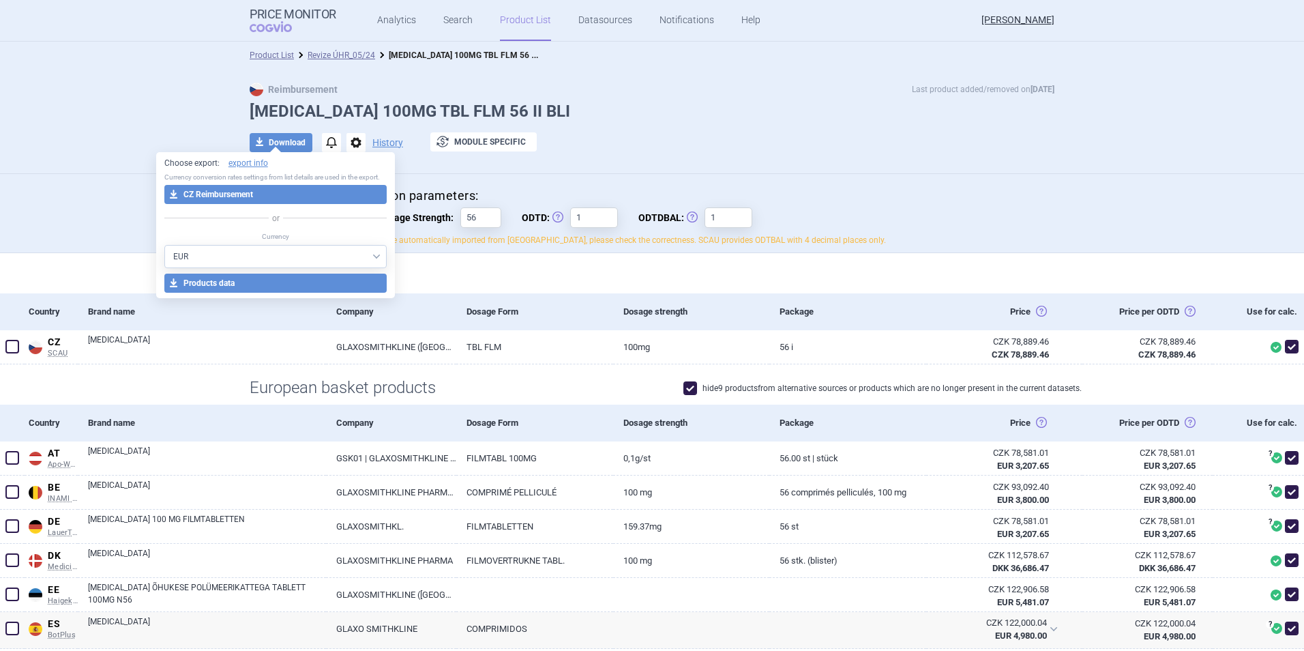
click at [615, 131] on div "Reimbursement Last product added/removed on 1 Oct ZEJULA 100MG TBL FLM 56 II BL…" at bounding box center [651, 125] width 859 height 84
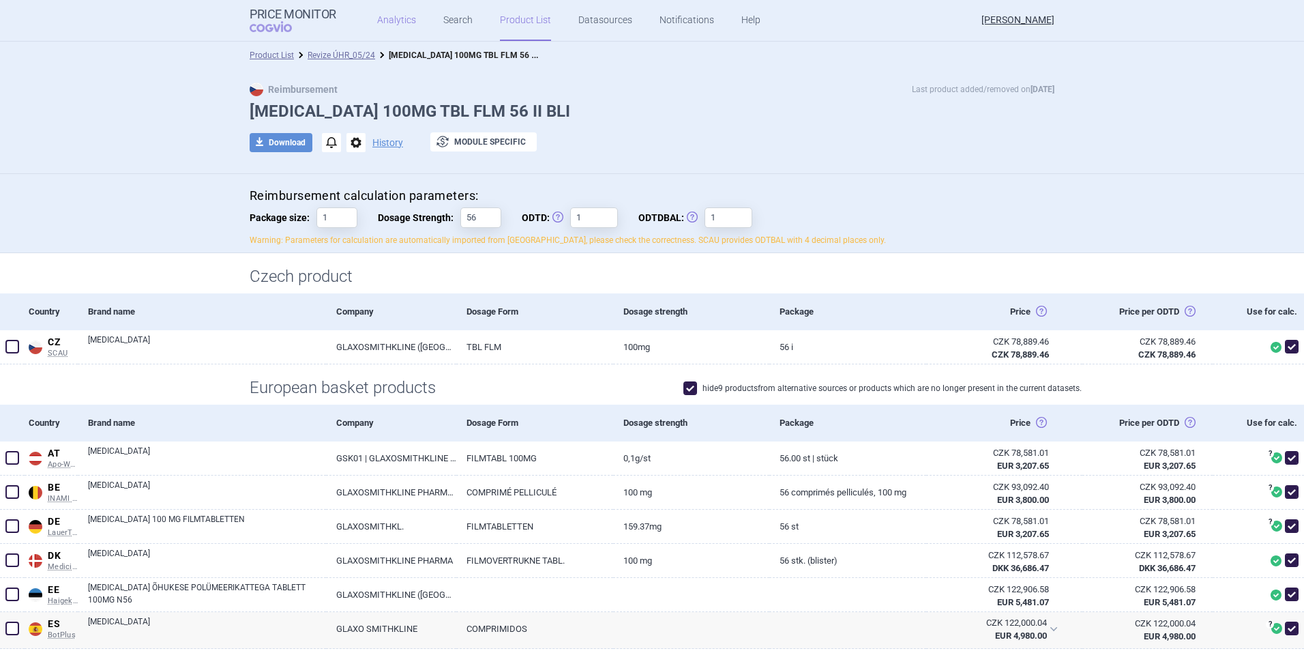
click at [395, 17] on link "Analytics" at bounding box center [396, 20] width 39 height 41
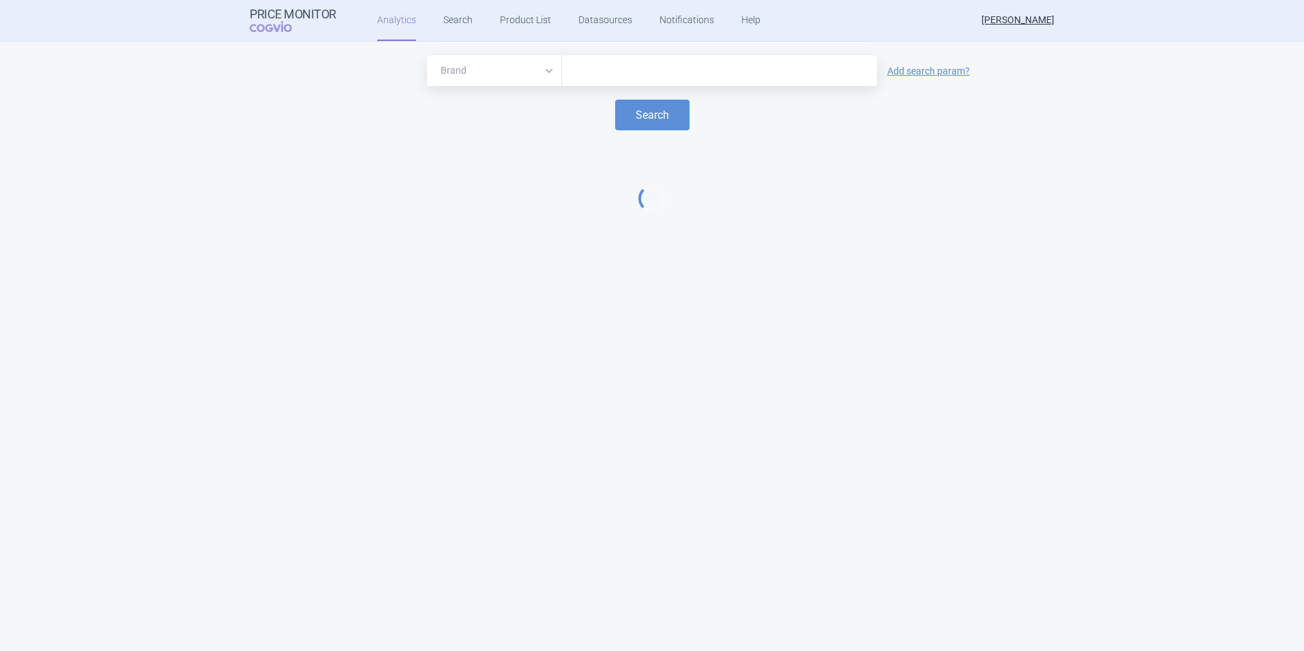
click at [610, 67] on input "text" at bounding box center [719, 71] width 301 height 18
type input "zejula"
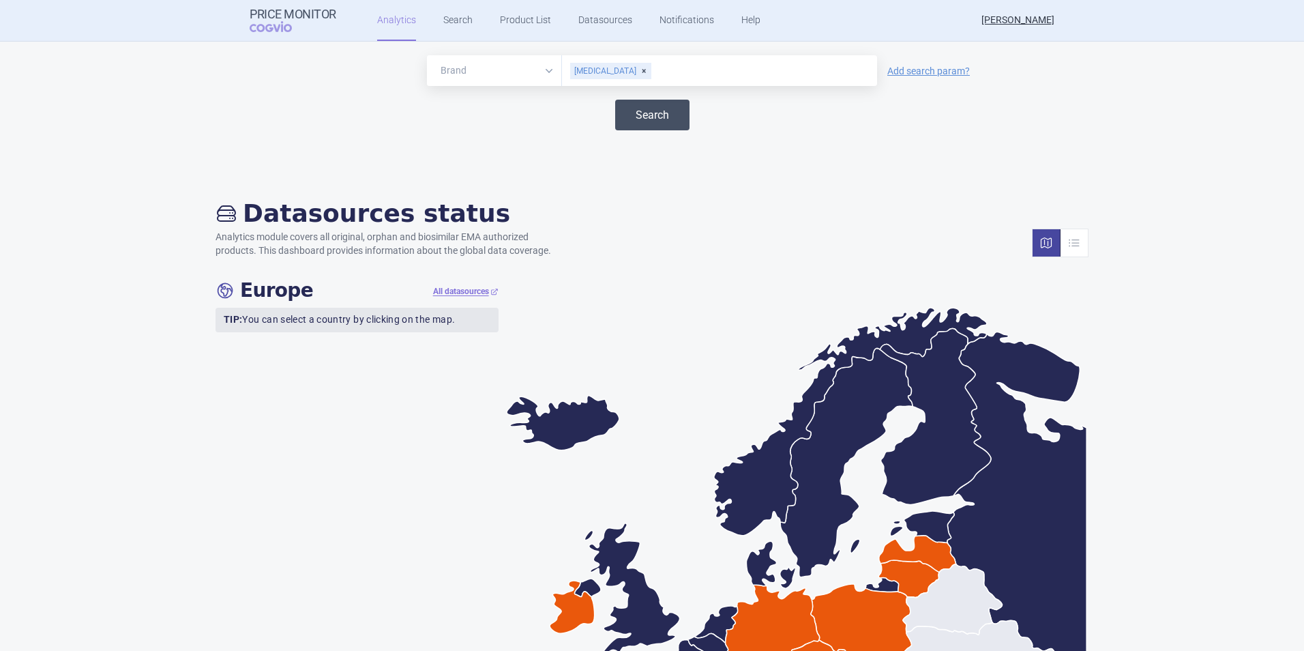
click at [631, 113] on button "Search" at bounding box center [652, 115] width 74 height 31
select select "EUR"
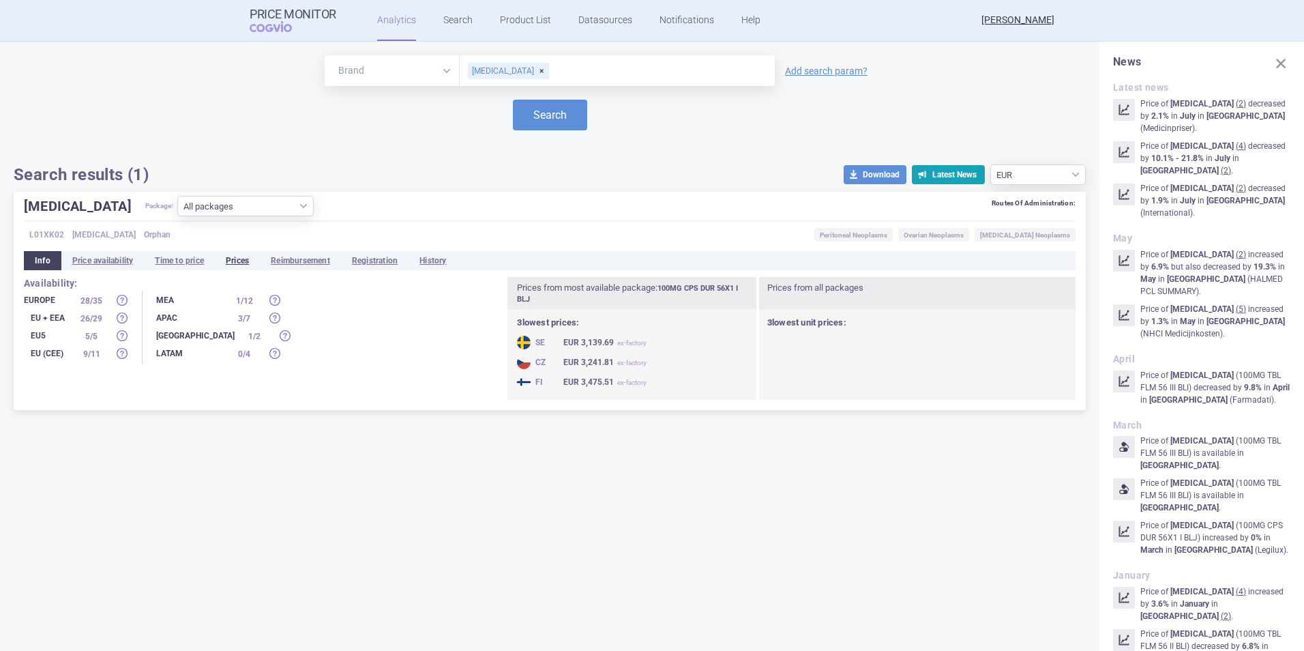
click at [242, 260] on li "Prices" at bounding box center [237, 260] width 45 height 19
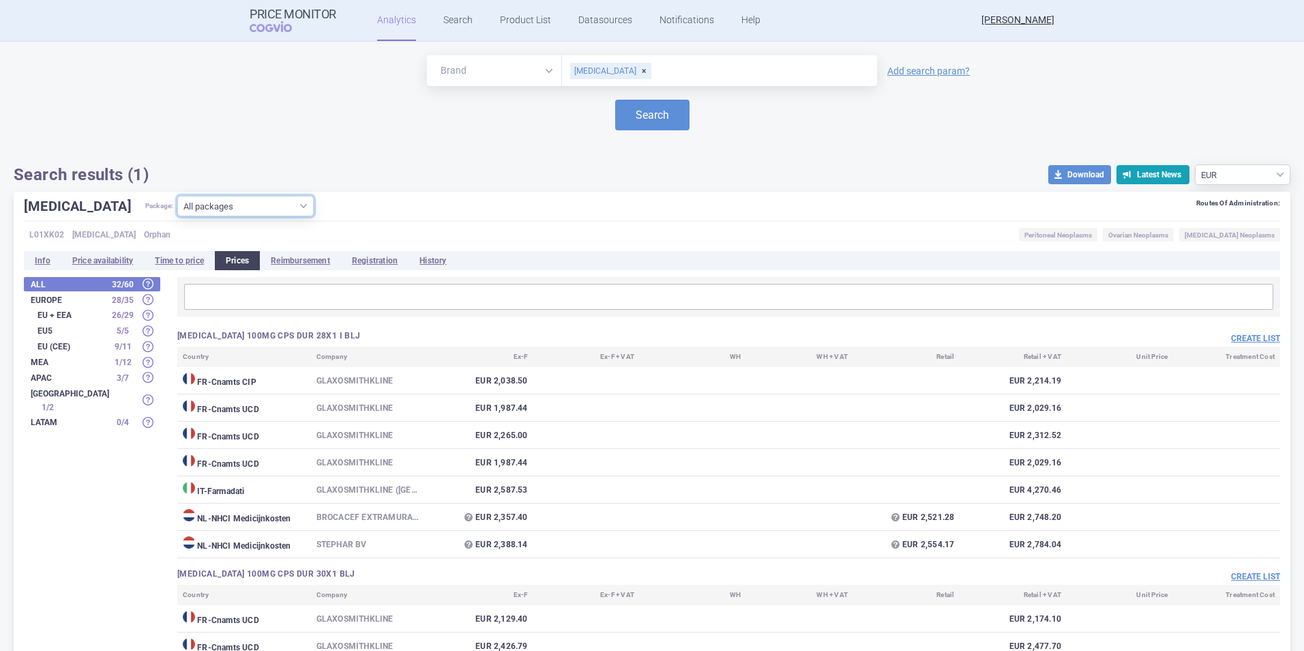
click at [246, 209] on select "All packages 100MG CPS DUR 28X1 I BLJ ( 7 ) 100MG CPS DUR 30X1 BLJ ( 5 ) 100MG …" at bounding box center [245, 206] width 136 height 20
click at [456, 12] on link "Search" at bounding box center [457, 20] width 29 height 41
